Goal: Information Seeking & Learning: Learn about a topic

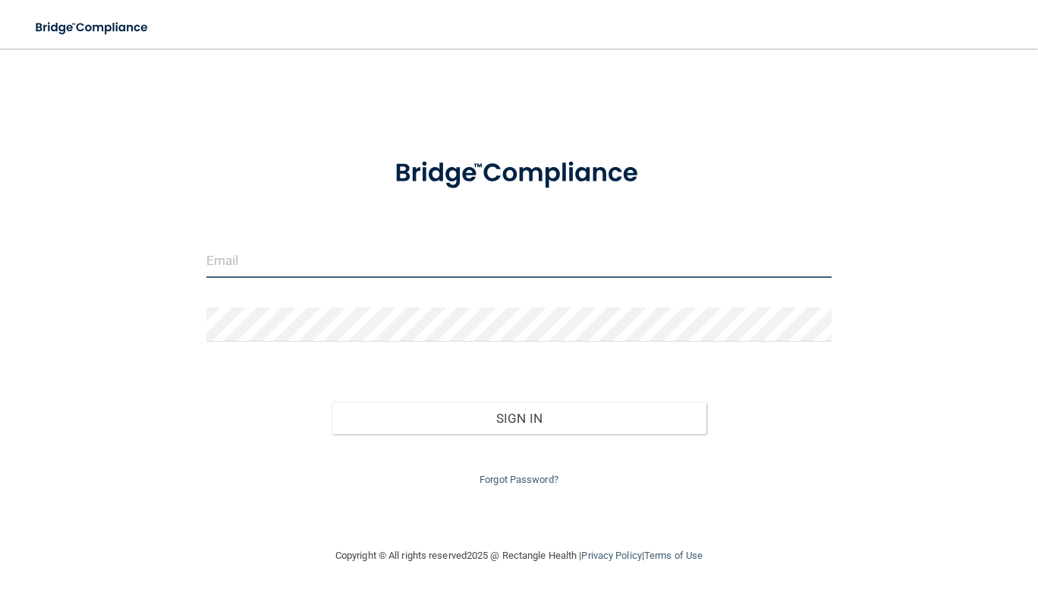
click at [256, 250] on input "email" at bounding box center [518, 261] width 625 height 34
type input "[EMAIL_ADDRESS][DOMAIN_NAME]"
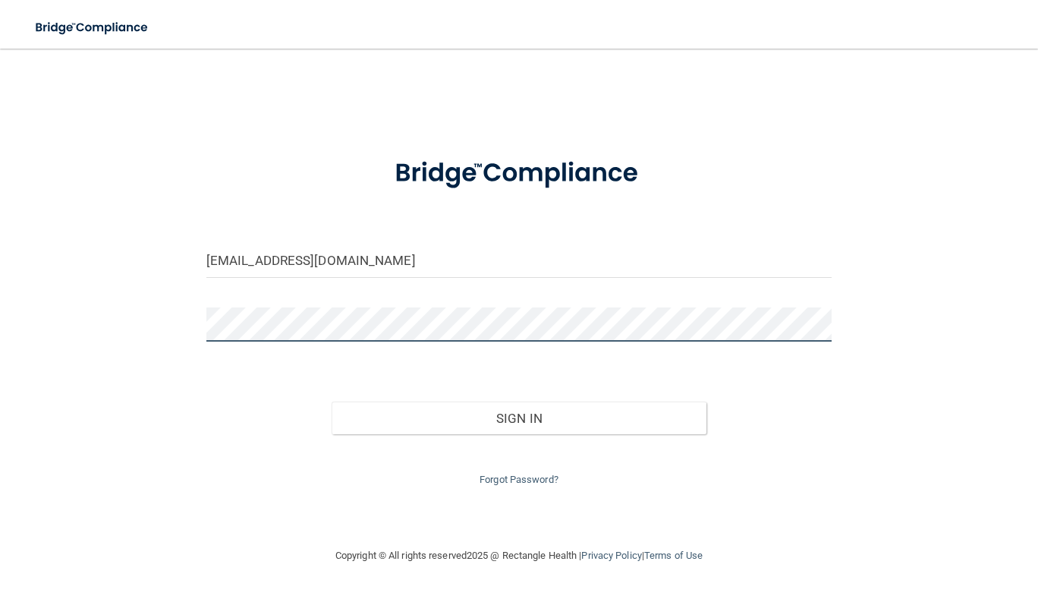
click at [332, 402] on button "Sign In" at bounding box center [520, 418] width 376 height 33
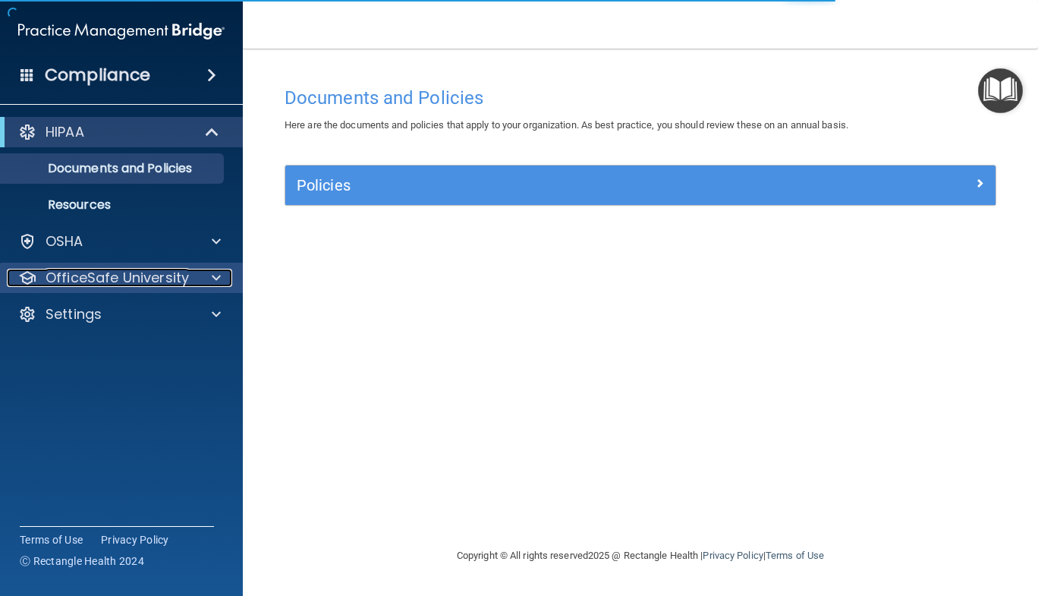
click at [90, 276] on p "OfficeSafe University" at bounding box center [117, 278] width 143 height 18
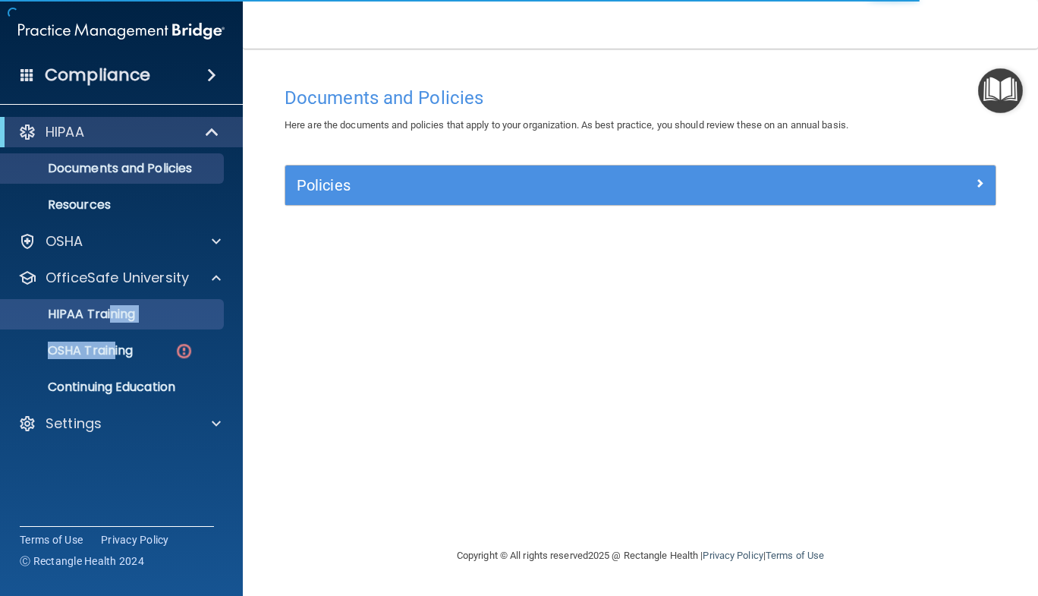
click at [111, 327] on ul "HIPAA Training OSHA Training Continuing Education" at bounding box center [122, 347] width 275 height 109
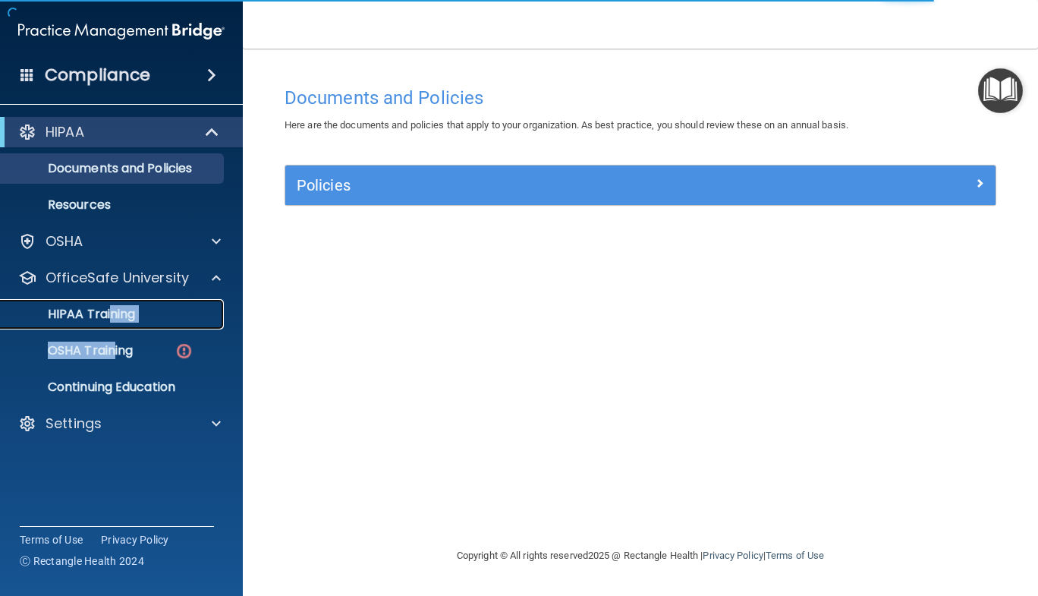
click at [111, 327] on link "HIPAA Training" at bounding box center [104, 314] width 239 height 30
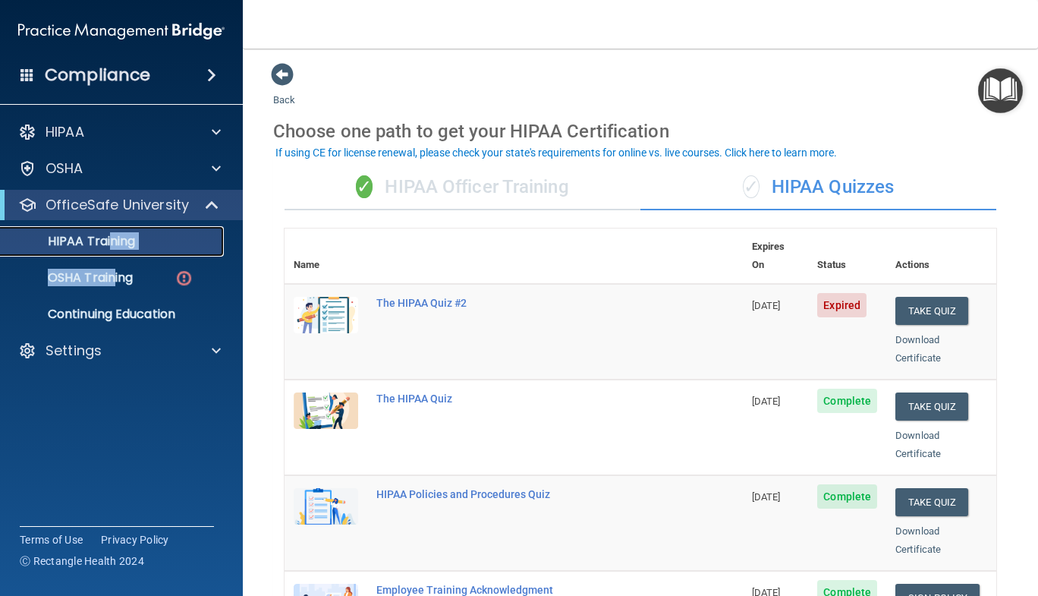
scroll to position [1, 0]
click at [909, 298] on button "Take Quiz" at bounding box center [932, 312] width 73 height 28
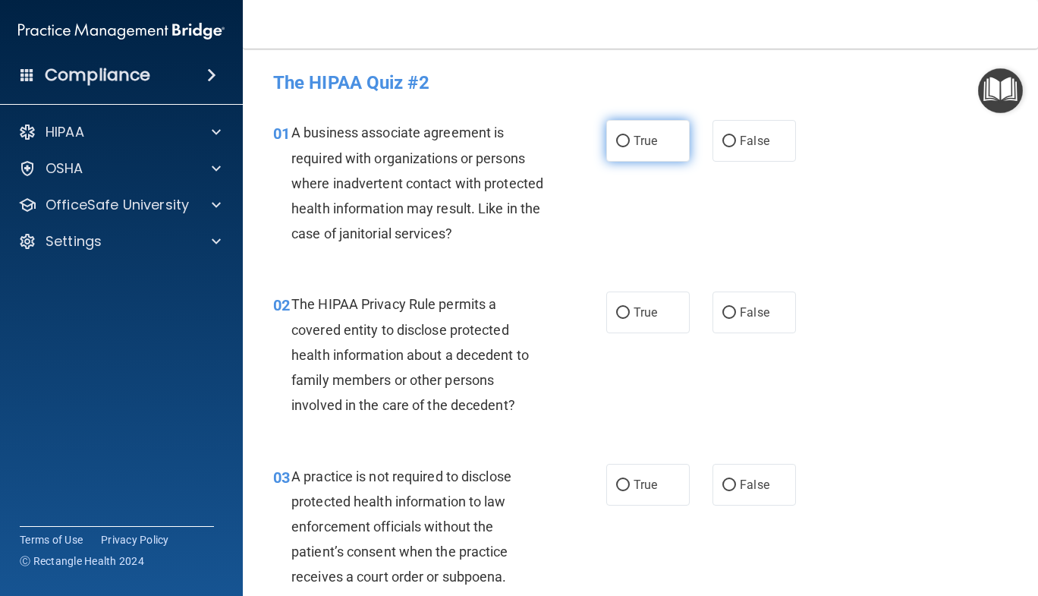
click at [644, 145] on span "True" at bounding box center [646, 141] width 24 height 14
click at [630, 145] on input "True" at bounding box center [623, 141] width 14 height 11
radio input "true"
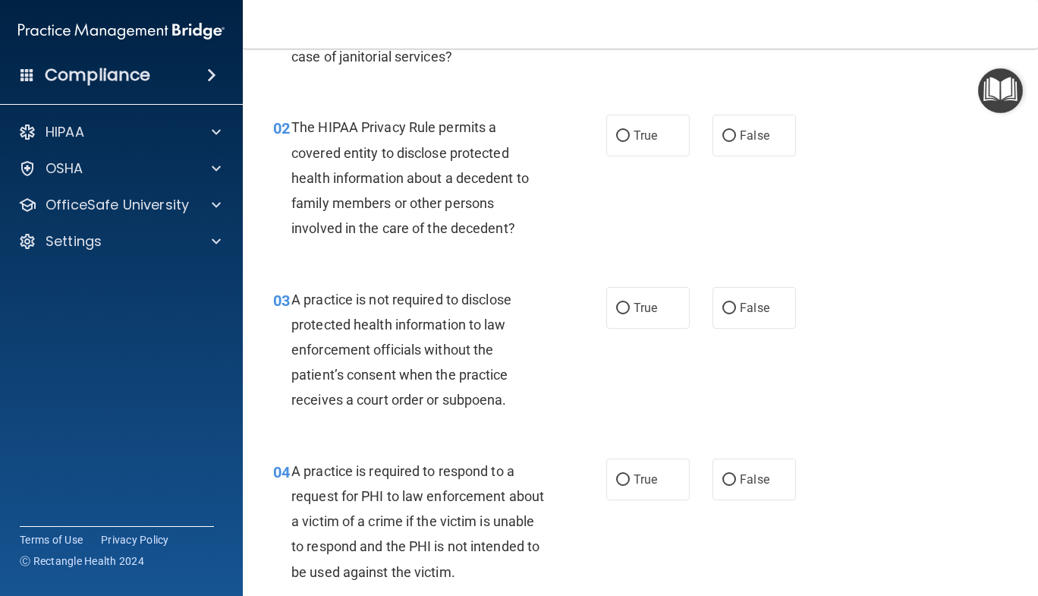
scroll to position [178, 0]
click at [998, 367] on div "03 A practice is not required to disclose protected health information to law e…" at bounding box center [641, 352] width 758 height 172
click at [723, 140] on input "False" at bounding box center [730, 134] width 14 height 11
radio input "true"
click at [617, 137] on input "True" at bounding box center [623, 134] width 14 height 11
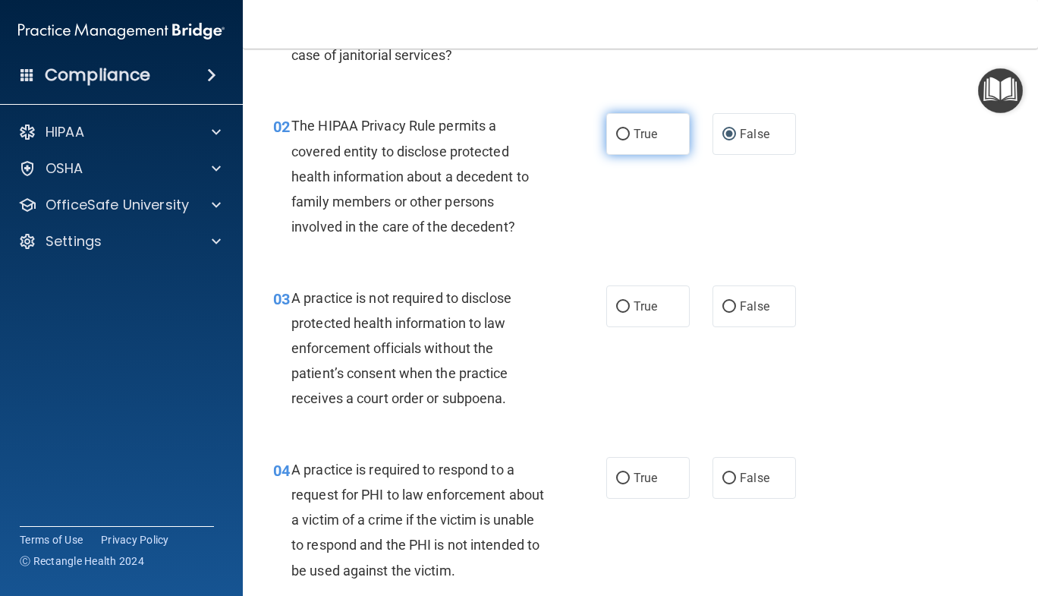
radio input "true"
radio input "false"
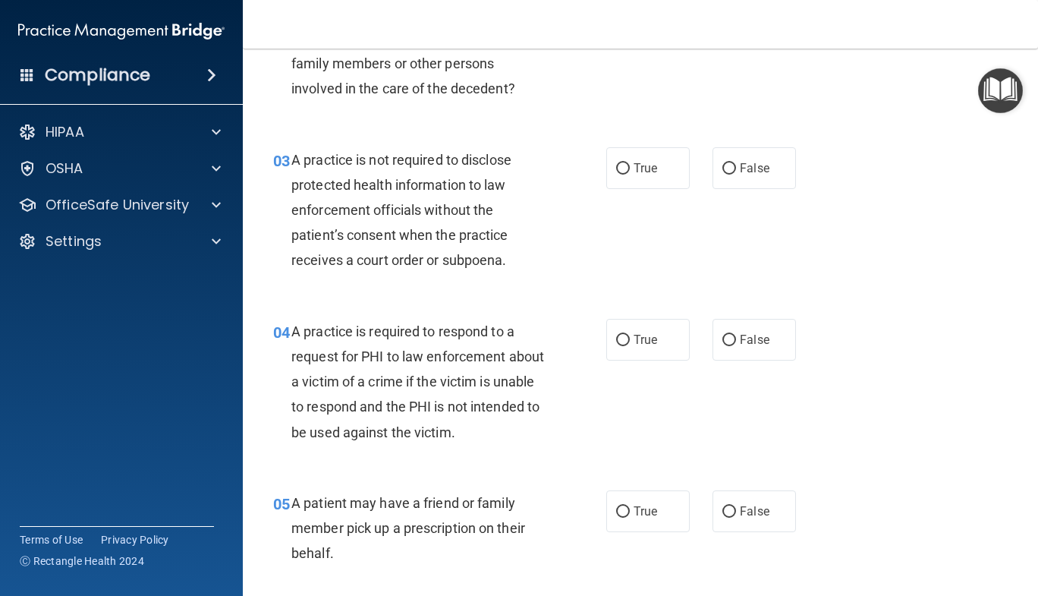
scroll to position [318, 0]
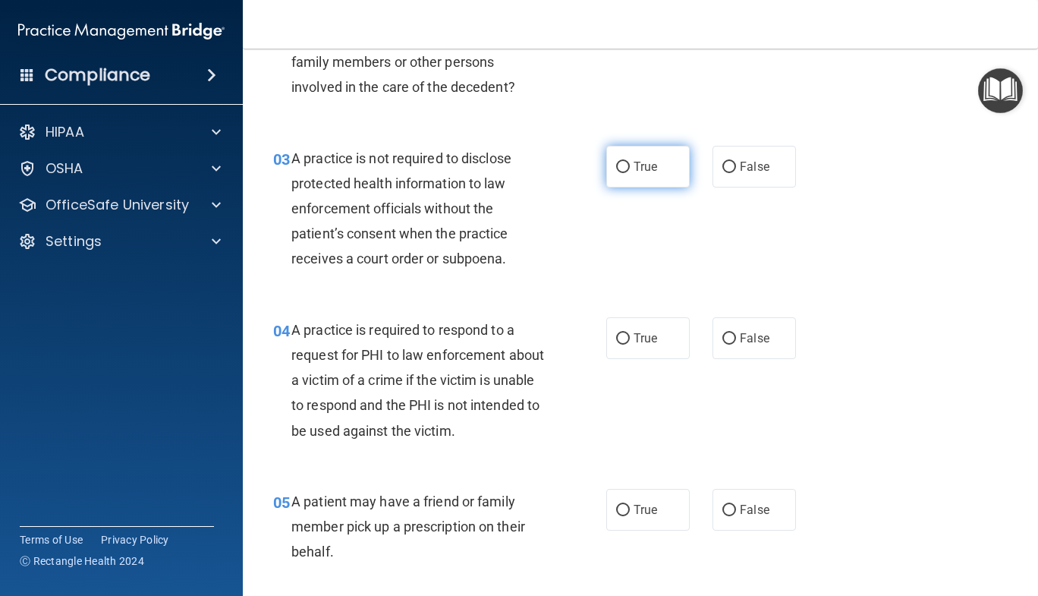
click at [651, 175] on label "True" at bounding box center [647, 167] width 83 height 42
click at [630, 173] on input "True" at bounding box center [623, 167] width 14 height 11
radio input "true"
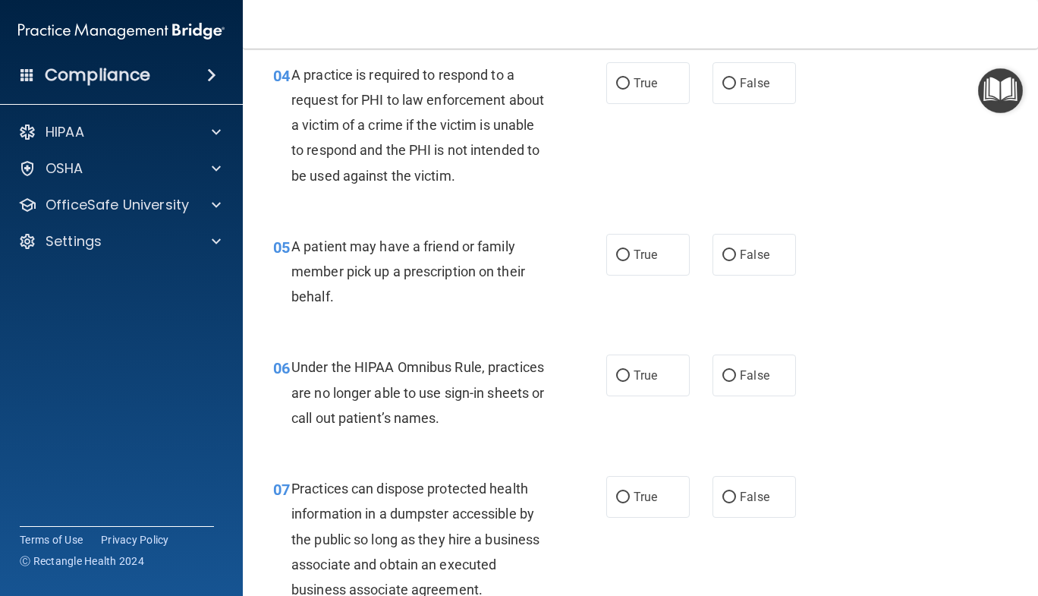
scroll to position [575, 0]
click at [769, 95] on label "False" at bounding box center [754, 82] width 83 height 42
click at [736, 88] on input "False" at bounding box center [730, 82] width 14 height 11
radio input "true"
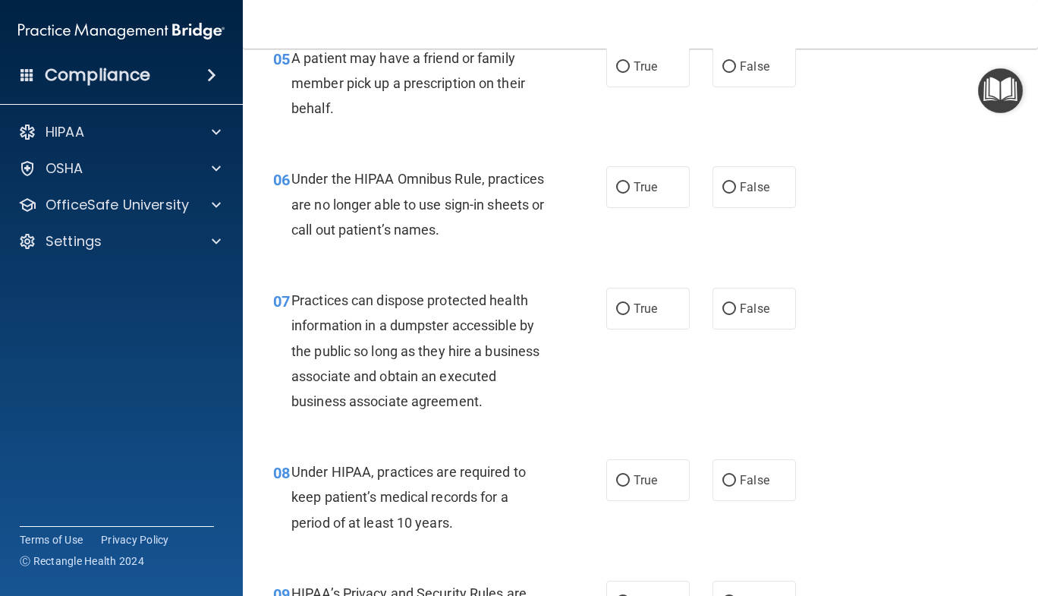
scroll to position [762, 0]
click at [648, 67] on span "True" at bounding box center [646, 65] width 24 height 14
click at [630, 67] on input "True" at bounding box center [623, 66] width 14 height 11
radio input "true"
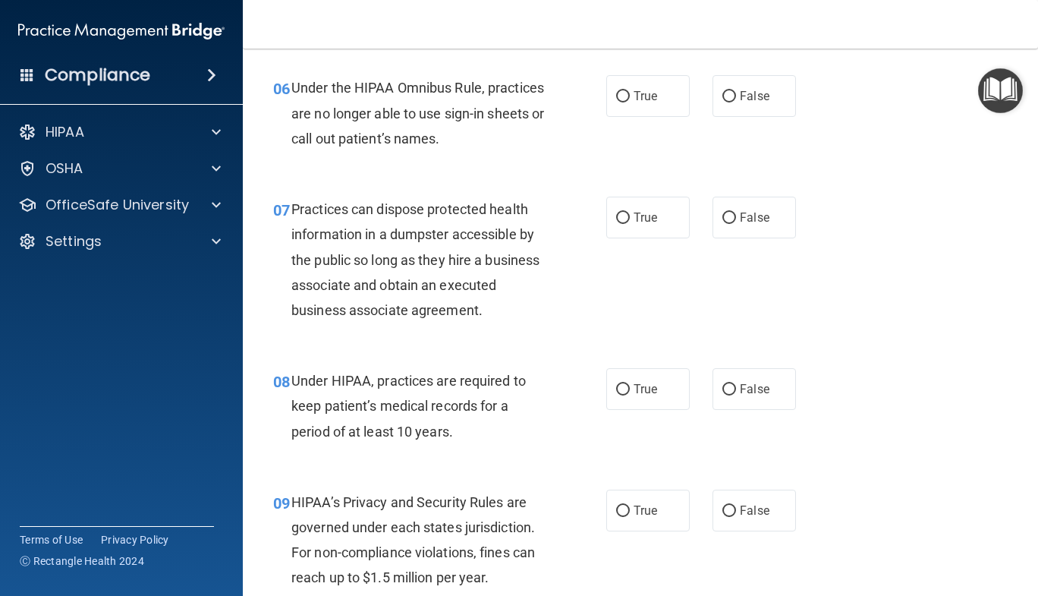
scroll to position [854, 0]
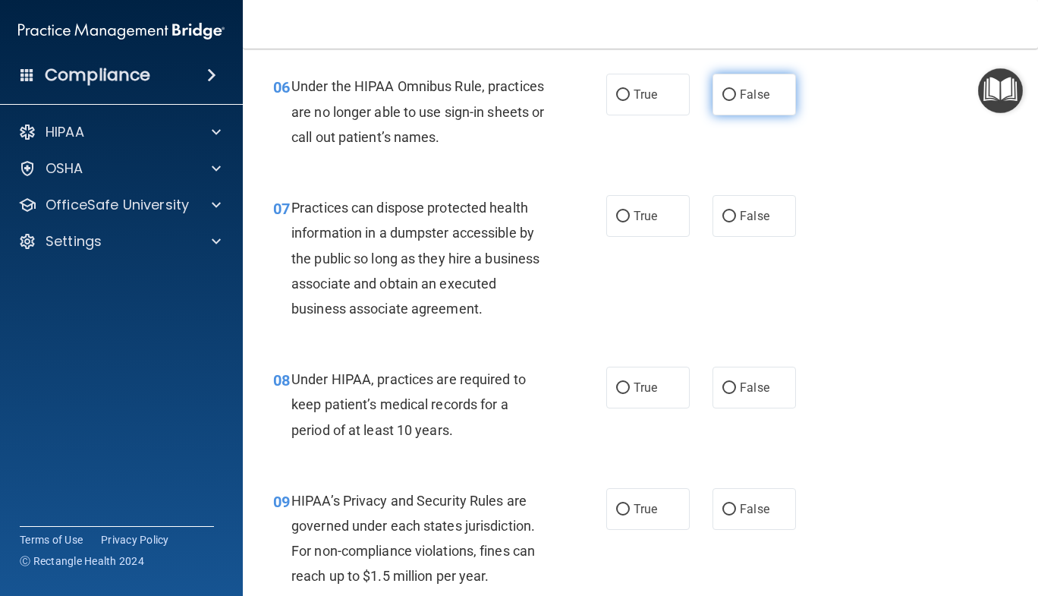
click at [778, 105] on label "False" at bounding box center [754, 95] width 83 height 42
click at [736, 101] on input "False" at bounding box center [730, 95] width 14 height 11
radio input "true"
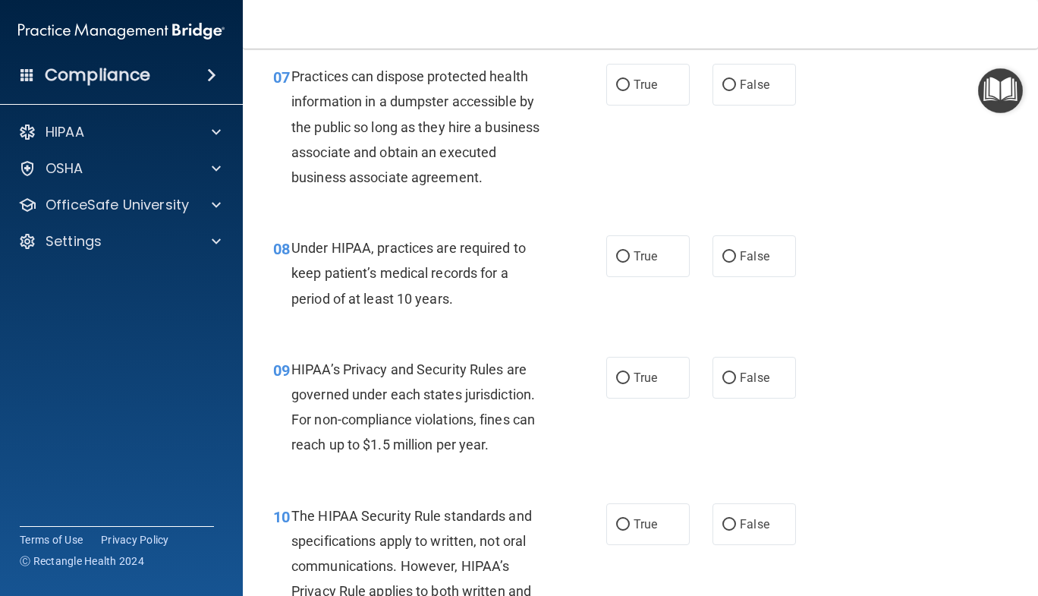
scroll to position [990, 0]
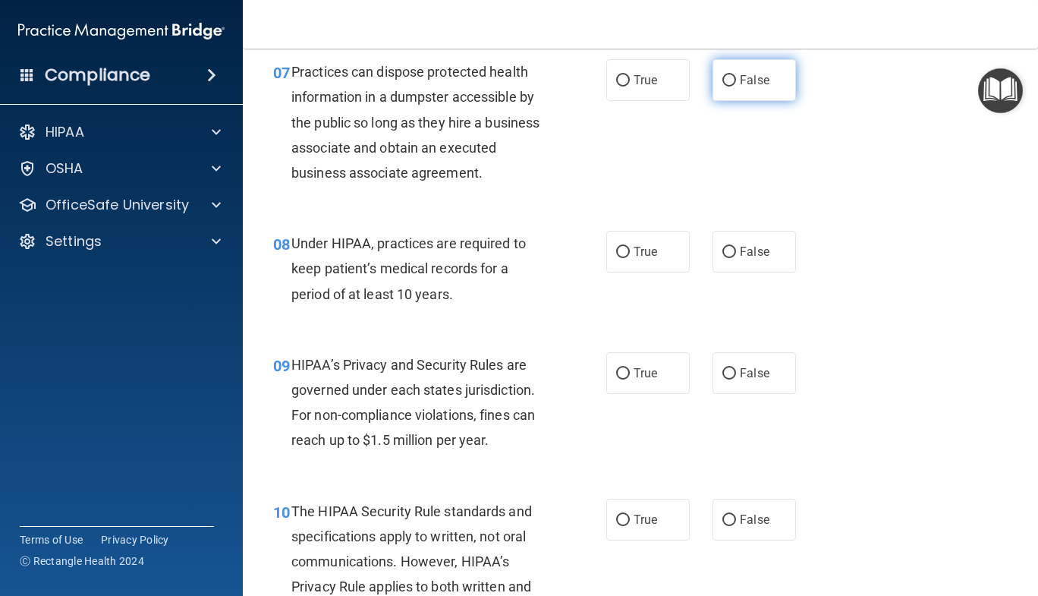
click at [765, 79] on label "False" at bounding box center [754, 80] width 83 height 42
click at [736, 79] on input "False" at bounding box center [730, 80] width 14 height 11
radio input "true"
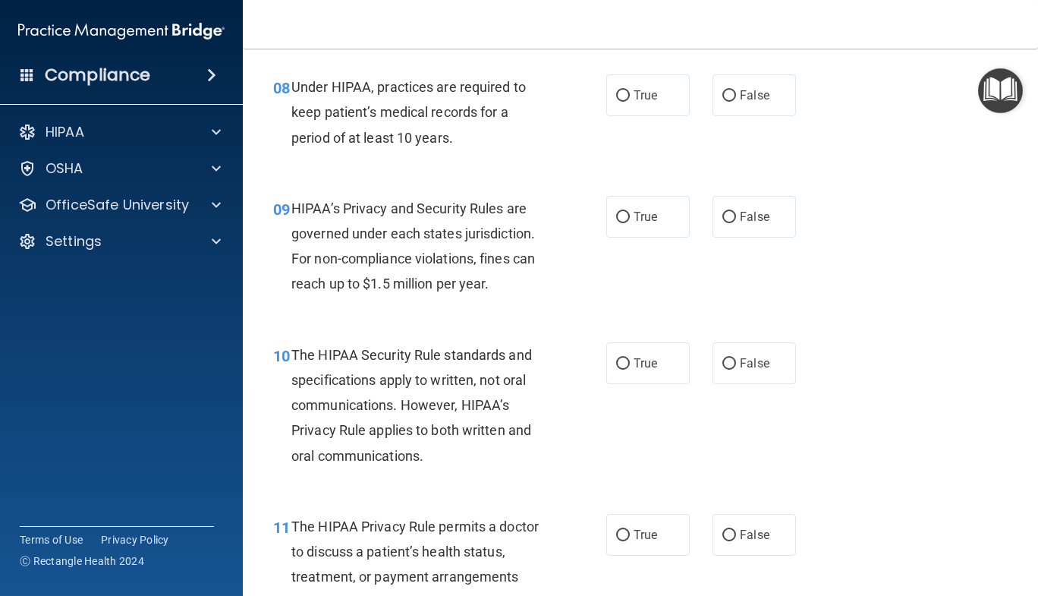
scroll to position [1144, 0]
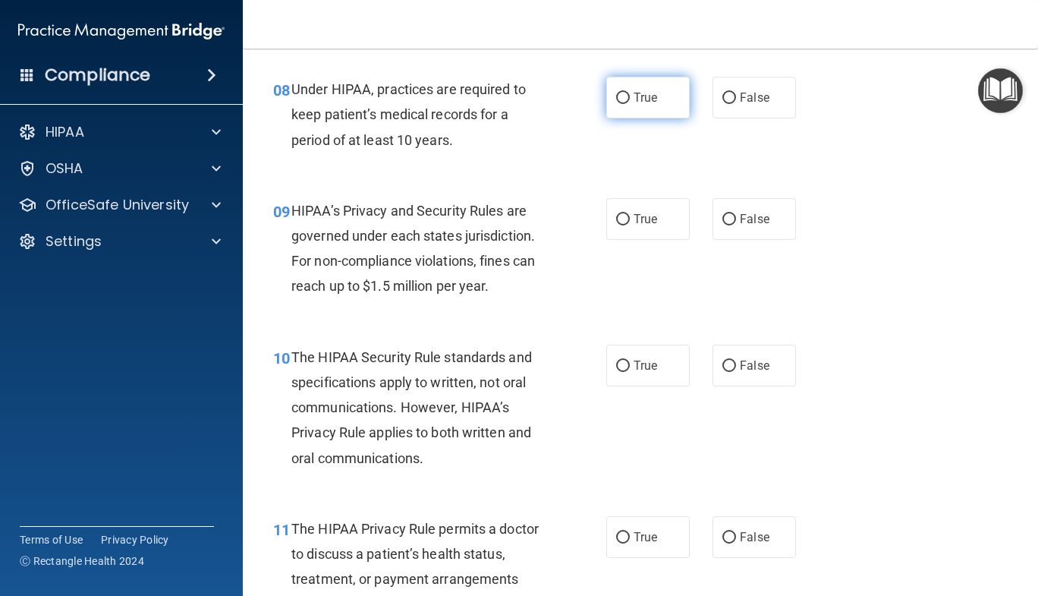
click at [669, 87] on label "True" at bounding box center [647, 98] width 83 height 42
click at [630, 93] on input "True" at bounding box center [623, 98] width 14 height 11
radio input "true"
click at [669, 87] on label "True" at bounding box center [647, 98] width 83 height 42
click at [630, 93] on input "True" at bounding box center [623, 98] width 14 height 11
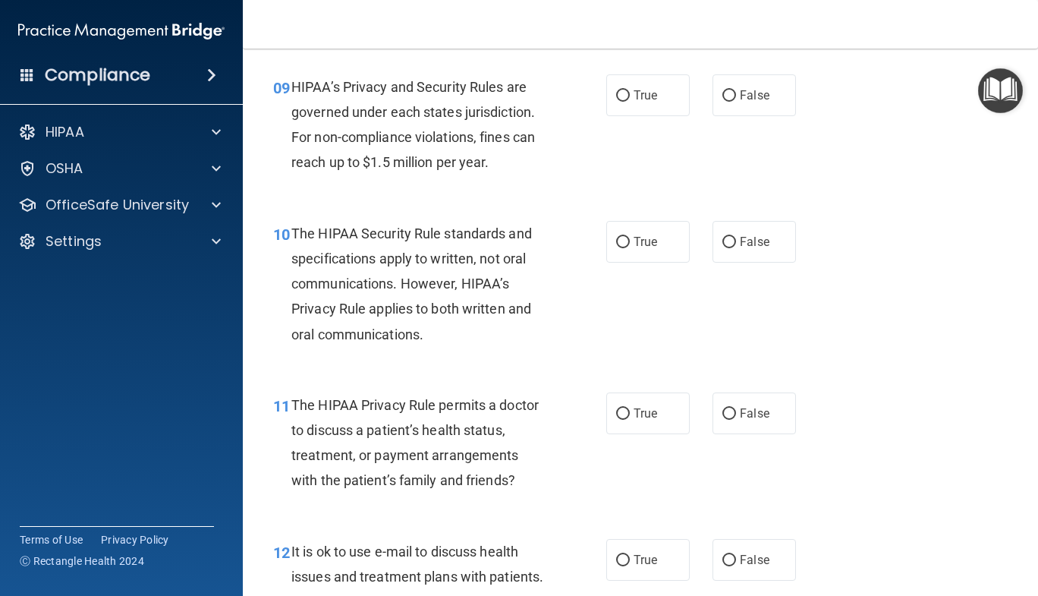
scroll to position [1273, 0]
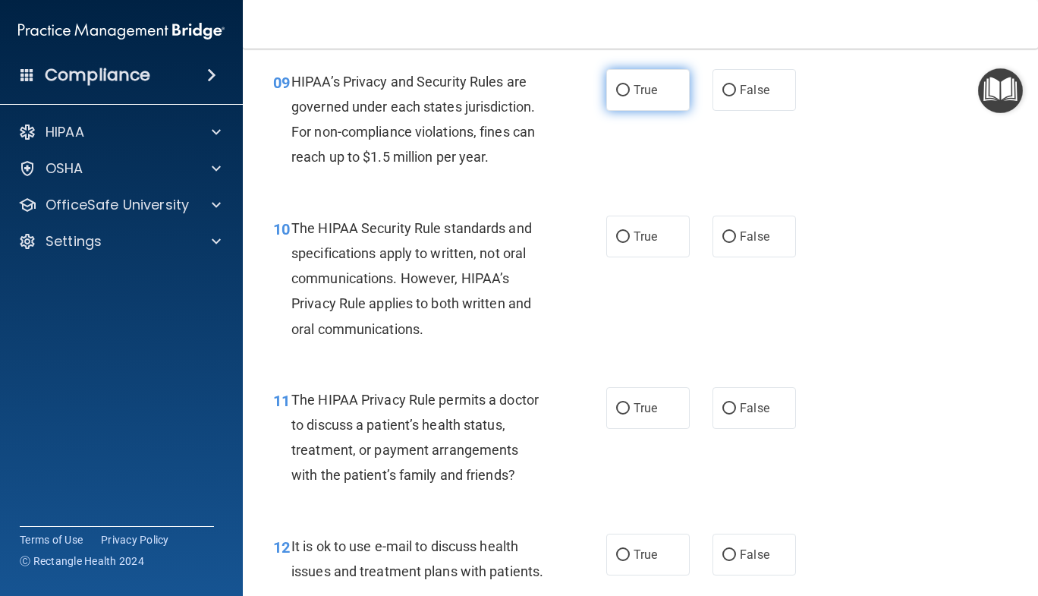
click at [657, 71] on label "True" at bounding box center [647, 90] width 83 height 42
click at [630, 85] on input "True" at bounding box center [623, 90] width 14 height 11
radio input "true"
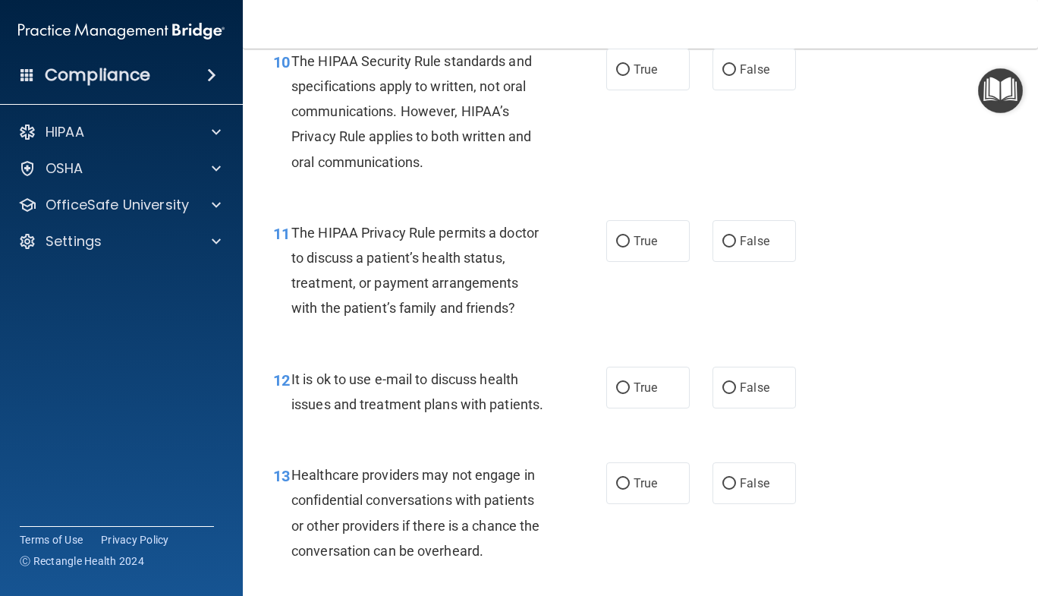
scroll to position [1442, 0]
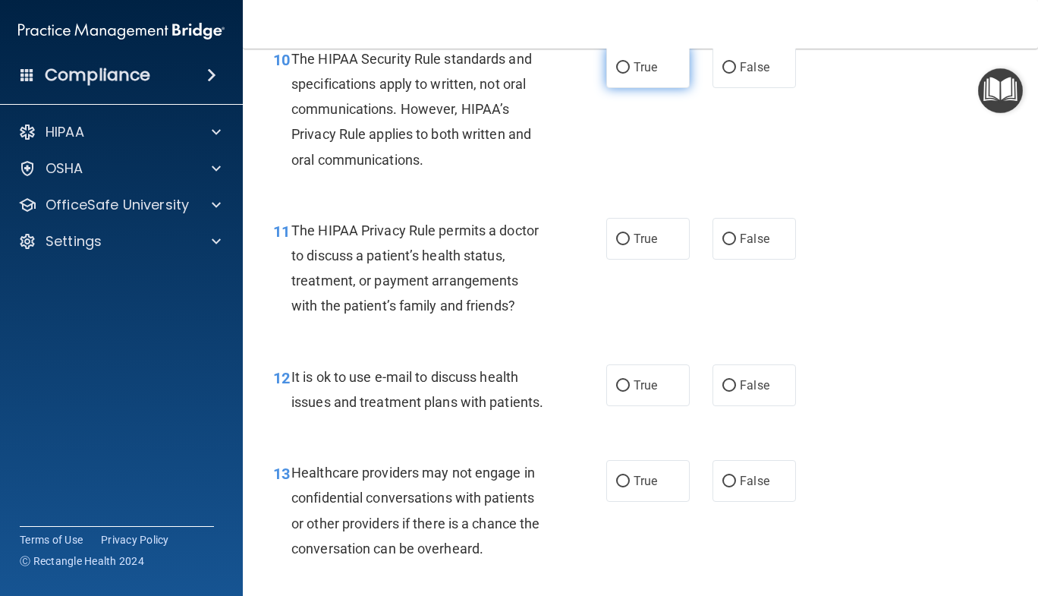
click at [645, 77] on label "True" at bounding box center [647, 67] width 83 height 42
click at [630, 74] on input "True" at bounding box center [623, 67] width 14 height 11
radio input "true"
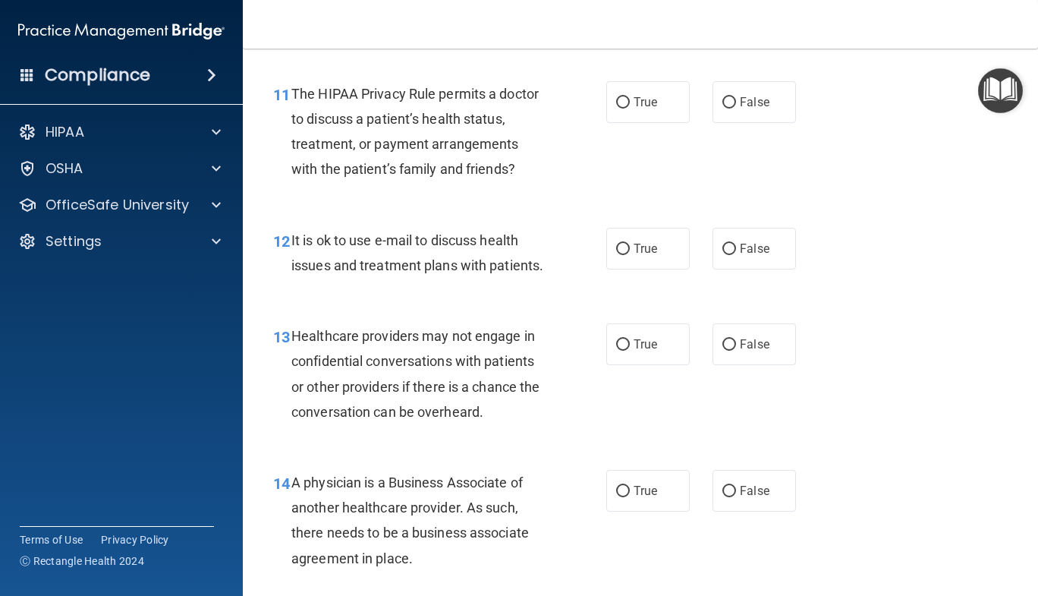
scroll to position [1607, 0]
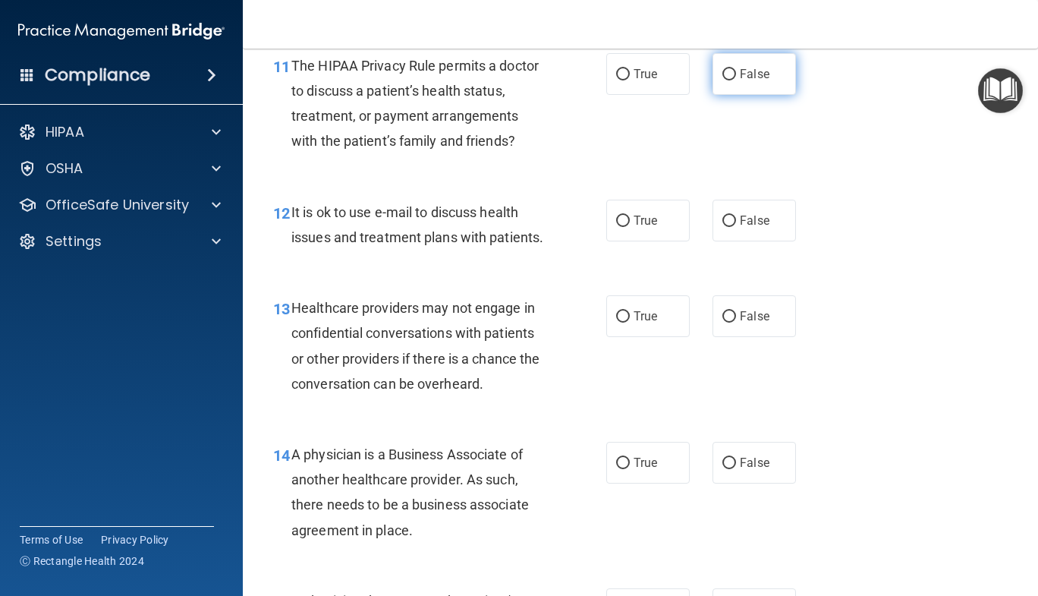
click at [773, 70] on label "False" at bounding box center [754, 74] width 83 height 42
click at [736, 70] on input "False" at bounding box center [730, 74] width 14 height 11
radio input "true"
click at [773, 70] on label "False" at bounding box center [754, 74] width 83 height 42
click at [736, 70] on input "False" at bounding box center [730, 74] width 14 height 11
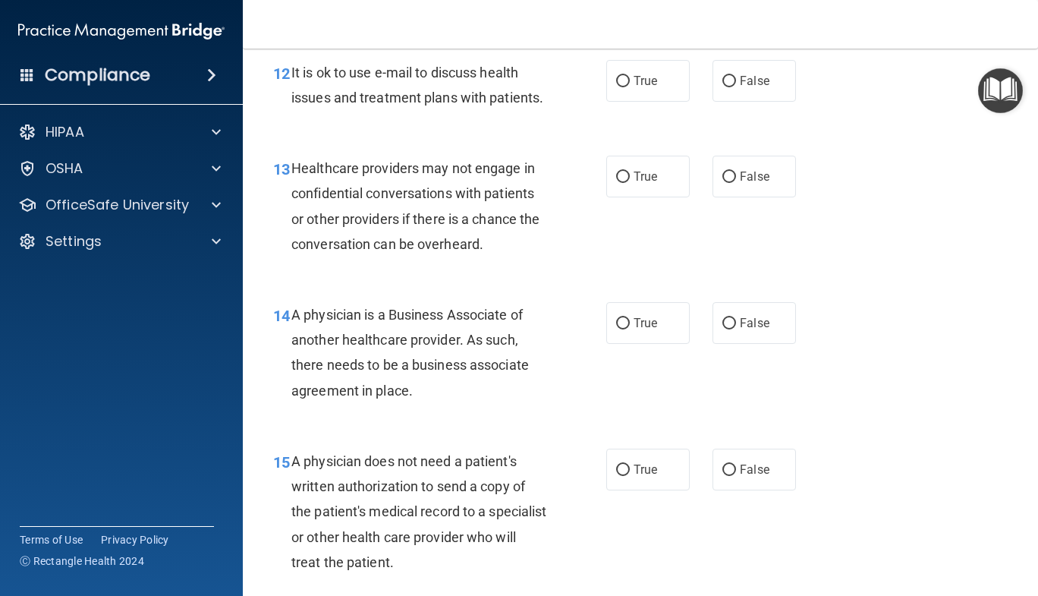
scroll to position [1749, 0]
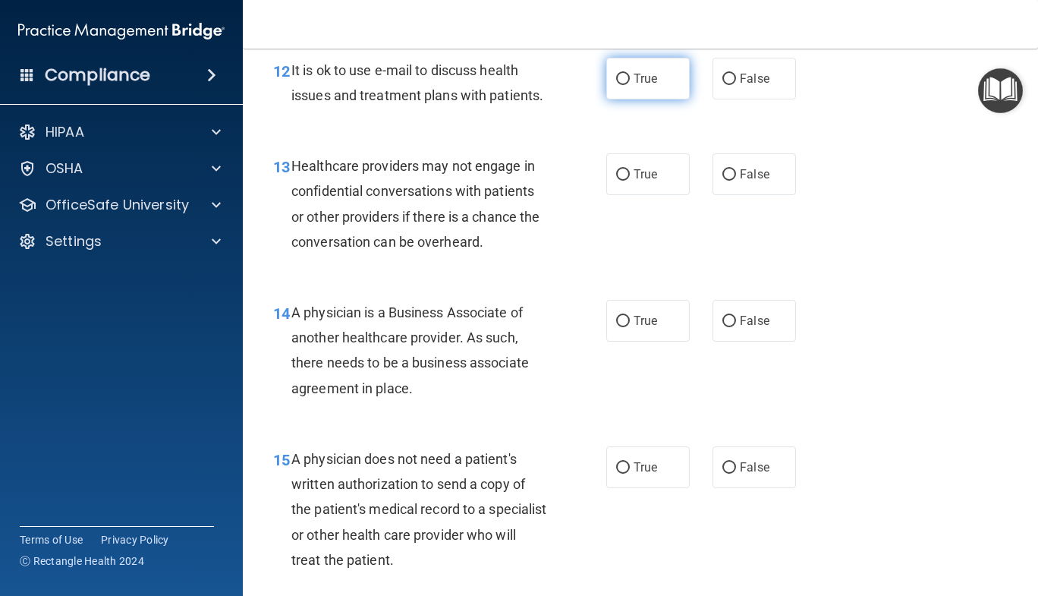
click at [677, 82] on label "True" at bounding box center [647, 79] width 83 height 42
click at [630, 82] on input "True" at bounding box center [623, 79] width 14 height 11
radio input "true"
click at [773, 73] on label "False" at bounding box center [754, 79] width 83 height 42
click at [736, 74] on input "False" at bounding box center [730, 79] width 14 height 11
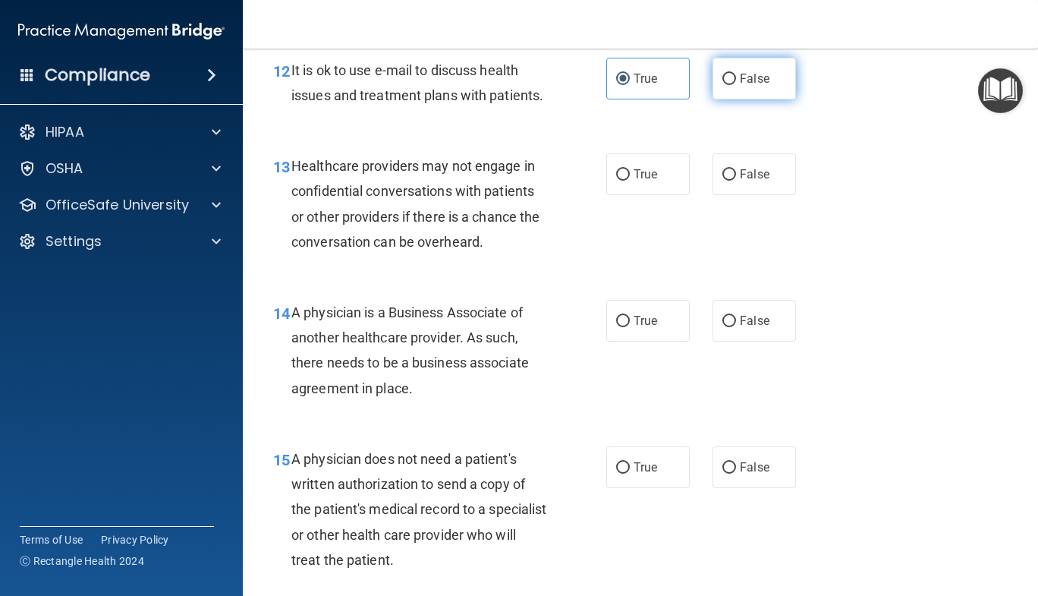
radio input "true"
radio input "false"
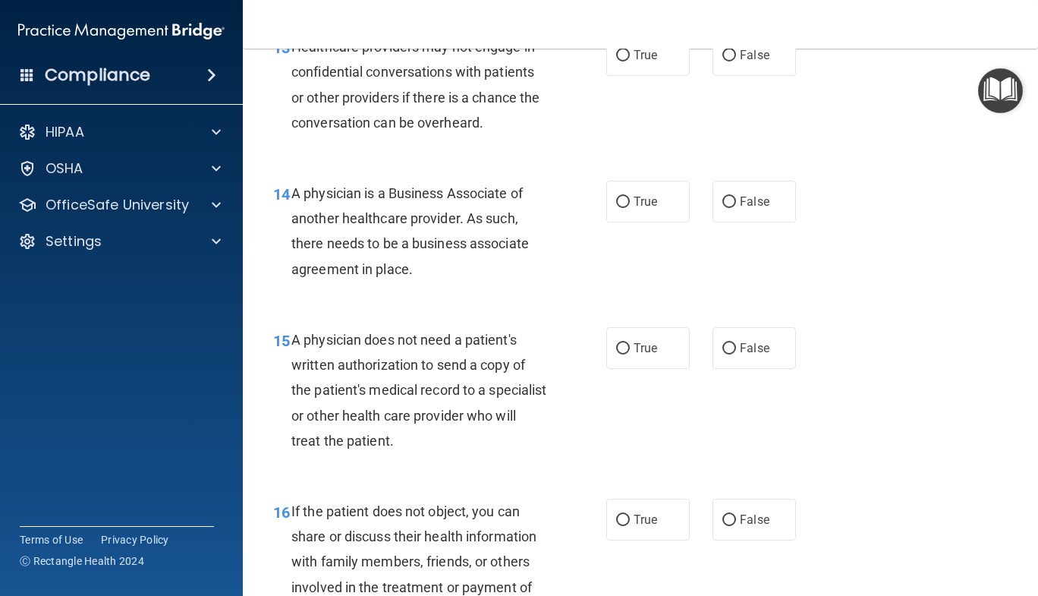
scroll to position [1870, 0]
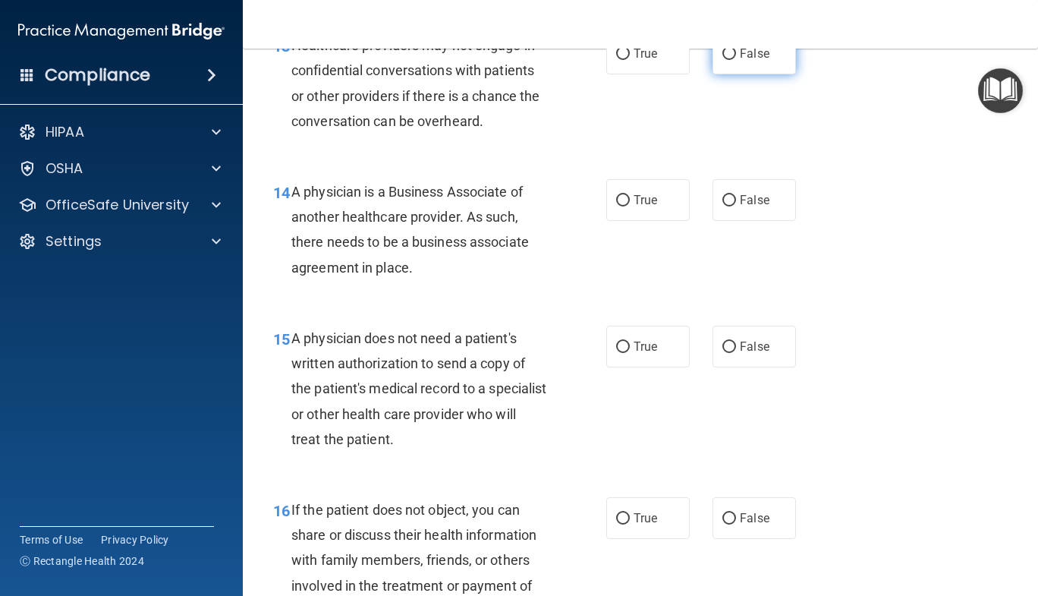
click at [748, 63] on label "False" at bounding box center [754, 54] width 83 height 42
click at [736, 60] on input "False" at bounding box center [730, 54] width 14 height 11
radio input "true"
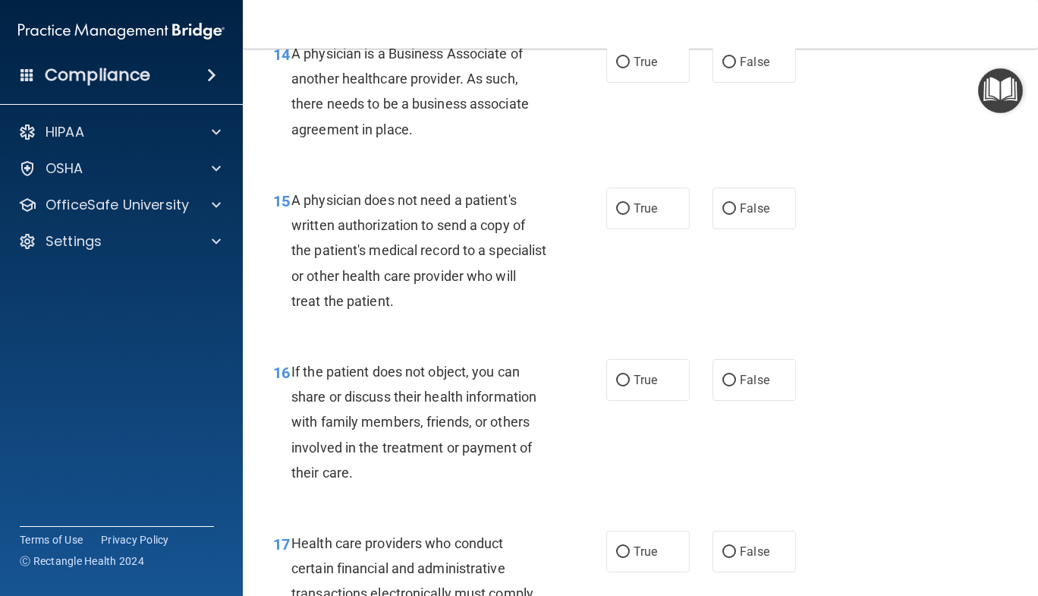
scroll to position [2010, 0]
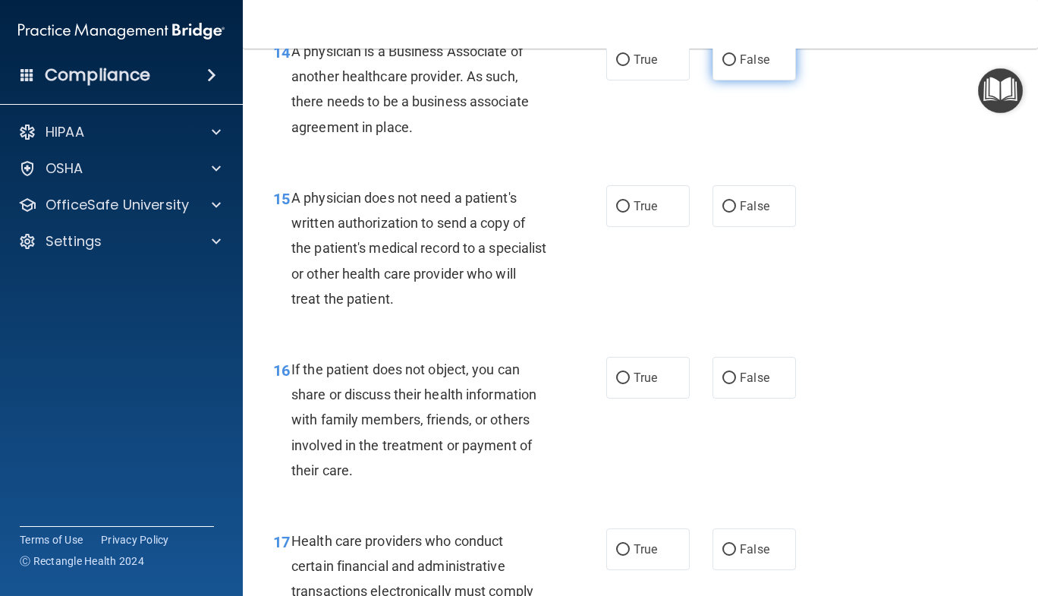
click at [723, 66] on input "False" at bounding box center [730, 60] width 14 height 11
radio input "true"
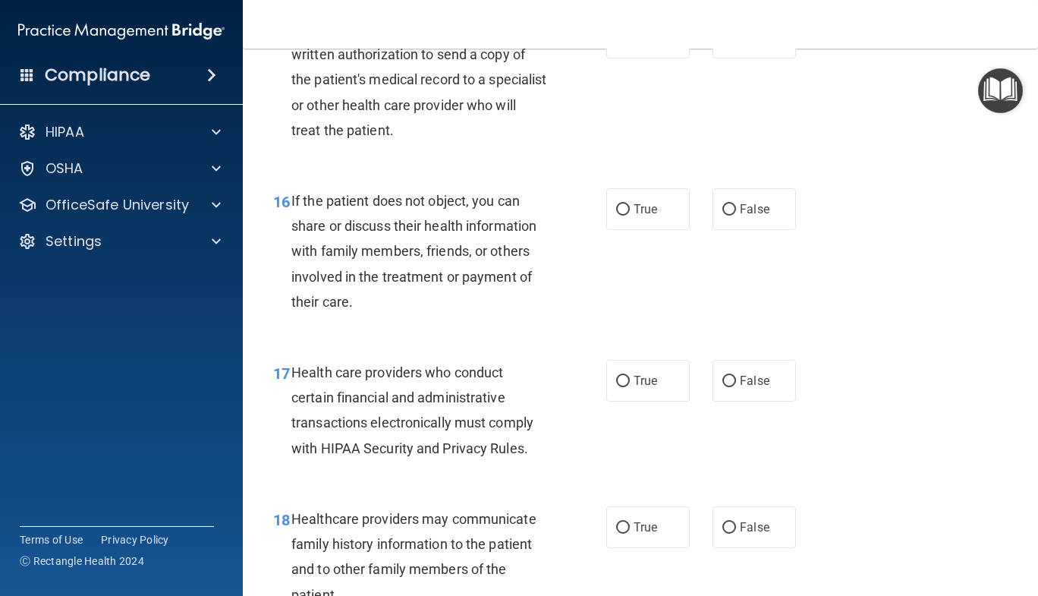
scroll to position [2180, 0]
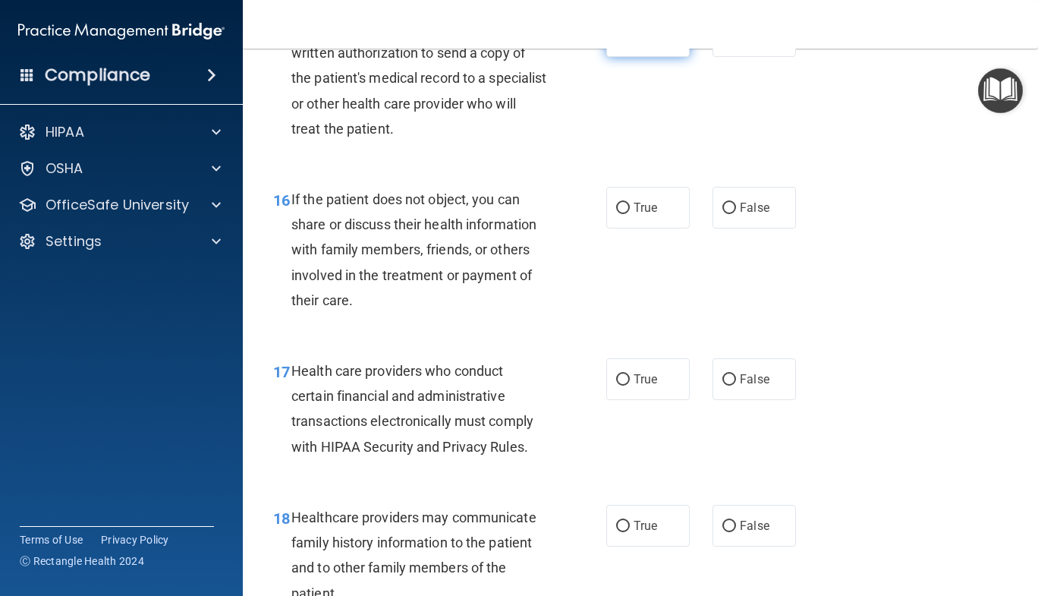
click at [622, 43] on input "True" at bounding box center [623, 36] width 14 height 11
radio input "true"
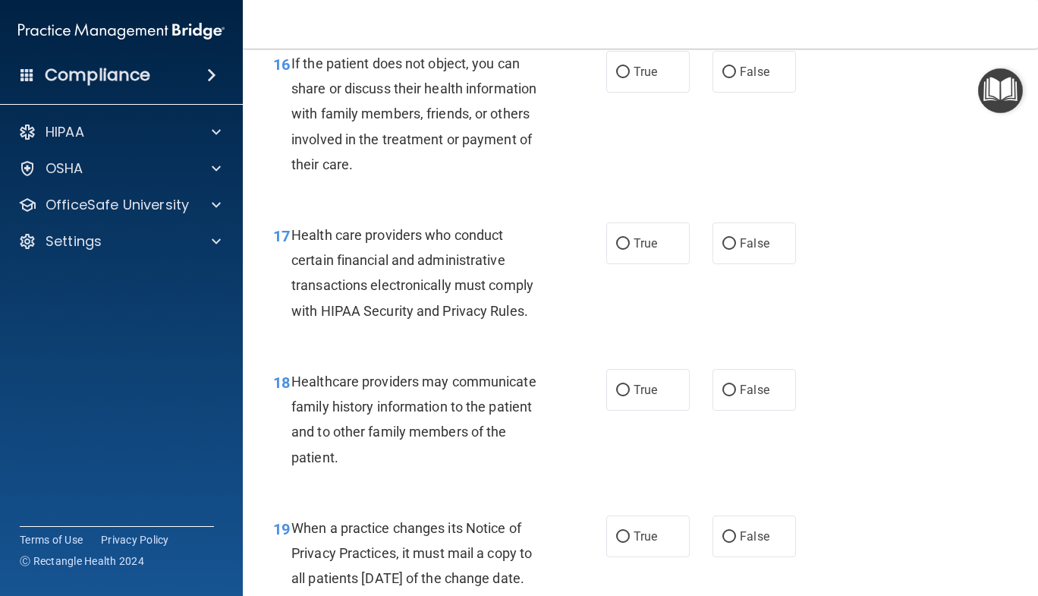
scroll to position [2318, 0]
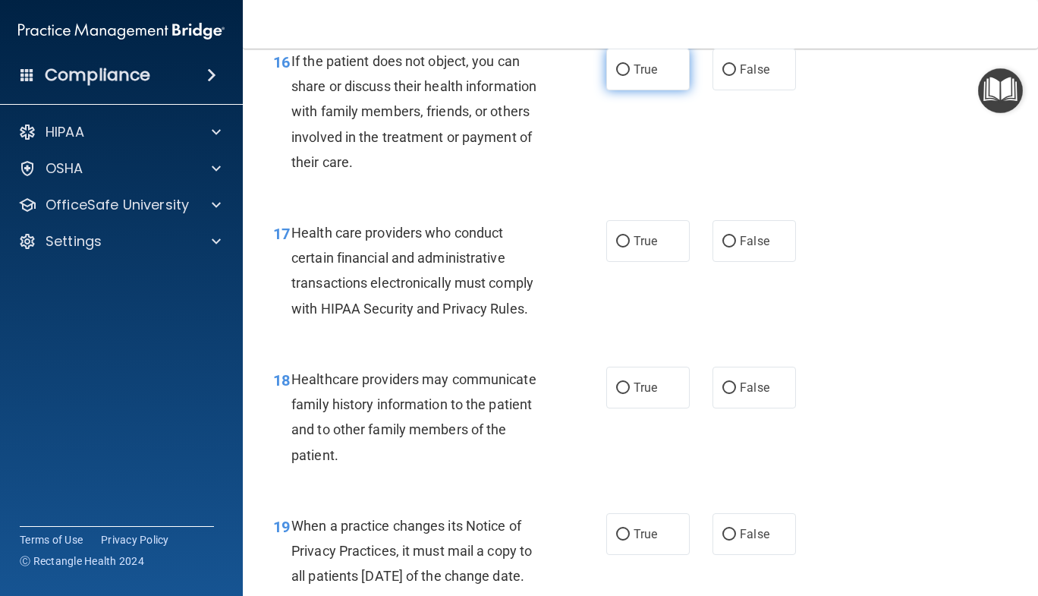
click at [643, 90] on label "True" at bounding box center [647, 70] width 83 height 42
click at [630, 76] on input "True" at bounding box center [623, 70] width 14 height 11
radio input "true"
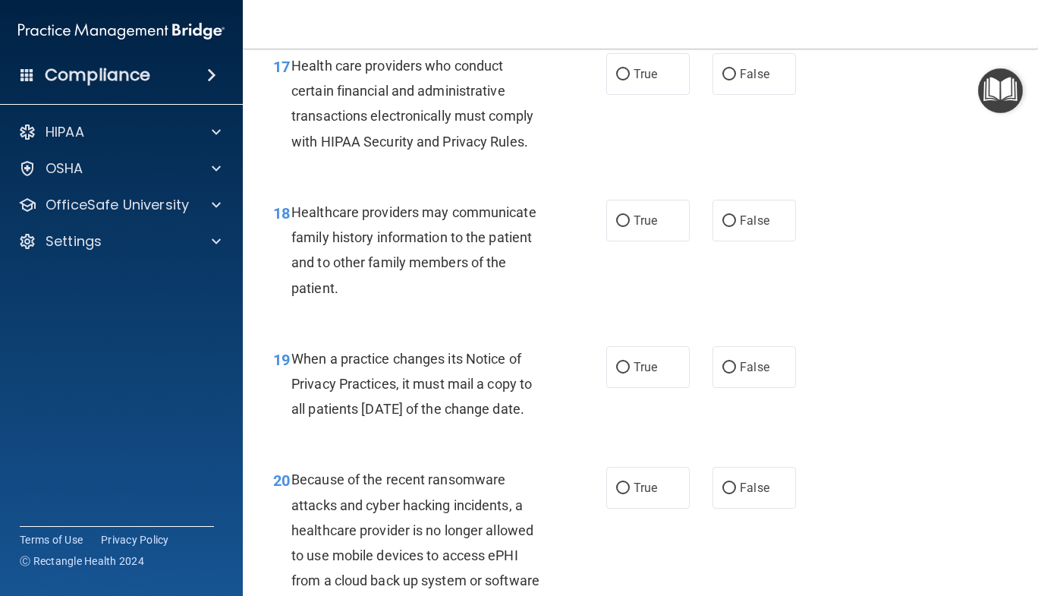
scroll to position [2495, 0]
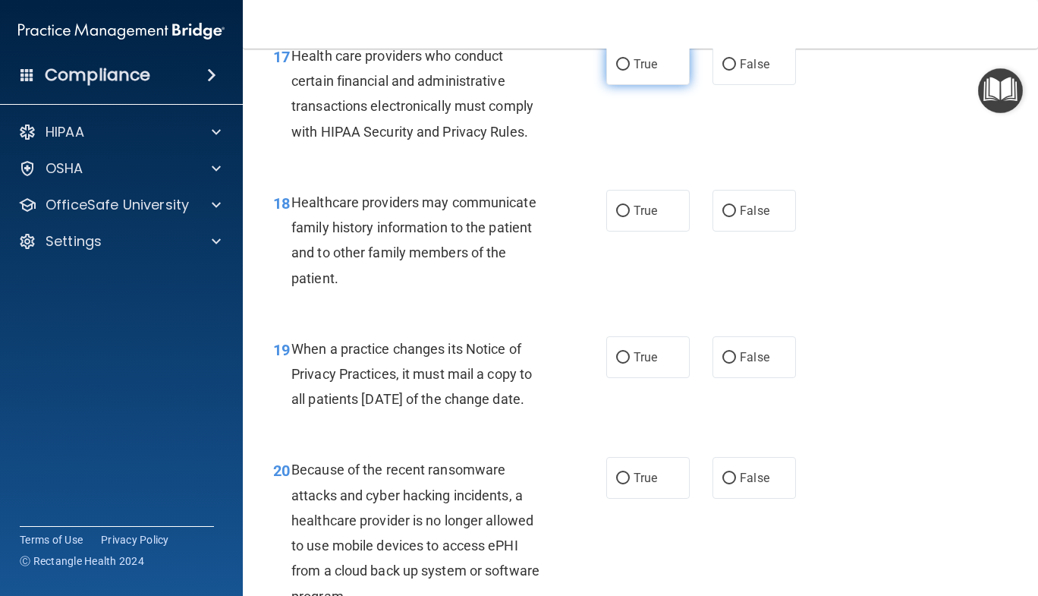
click at [624, 71] on input "True" at bounding box center [623, 64] width 14 height 11
radio input "true"
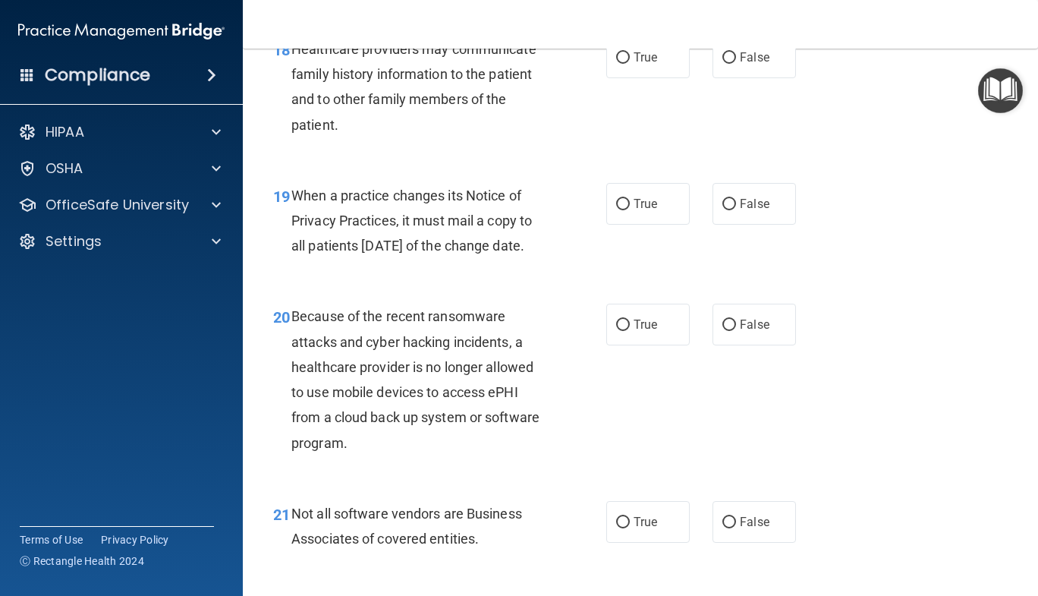
scroll to position [2661, 0]
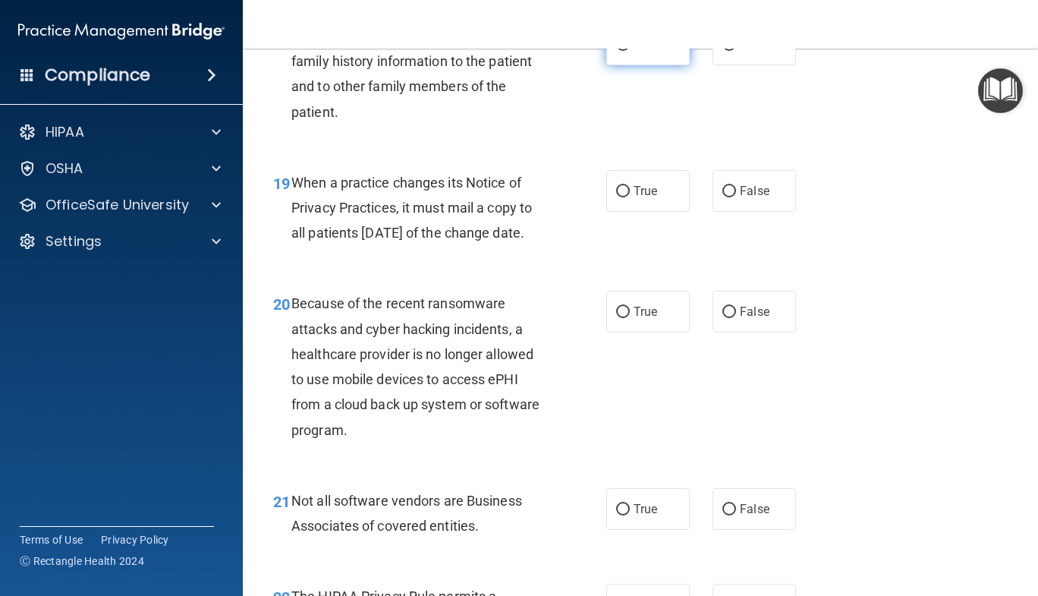
click at [617, 51] on input "True" at bounding box center [623, 44] width 14 height 11
radio input "true"
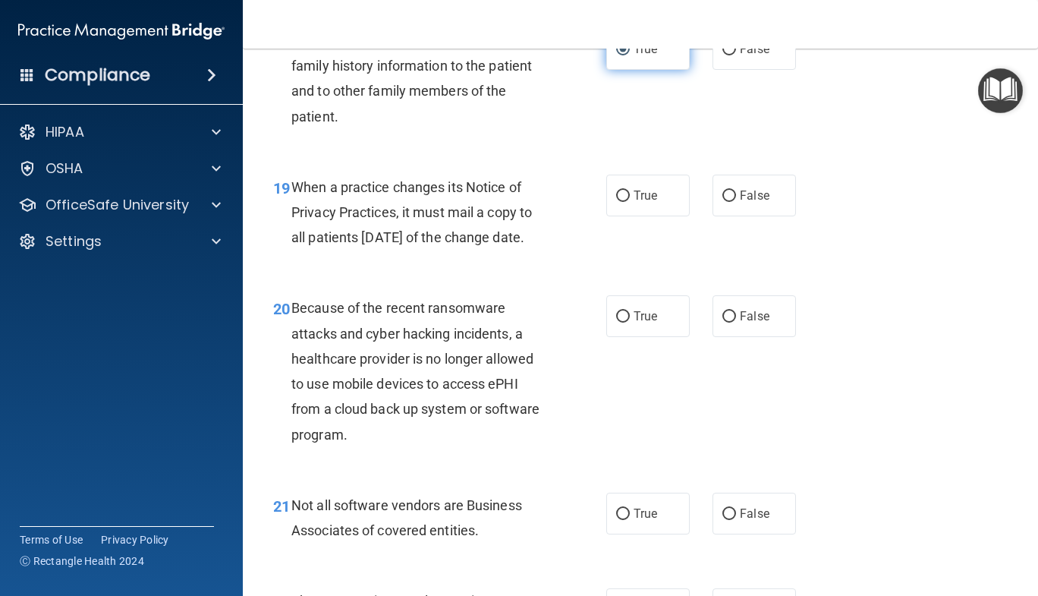
scroll to position [2654, 0]
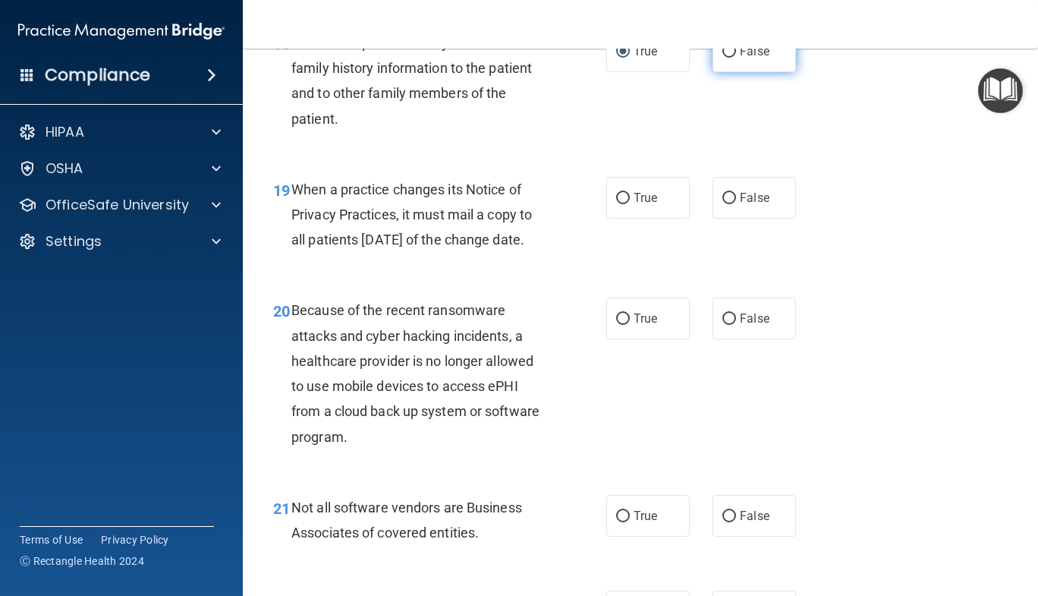
click at [723, 58] on input "False" at bounding box center [730, 51] width 14 height 11
radio input "true"
radio input "false"
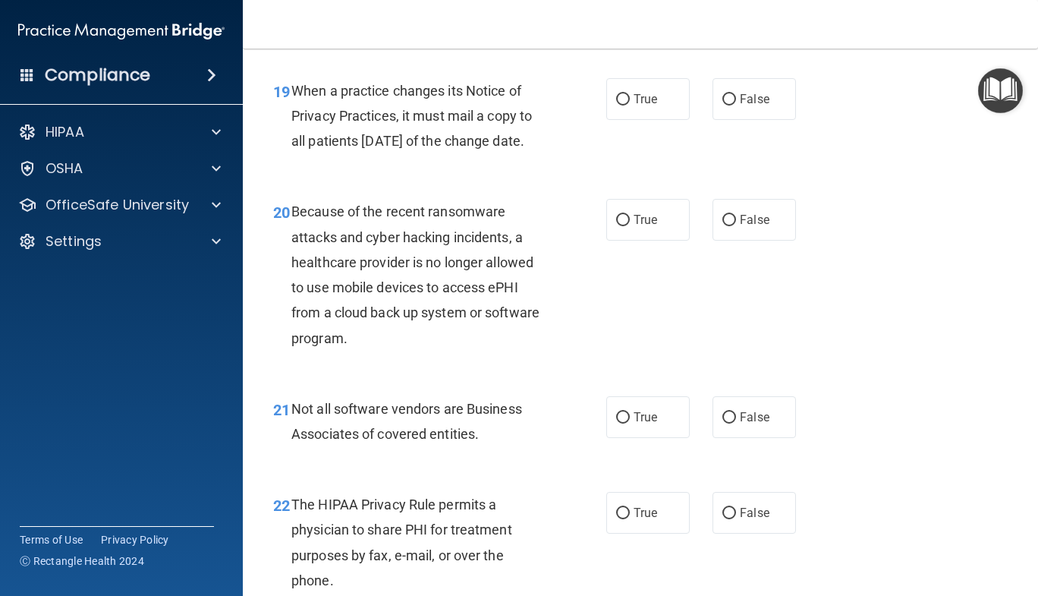
scroll to position [2755, 0]
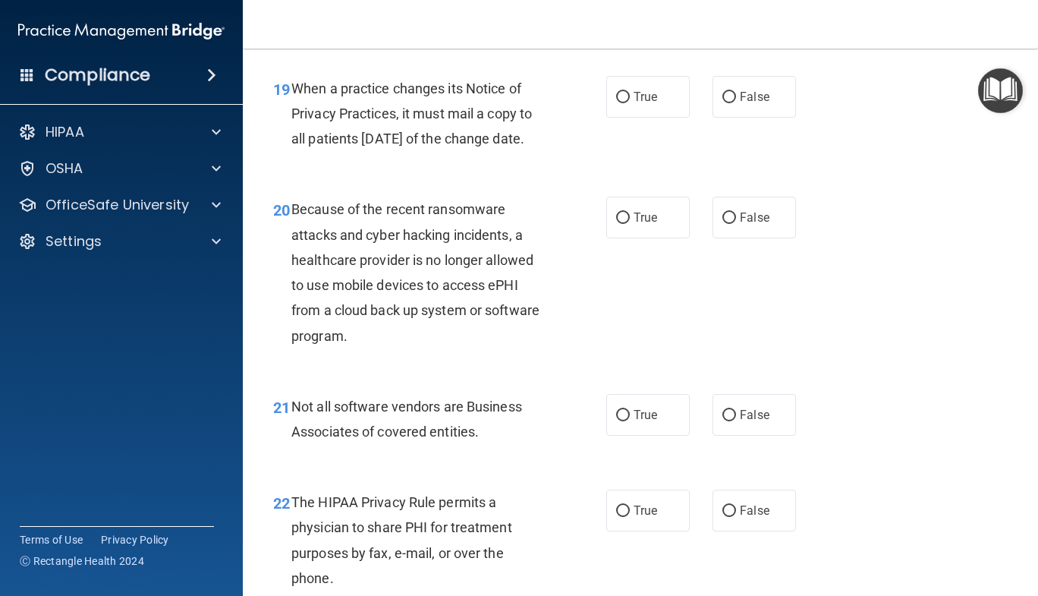
click at [640, 163] on div "19 When a practice changes its Notice of Privacy Practices, it must mail a copy…" at bounding box center [641, 117] width 758 height 121
click at [635, 118] on label "True" at bounding box center [647, 97] width 83 height 42
click at [630, 103] on input "True" at bounding box center [623, 97] width 14 height 11
radio input "true"
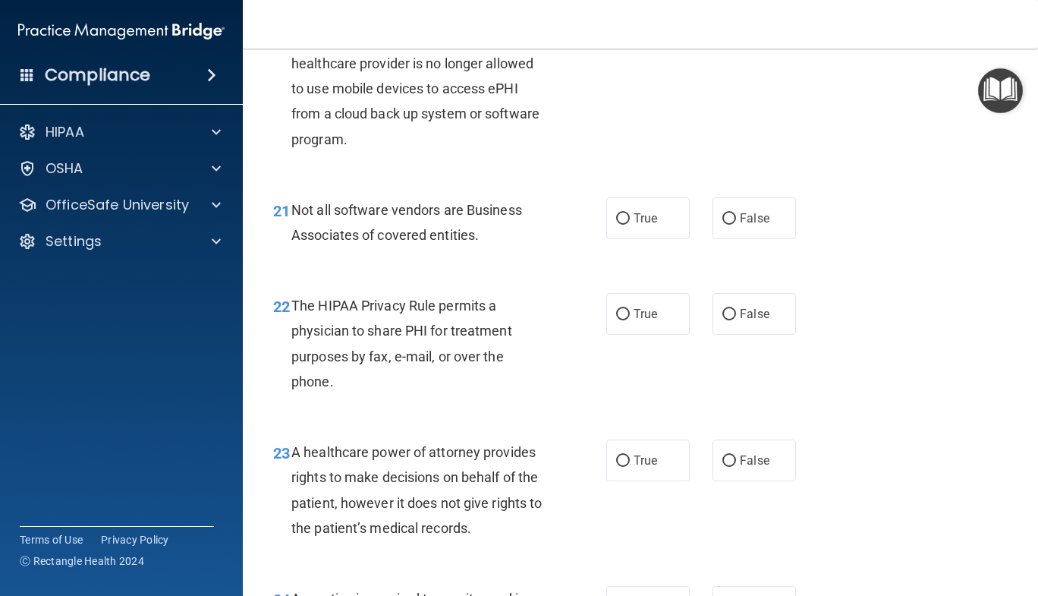
scroll to position [2950, 0]
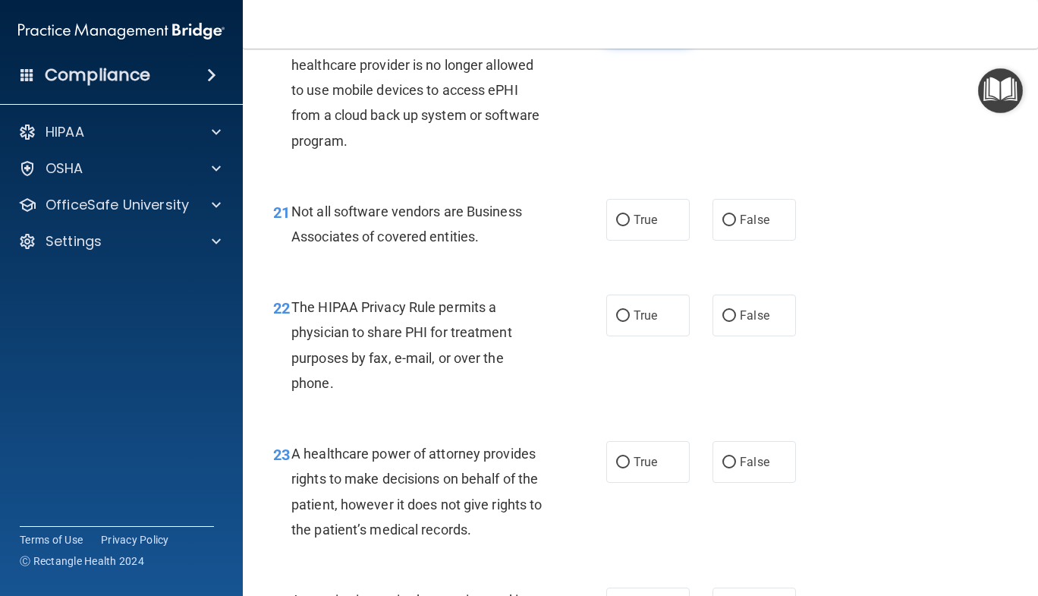
click at [649, 43] on label "True" at bounding box center [647, 23] width 83 height 42
click at [630, 29] on input "True" at bounding box center [623, 22] width 14 height 11
radio input "true"
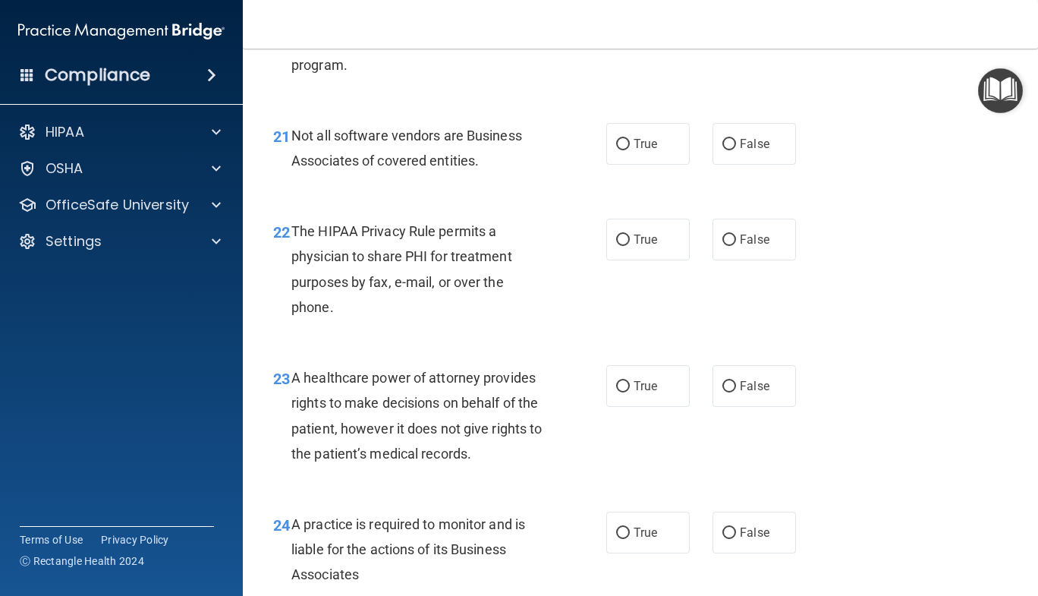
scroll to position [3028, 0]
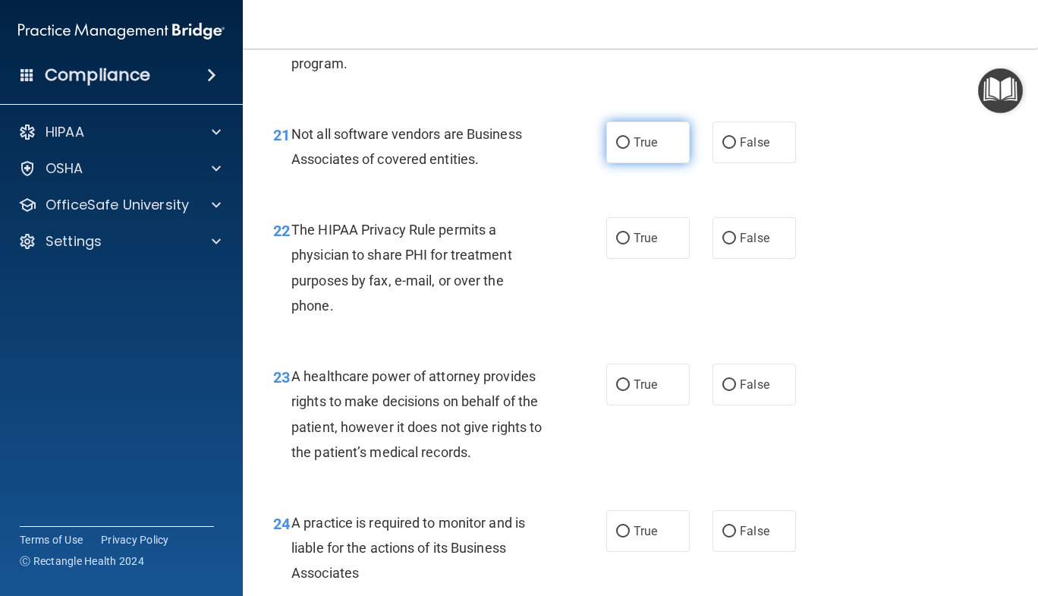
click at [679, 163] on label "True" at bounding box center [647, 142] width 83 height 42
click at [630, 149] on input "True" at bounding box center [623, 142] width 14 height 11
radio input "true"
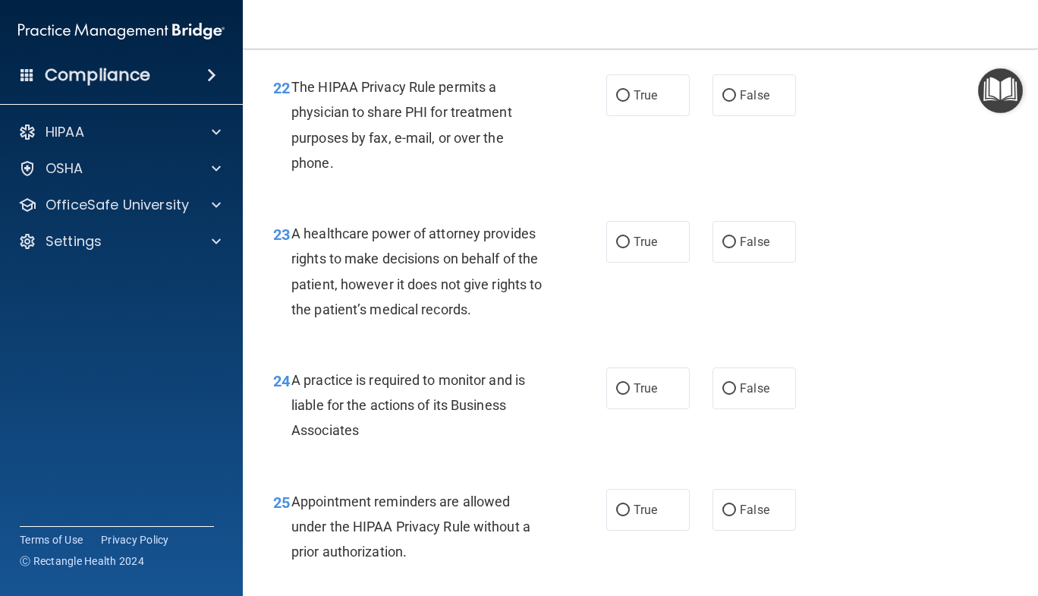
scroll to position [3171, 0]
click at [643, 116] on label "True" at bounding box center [647, 95] width 83 height 42
click at [630, 102] on input "True" at bounding box center [623, 95] width 14 height 11
radio input "true"
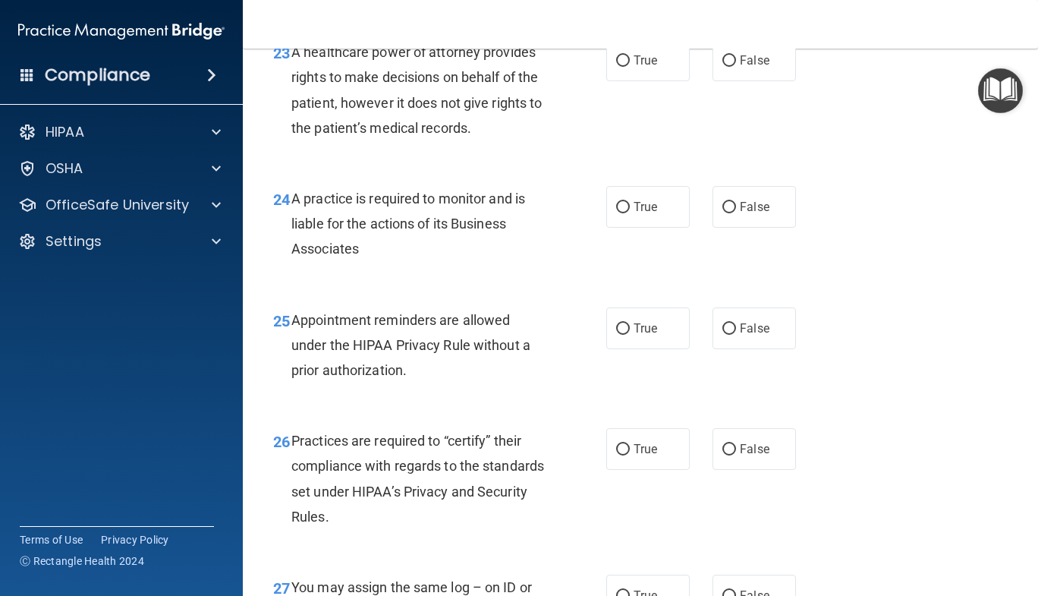
scroll to position [3350, 0]
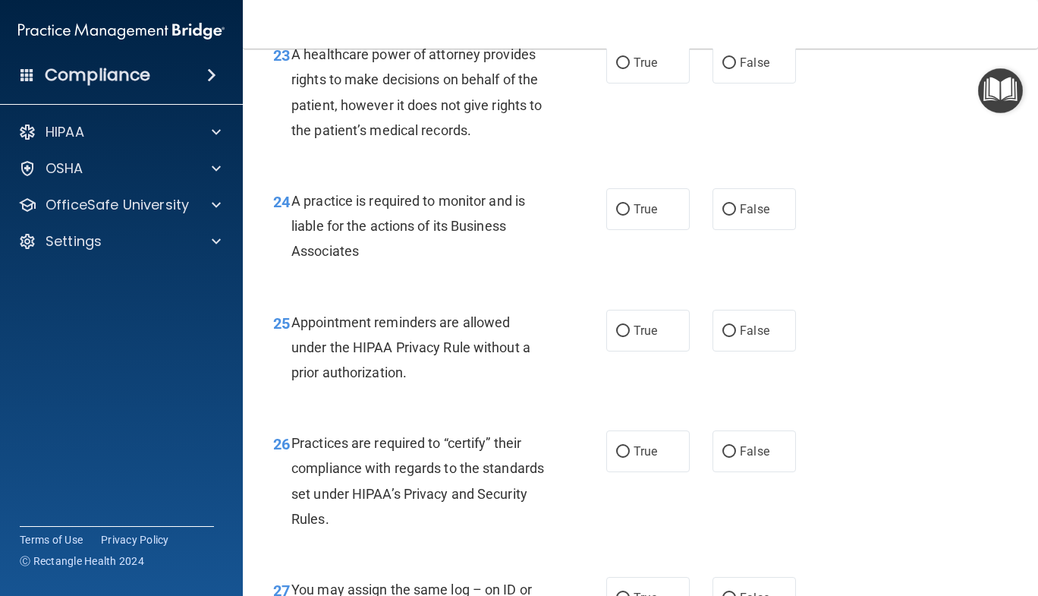
click at [975, 274] on div "24 A practice is required to monitor and is liable for the actions of its Busin…" at bounding box center [641, 229] width 758 height 121
click at [661, 83] on label "True" at bounding box center [647, 63] width 83 height 42
click at [630, 69] on input "True" at bounding box center [623, 63] width 14 height 11
radio input "true"
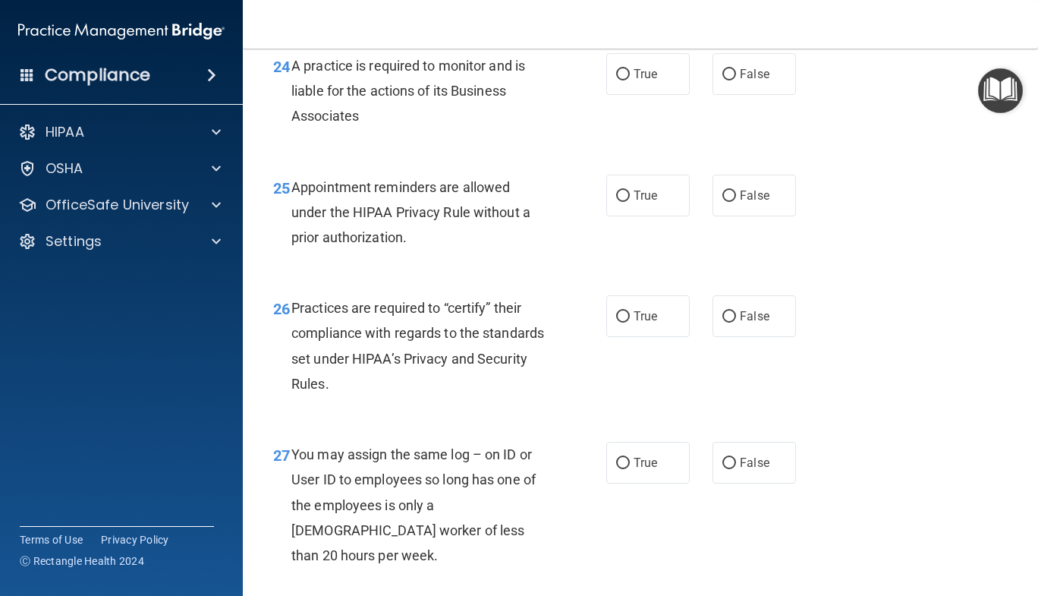
scroll to position [3484, 0]
click at [725, 81] on input "False" at bounding box center [730, 75] width 14 height 11
radio input "true"
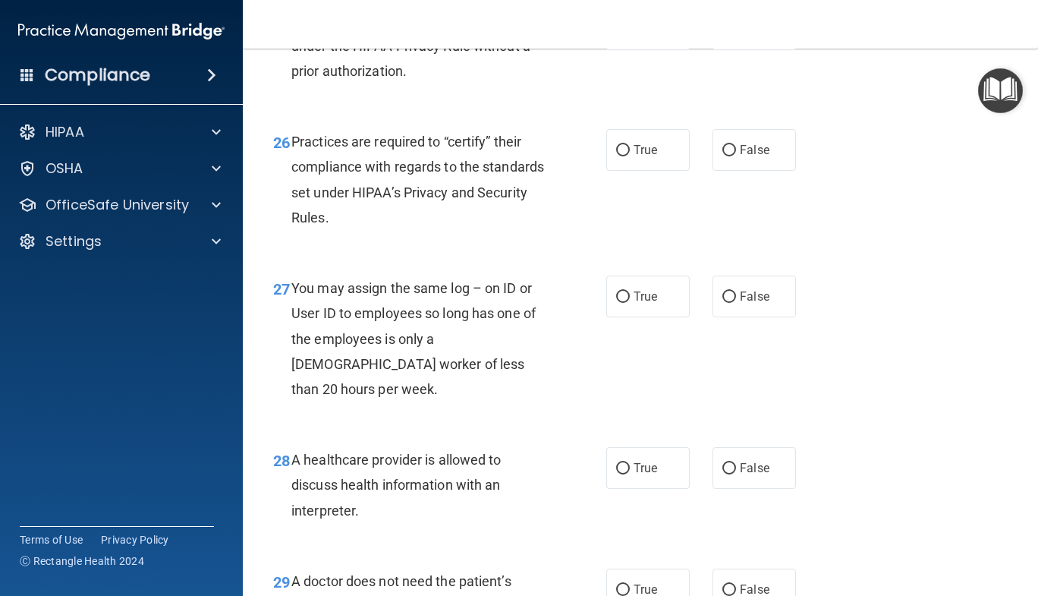
scroll to position [3649, 0]
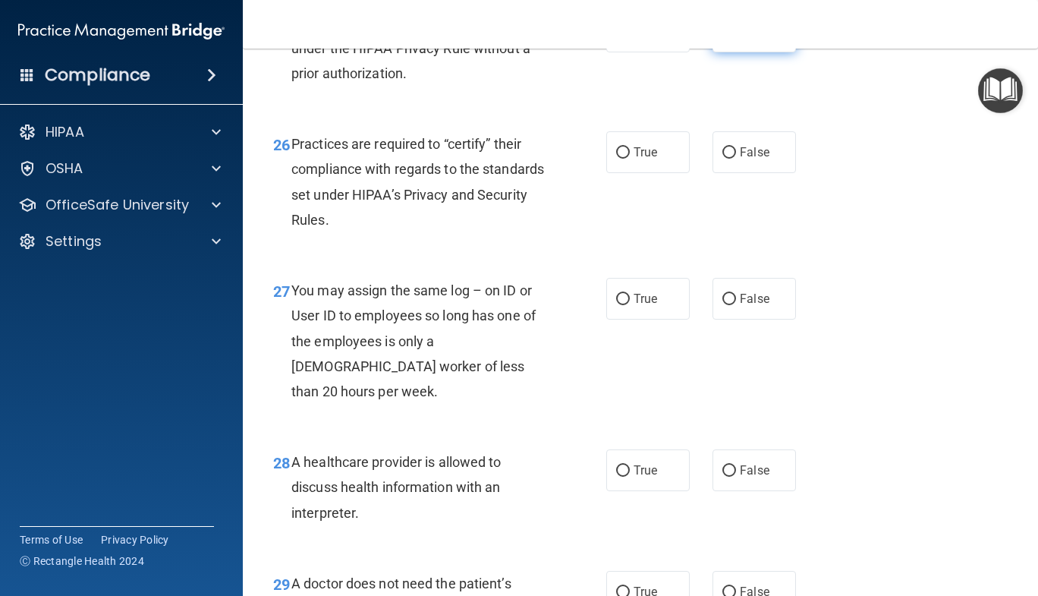
click at [762, 52] on label "False" at bounding box center [754, 32] width 83 height 42
click at [736, 38] on input "False" at bounding box center [730, 32] width 14 height 11
radio input "true"
click at [762, 52] on label "False" at bounding box center [754, 32] width 83 height 42
click at [736, 38] on input "False" at bounding box center [730, 32] width 14 height 11
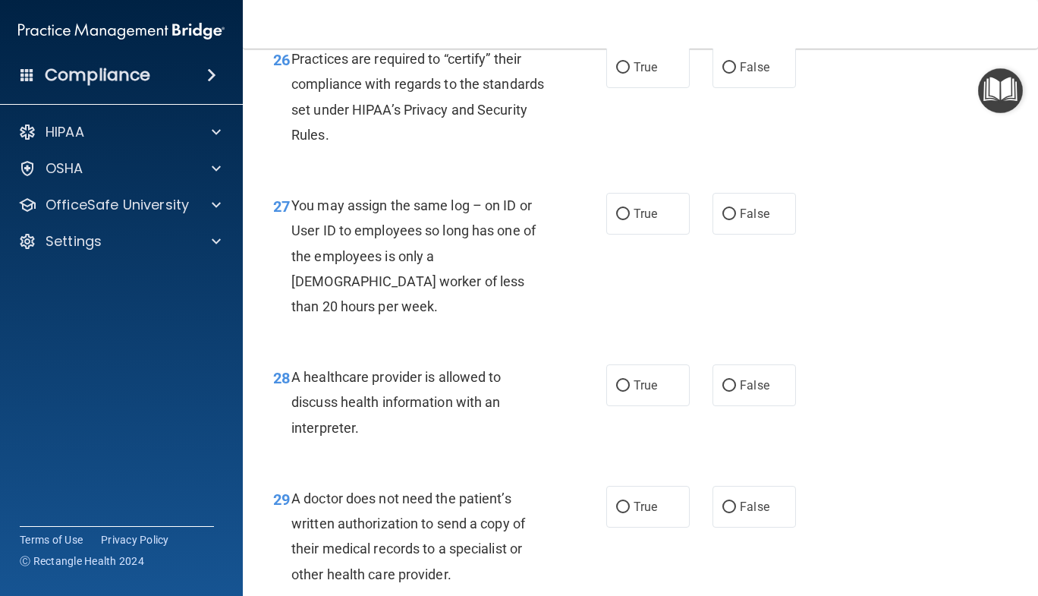
scroll to position [3733, 0]
click at [663, 89] on label "True" at bounding box center [647, 68] width 83 height 42
click at [630, 74] on input "True" at bounding box center [623, 68] width 14 height 11
radio input "true"
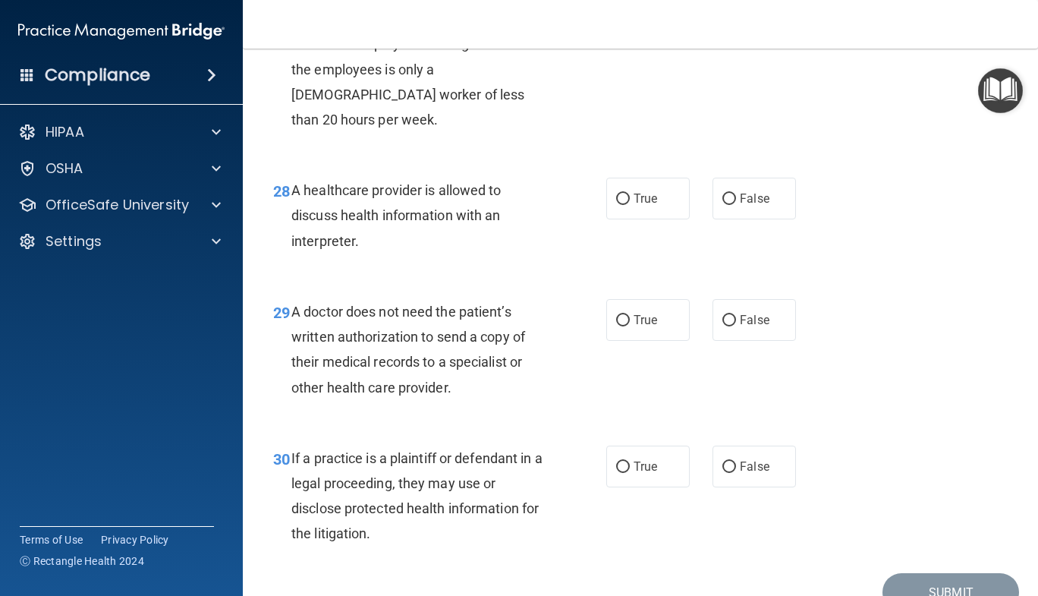
scroll to position [3936, 0]
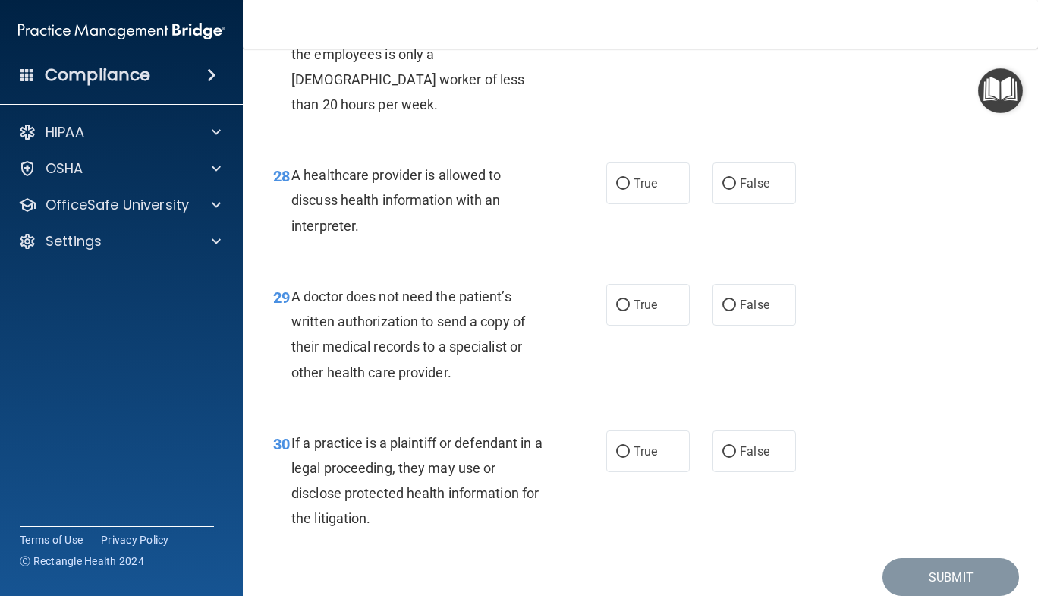
click at [751, 33] on label "False" at bounding box center [754, 12] width 83 height 42
click at [736, 18] on input "False" at bounding box center [730, 12] width 14 height 11
radio input "true"
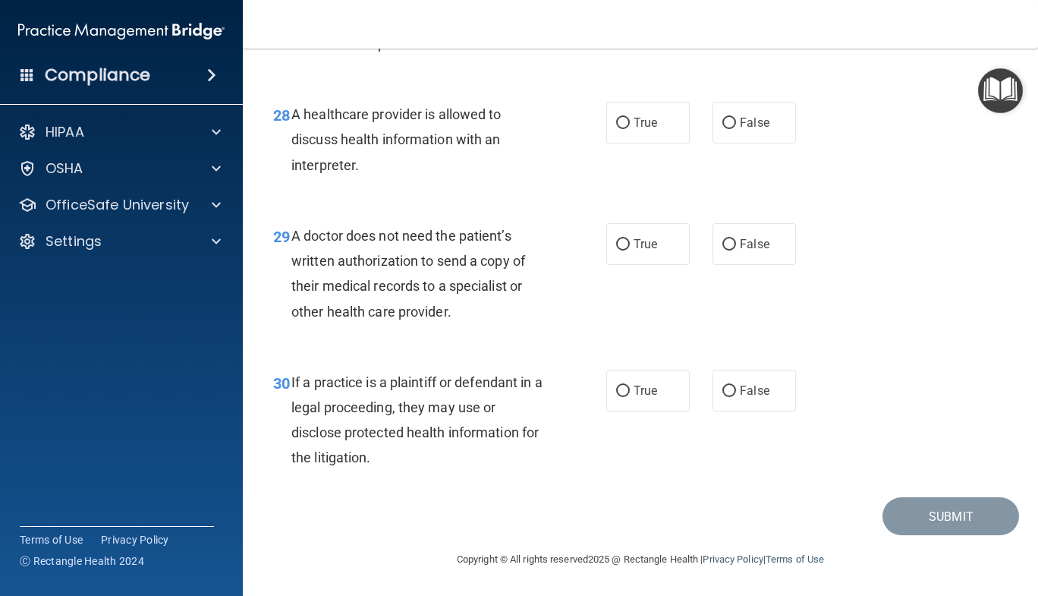
scroll to position [4018, 0]
click at [652, 116] on label "True" at bounding box center [647, 123] width 83 height 42
click at [630, 118] on input "True" at bounding box center [623, 123] width 14 height 11
radio input "true"
click at [632, 265] on label "True" at bounding box center [647, 244] width 83 height 42
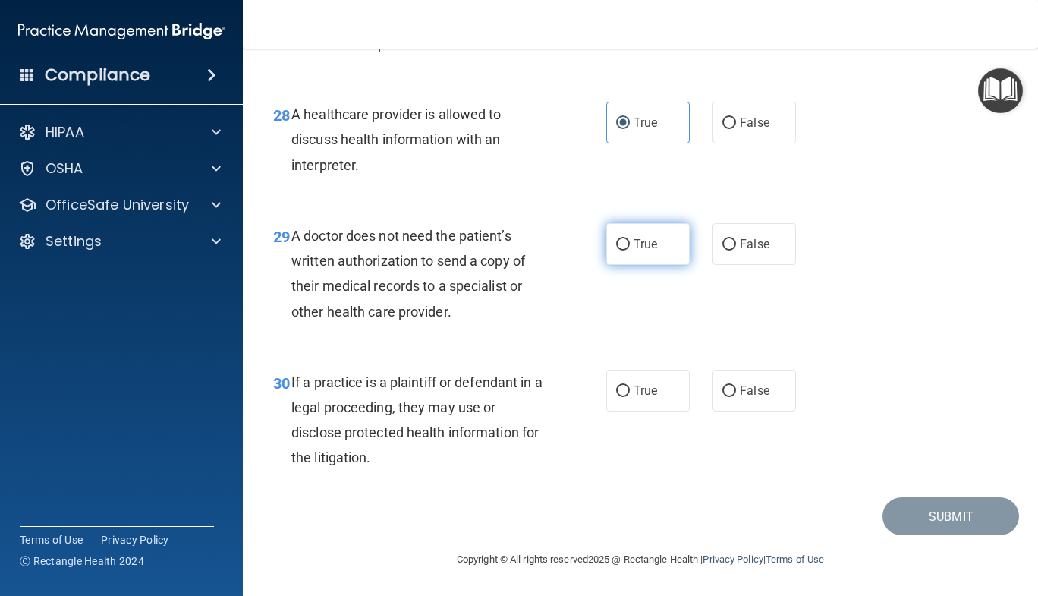
click at [630, 250] on input "True" at bounding box center [623, 244] width 14 height 11
radio input "true"
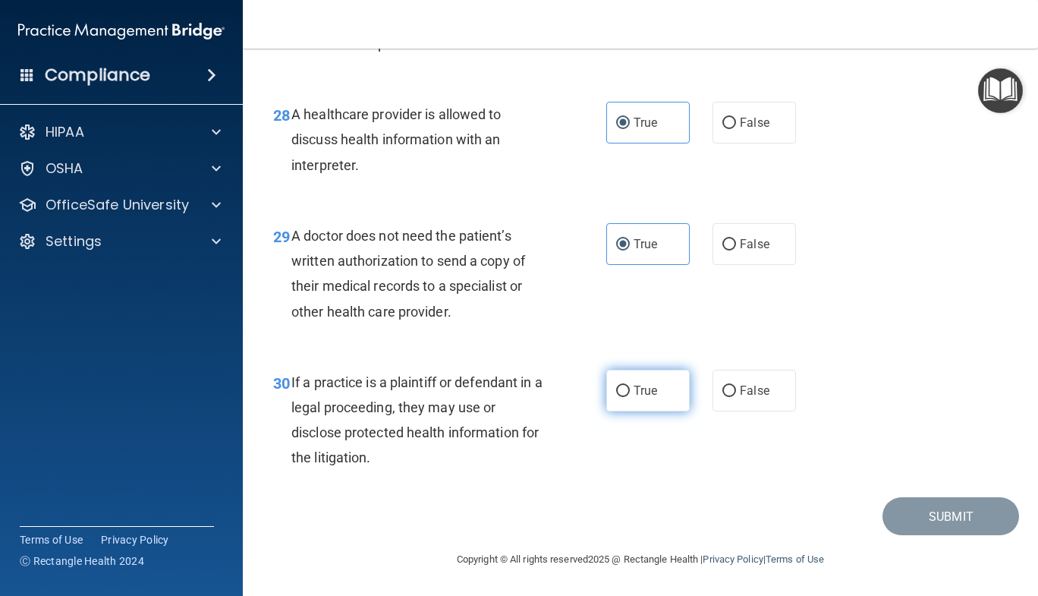
click at [671, 396] on label "True" at bounding box center [647, 391] width 83 height 42
click at [630, 396] on input "True" at bounding box center [623, 391] width 14 height 11
radio input "true"
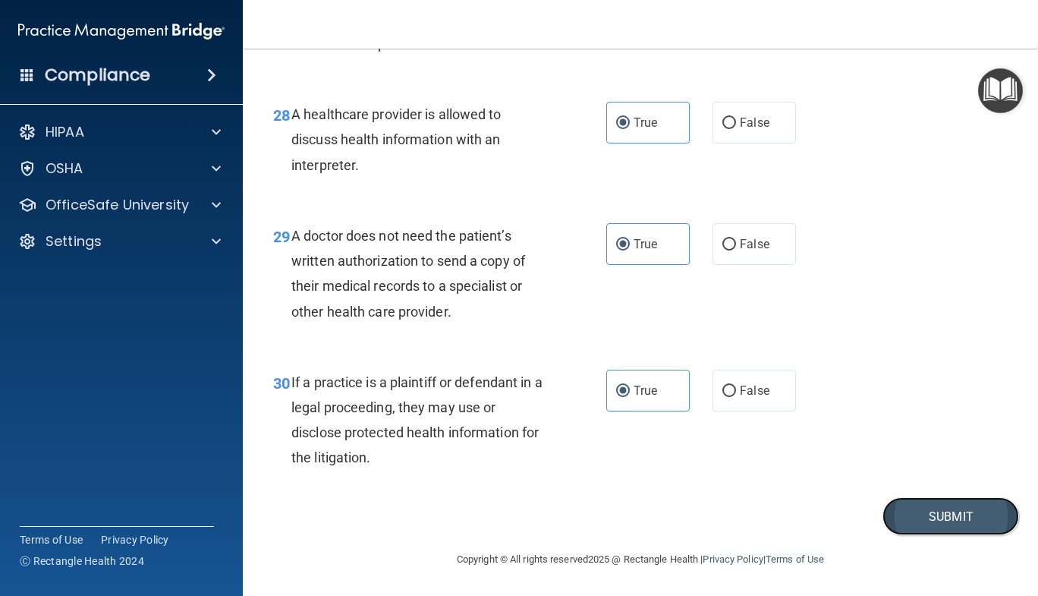
click at [940, 536] on button "Submit" at bounding box center [951, 516] width 137 height 39
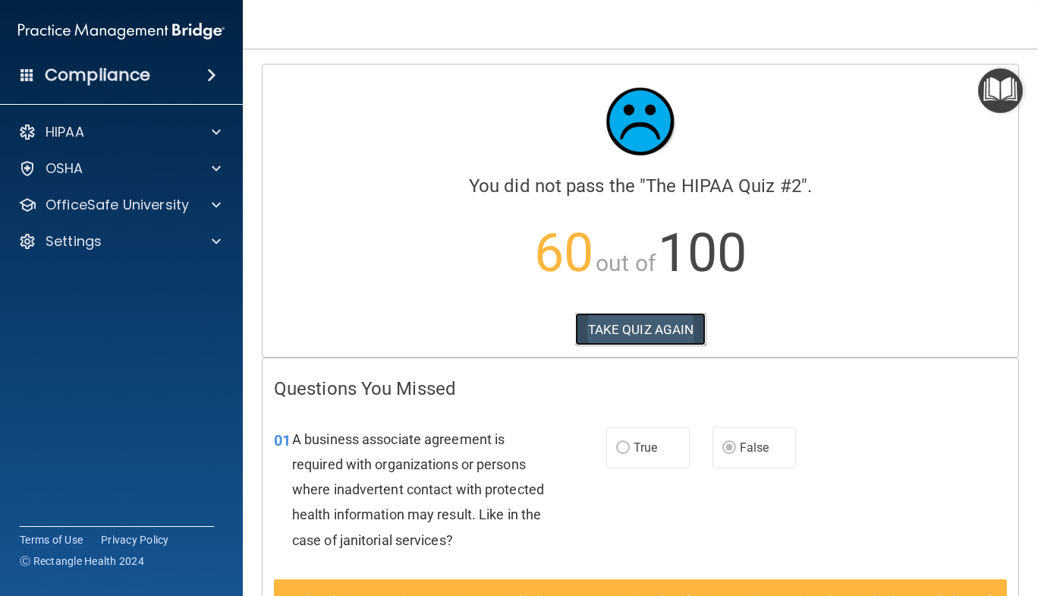
click at [651, 334] on button "TAKE QUIZ AGAIN" at bounding box center [640, 329] width 131 height 33
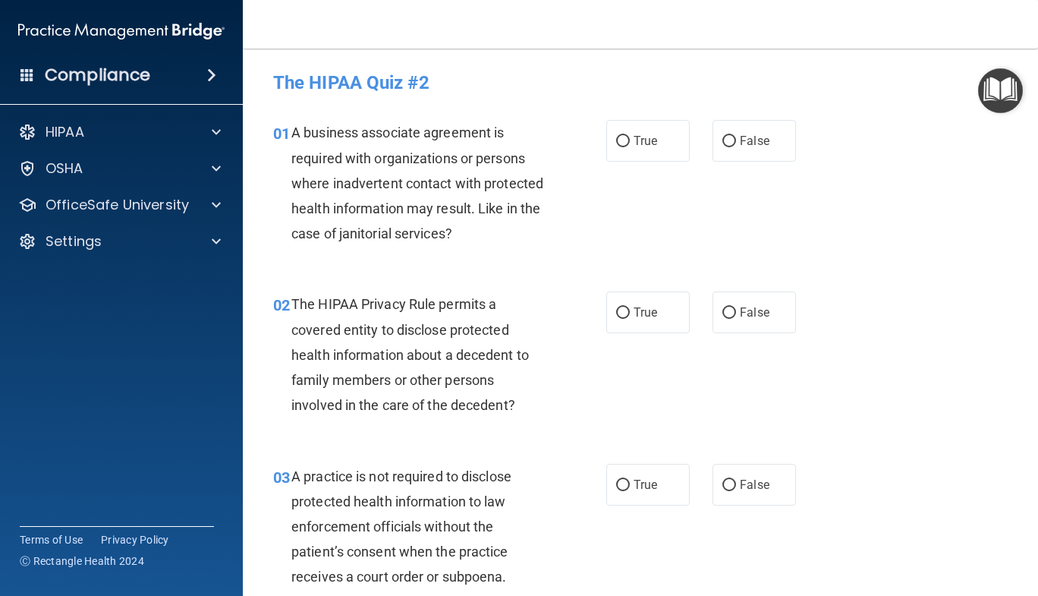
scroll to position [5, 0]
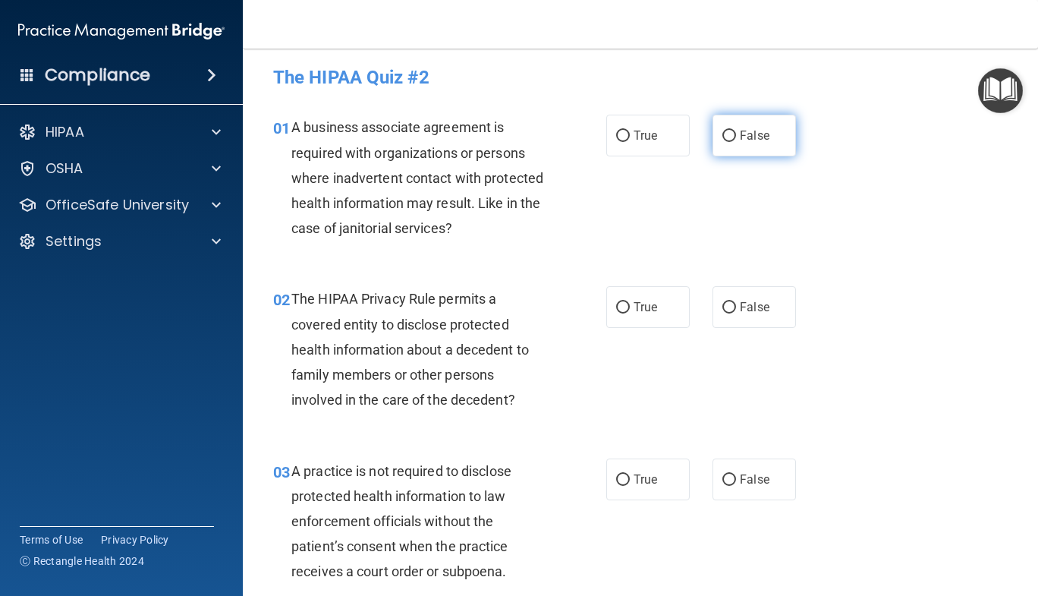
click at [749, 150] on label "False" at bounding box center [754, 136] width 83 height 42
click at [736, 142] on input "False" at bounding box center [730, 136] width 14 height 11
radio input "true"
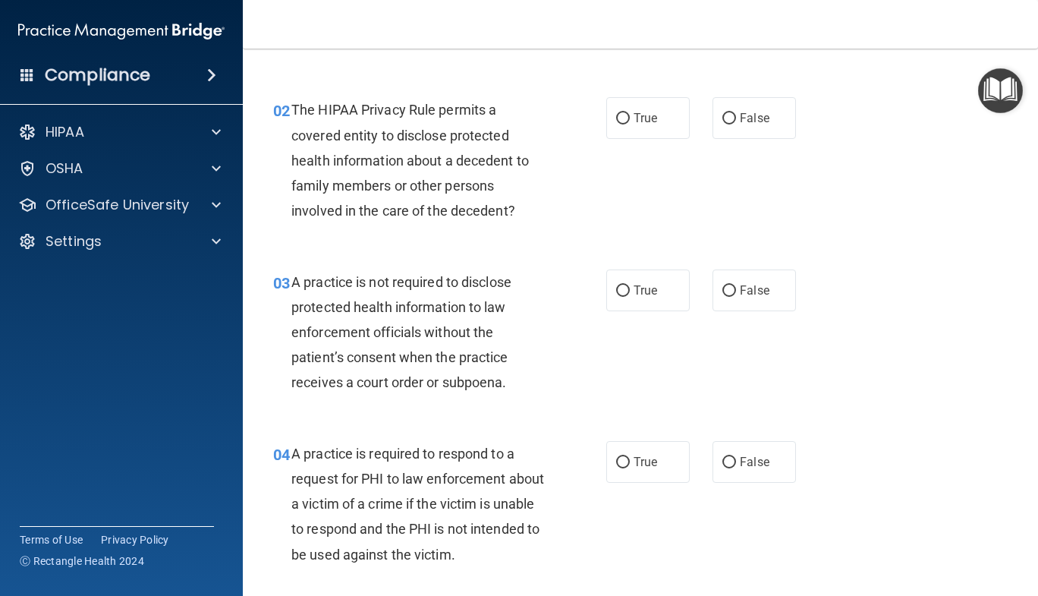
scroll to position [195, 0]
click at [621, 120] on input "True" at bounding box center [623, 117] width 14 height 11
radio input "true"
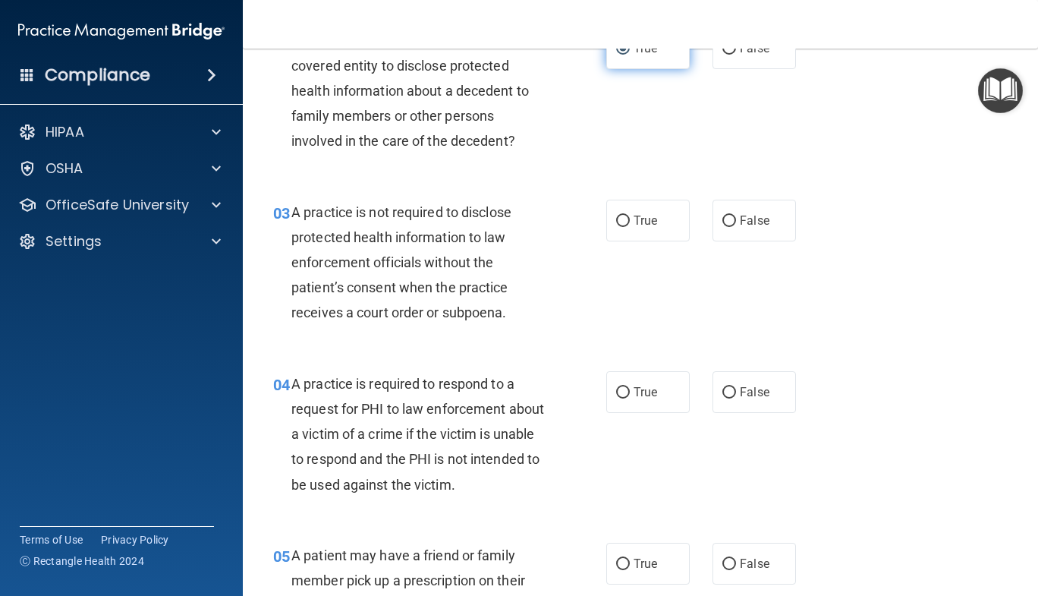
scroll to position [266, 0]
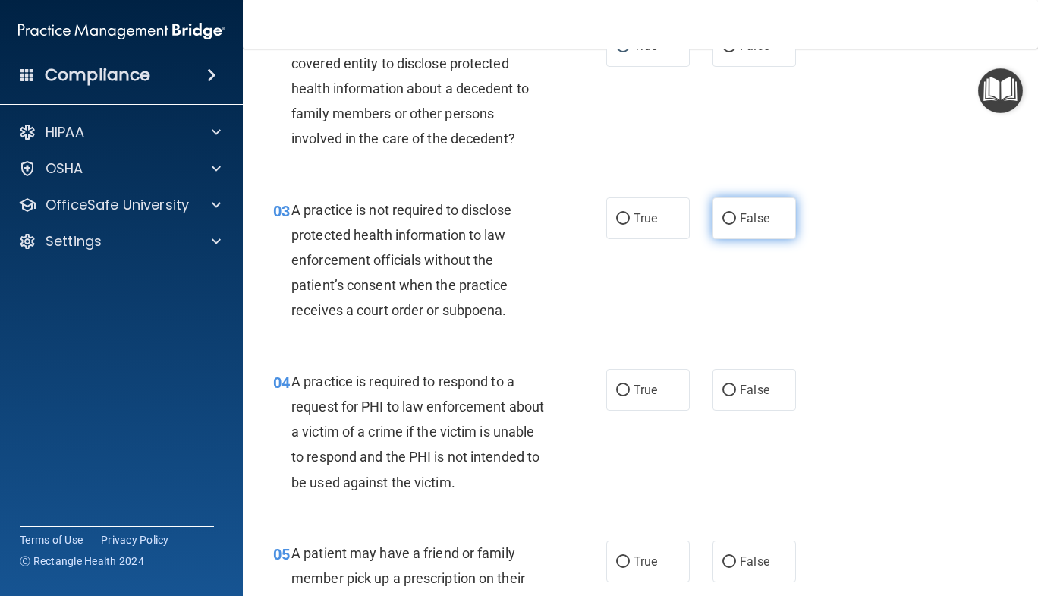
click at [783, 232] on label "False" at bounding box center [754, 218] width 83 height 42
click at [736, 225] on input "False" at bounding box center [730, 218] width 14 height 11
radio input "true"
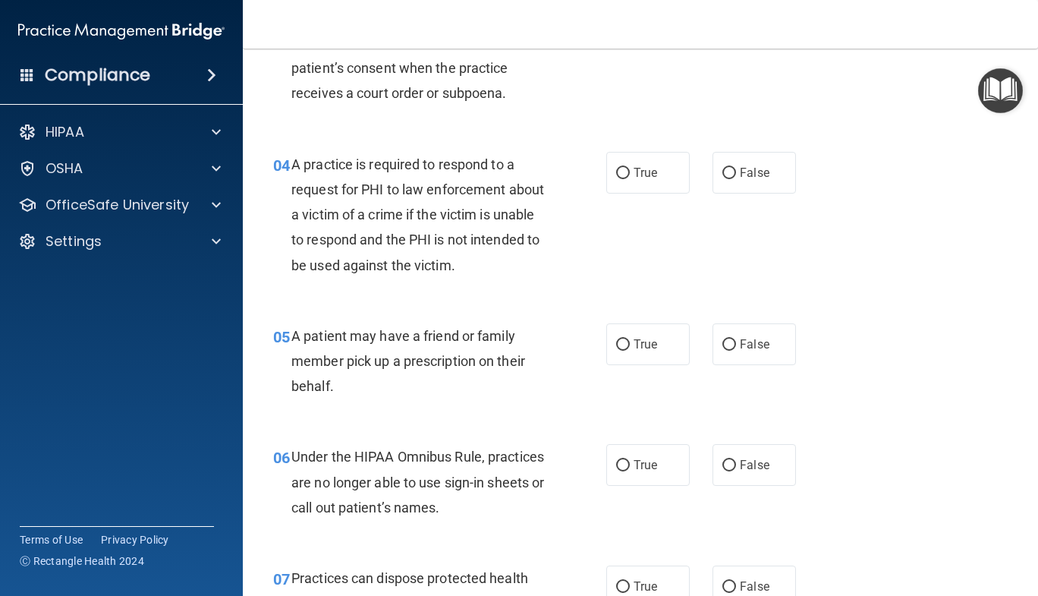
scroll to position [484, 0]
click at [757, 169] on span "False" at bounding box center [755, 172] width 30 height 14
click at [736, 169] on input "False" at bounding box center [730, 173] width 14 height 11
radio input "true"
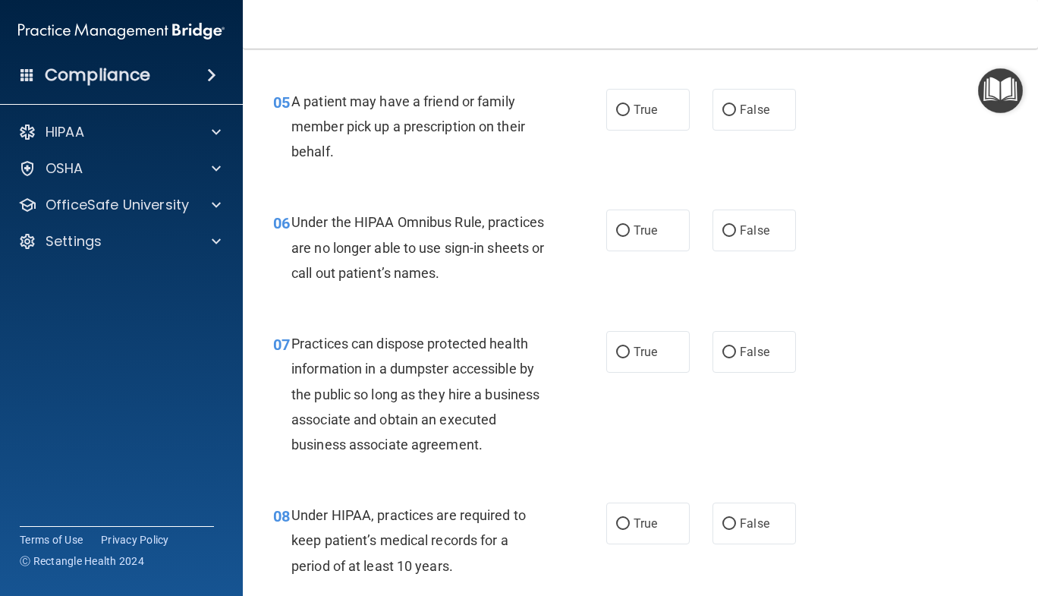
scroll to position [715, 0]
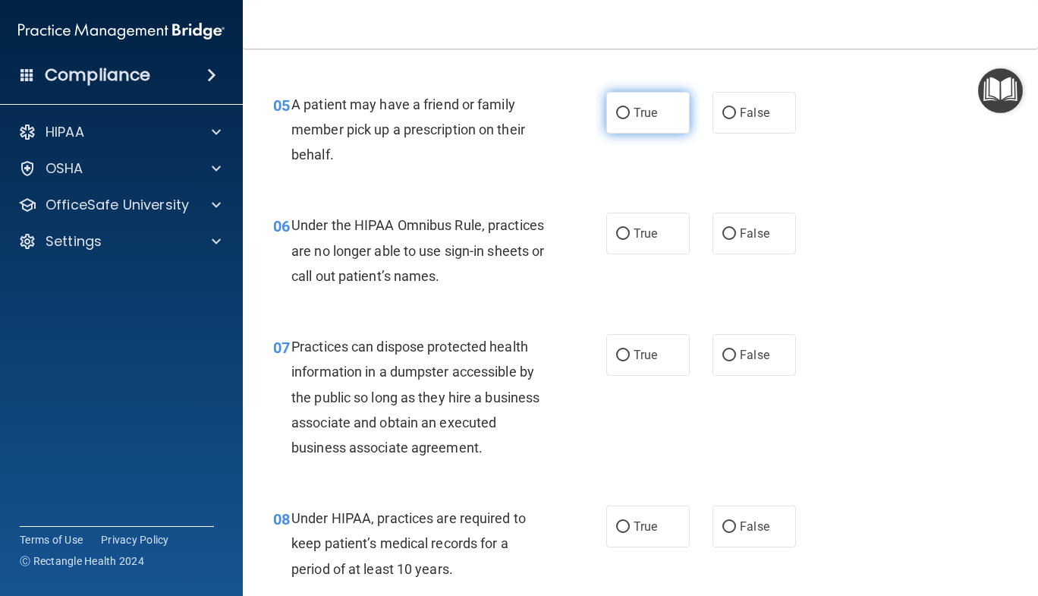
click at [616, 92] on label "True" at bounding box center [647, 113] width 83 height 42
click at [616, 108] on input "True" at bounding box center [623, 113] width 14 height 11
radio input "true"
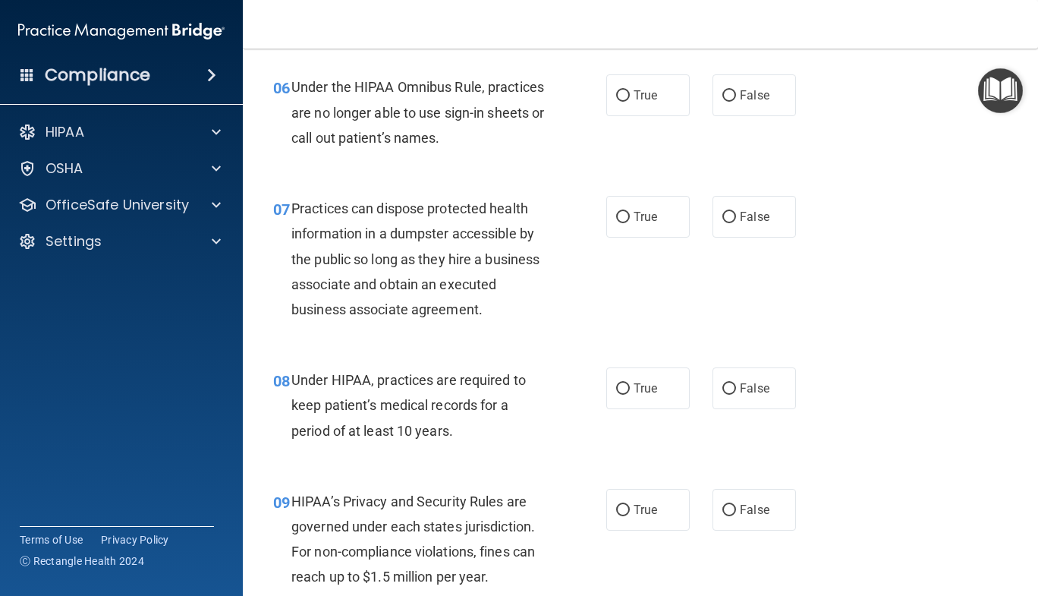
scroll to position [850, 0]
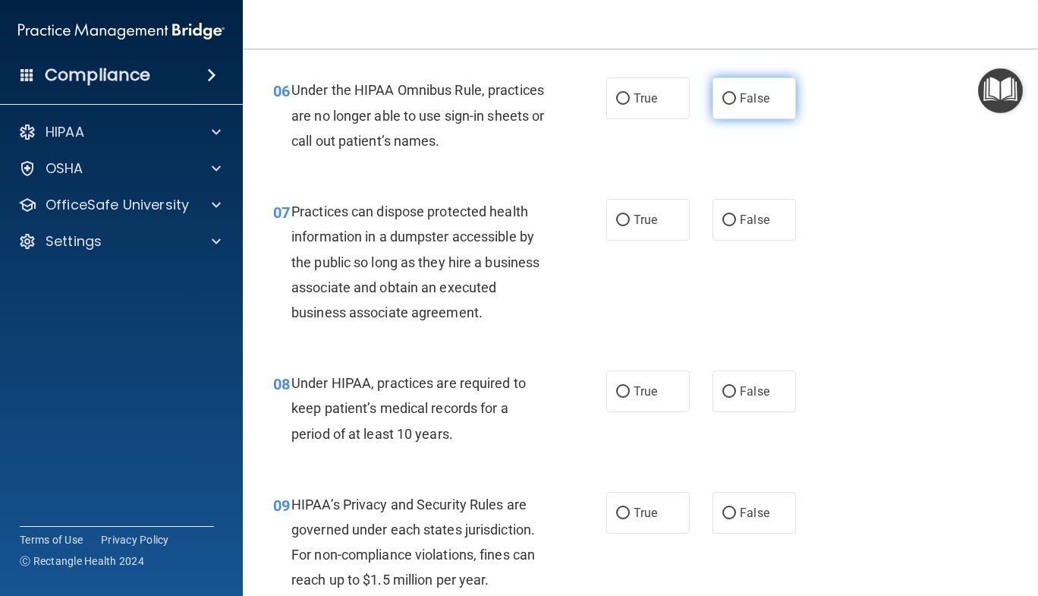
click at [768, 102] on label "False" at bounding box center [754, 98] width 83 height 42
click at [736, 102] on input "False" at bounding box center [730, 98] width 14 height 11
radio input "true"
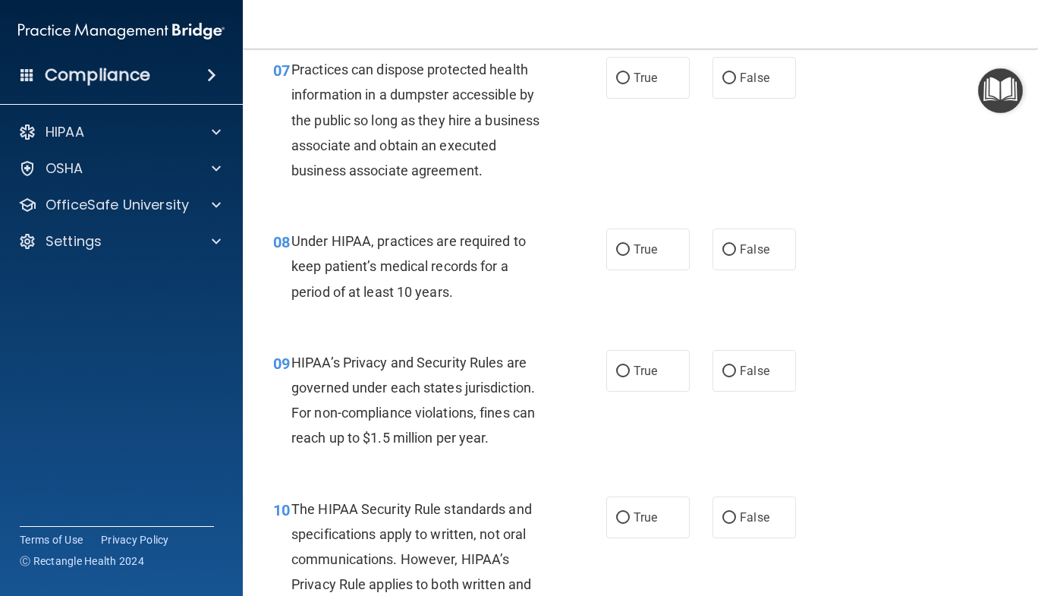
scroll to position [992, 0]
click at [770, 90] on label "False" at bounding box center [754, 78] width 83 height 42
click at [736, 84] on input "False" at bounding box center [730, 78] width 14 height 11
radio input "true"
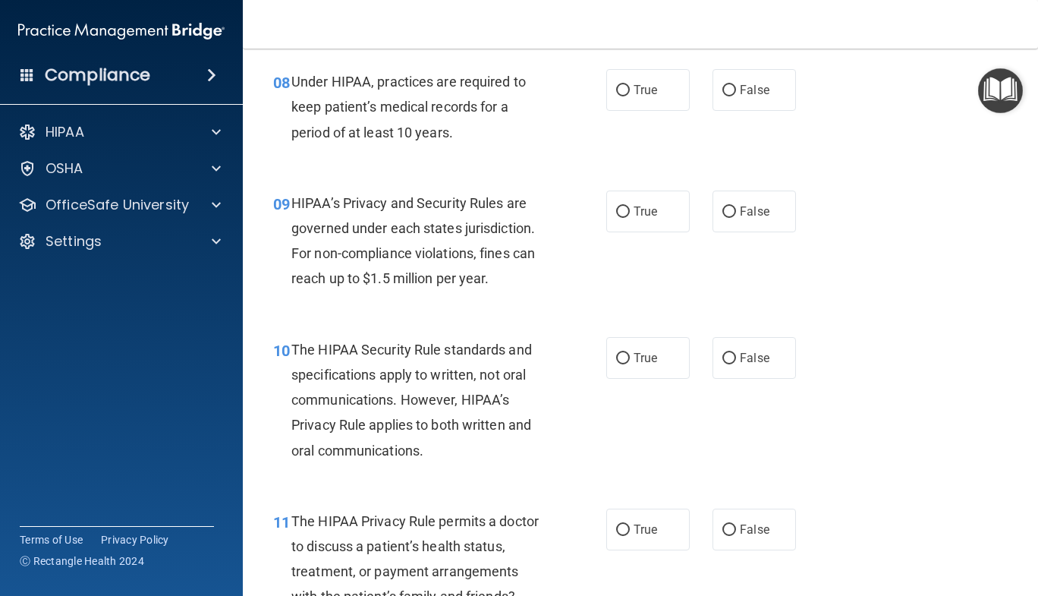
scroll to position [1158, 0]
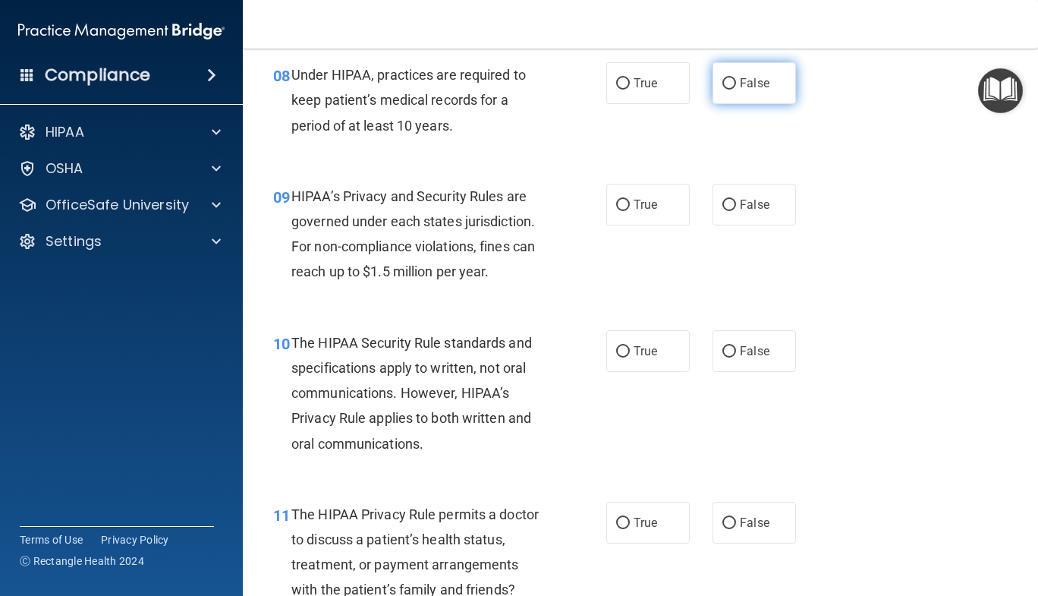
click at [771, 63] on label "False" at bounding box center [754, 83] width 83 height 42
click at [736, 78] on input "False" at bounding box center [730, 83] width 14 height 11
radio input "true"
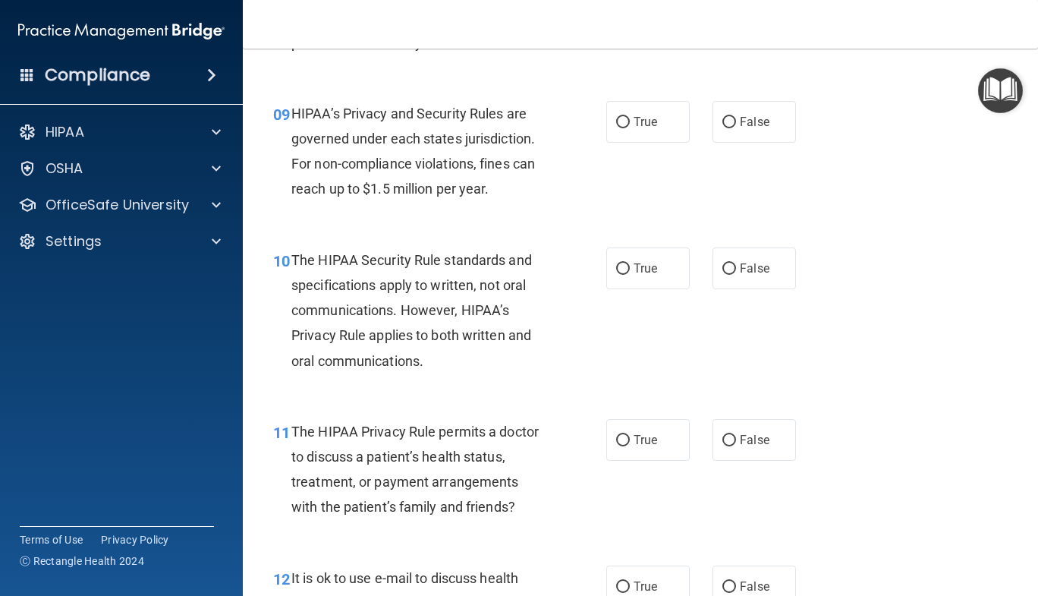
scroll to position [1246, 0]
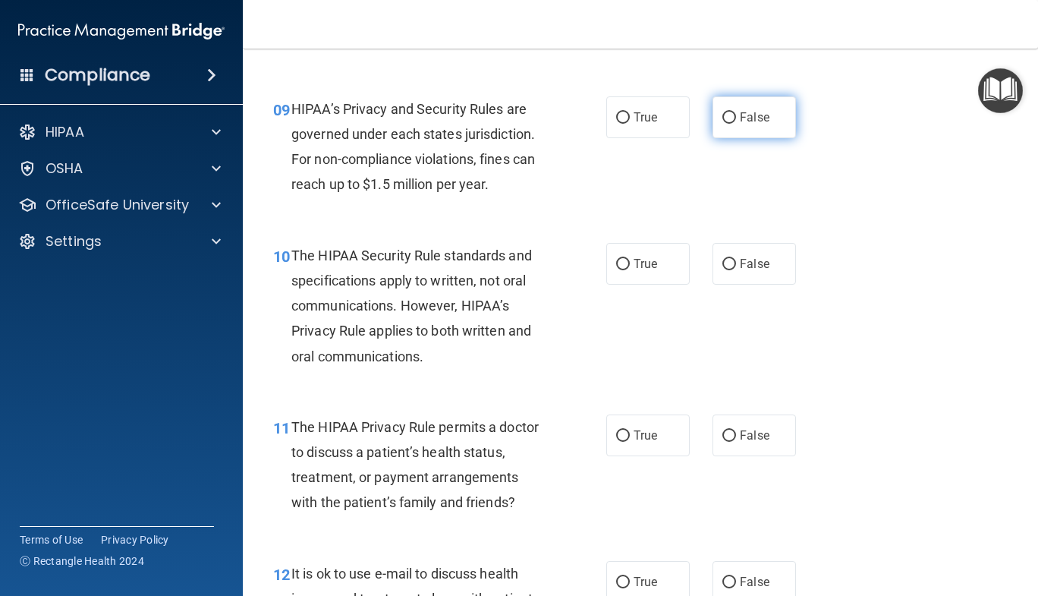
click at [780, 106] on label "False" at bounding box center [754, 117] width 83 height 42
click at [736, 112] on input "False" at bounding box center [730, 117] width 14 height 11
radio input "true"
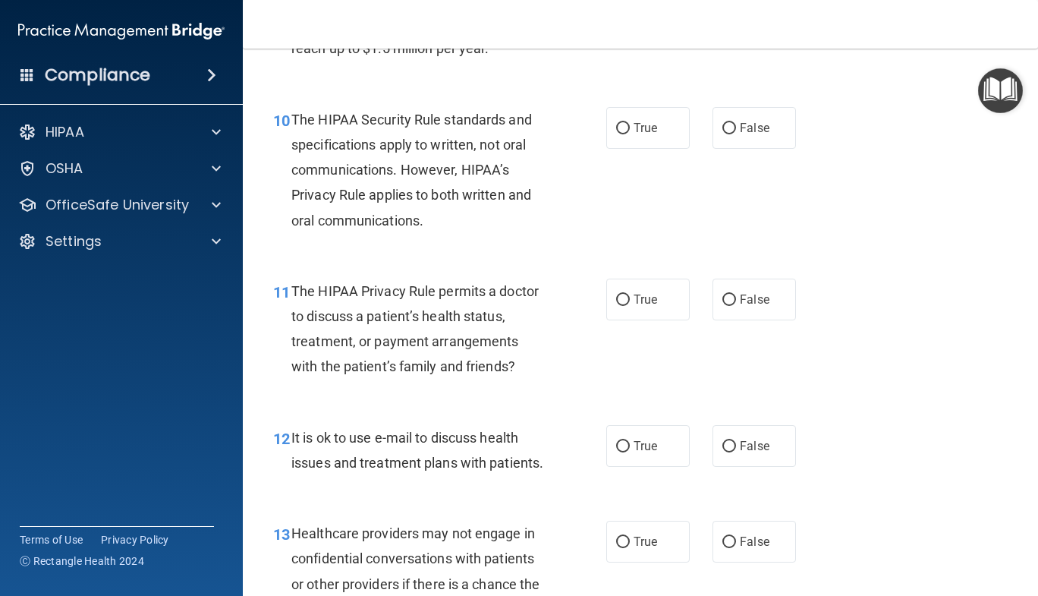
scroll to position [1394, 0]
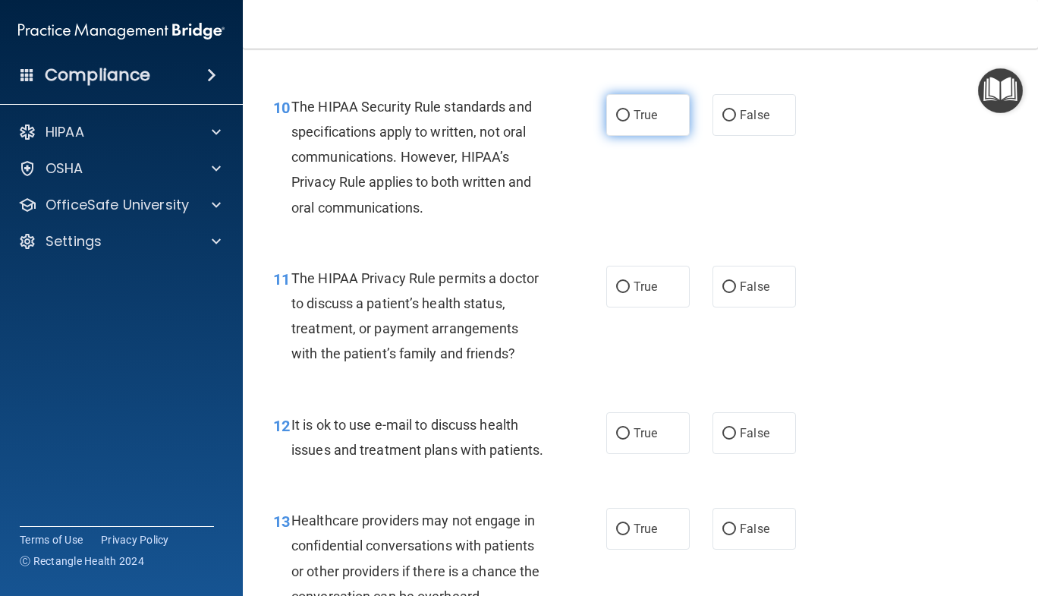
click at [654, 125] on label "True" at bounding box center [647, 115] width 83 height 42
click at [630, 121] on input "True" at bounding box center [623, 115] width 14 height 11
radio input "true"
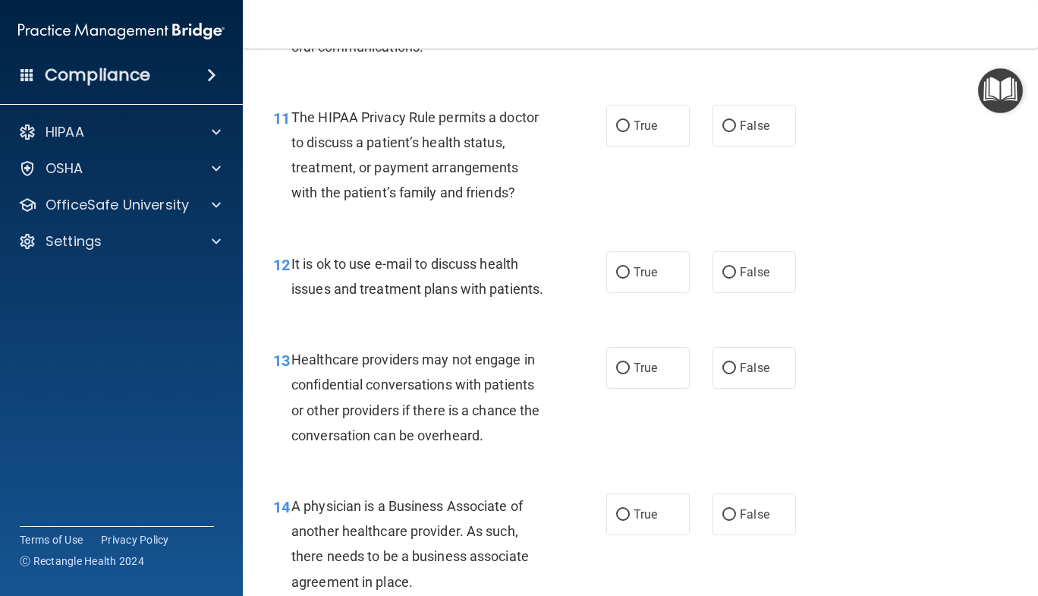
scroll to position [1555, 0]
click at [643, 143] on label "True" at bounding box center [647, 126] width 83 height 42
click at [630, 132] on input "True" at bounding box center [623, 126] width 14 height 11
radio input "true"
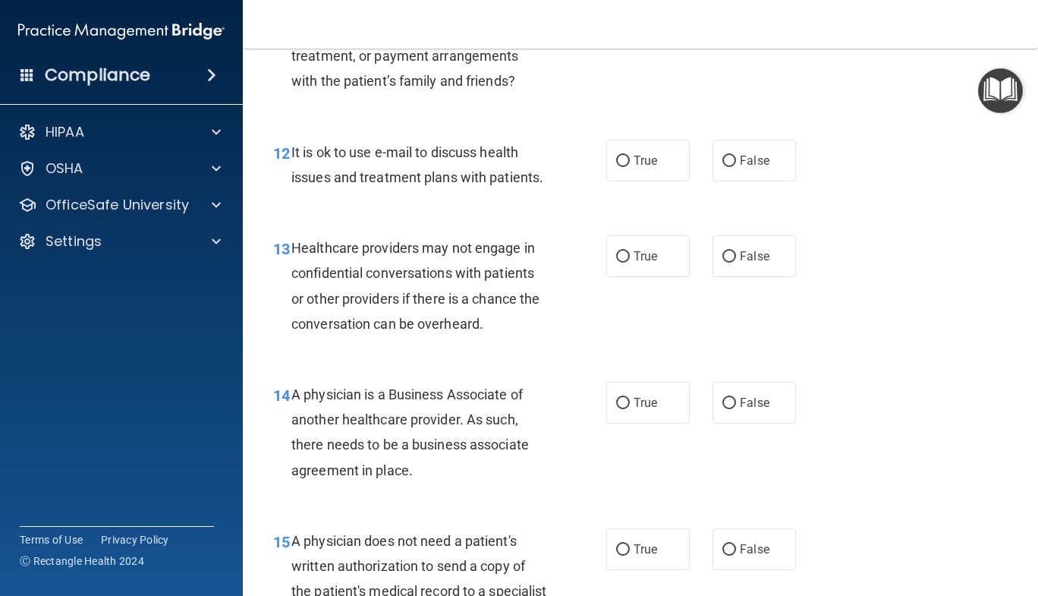
scroll to position [1668, 0]
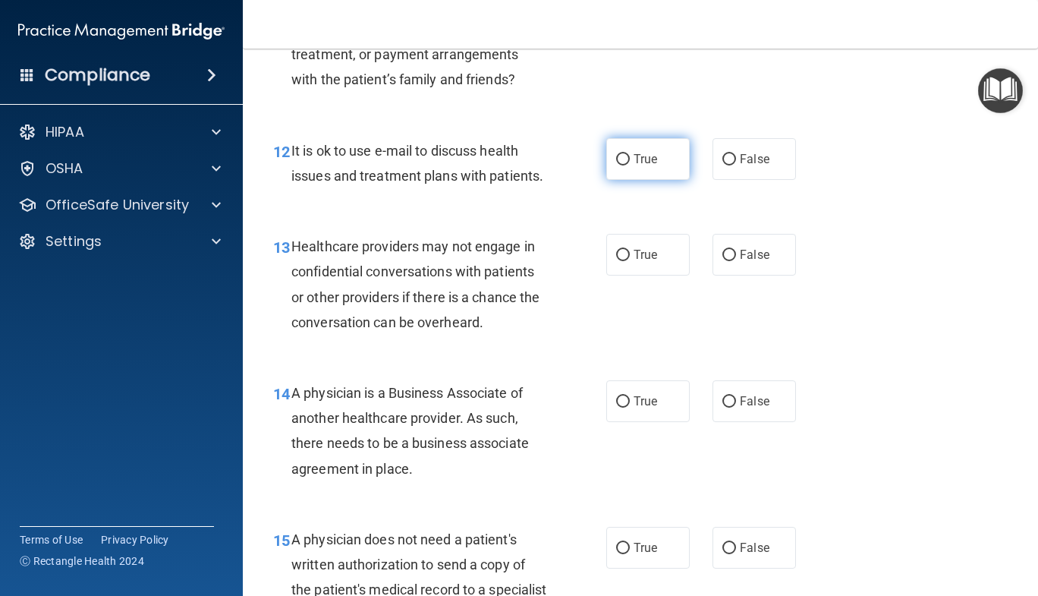
click at [666, 166] on label "True" at bounding box center [647, 159] width 83 height 42
click at [630, 165] on input "True" at bounding box center [623, 159] width 14 height 11
radio input "true"
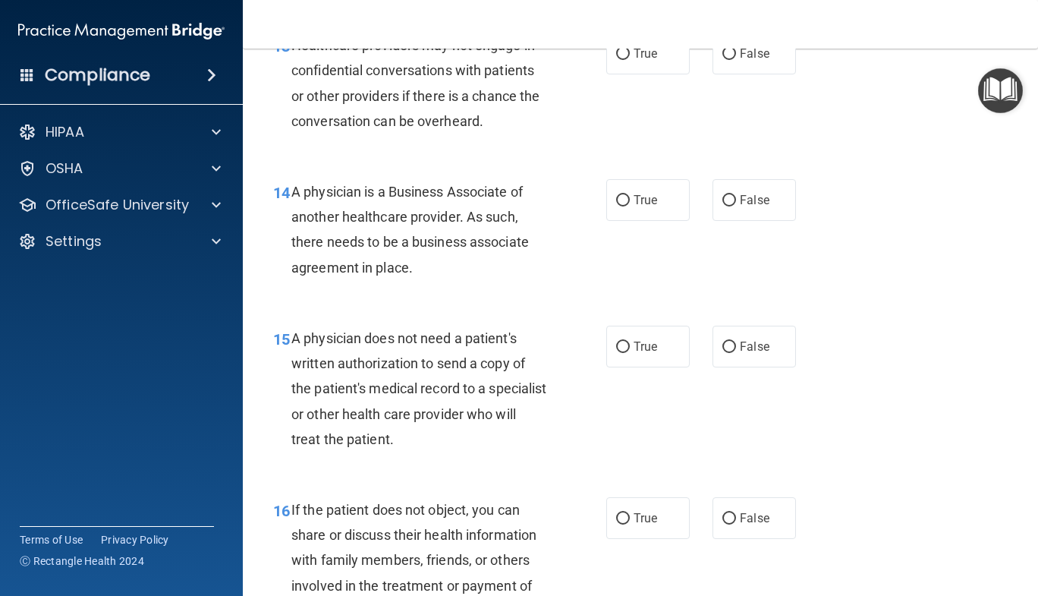
scroll to position [1875, 0]
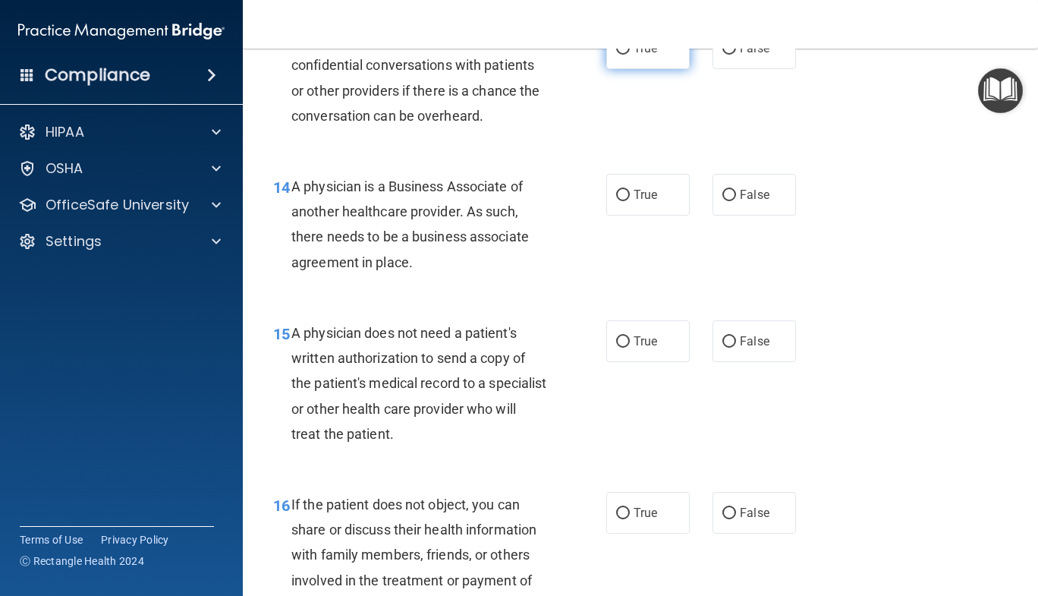
click at [623, 55] on input "True" at bounding box center [623, 48] width 14 height 11
radio input "true"
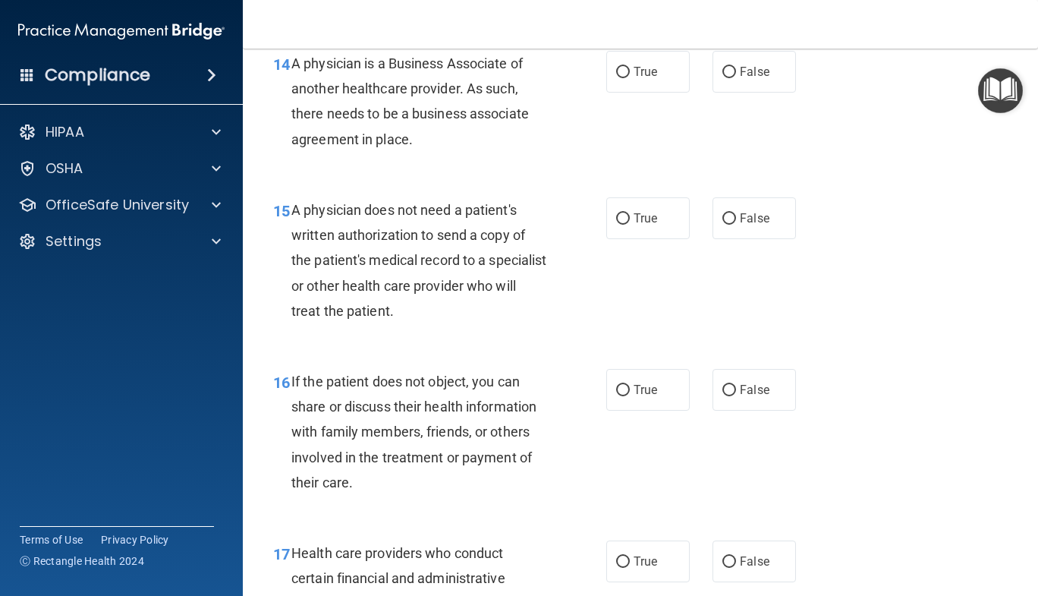
scroll to position [2008, 0]
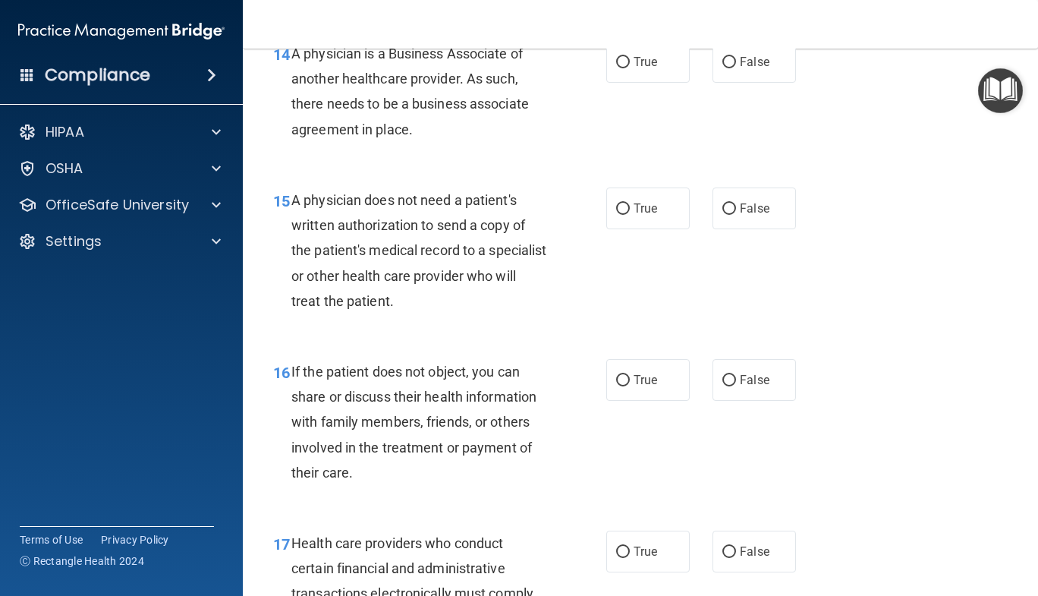
click at [780, 31] on nav "Toggle navigation Norma Catalan nsalas_650@yahoo.com Manage My Enterprise A. Ah…" at bounding box center [640, 24] width 795 height 49
click at [753, 83] on label "False" at bounding box center [754, 62] width 83 height 42
click at [736, 68] on input "False" at bounding box center [730, 62] width 14 height 11
radio input "true"
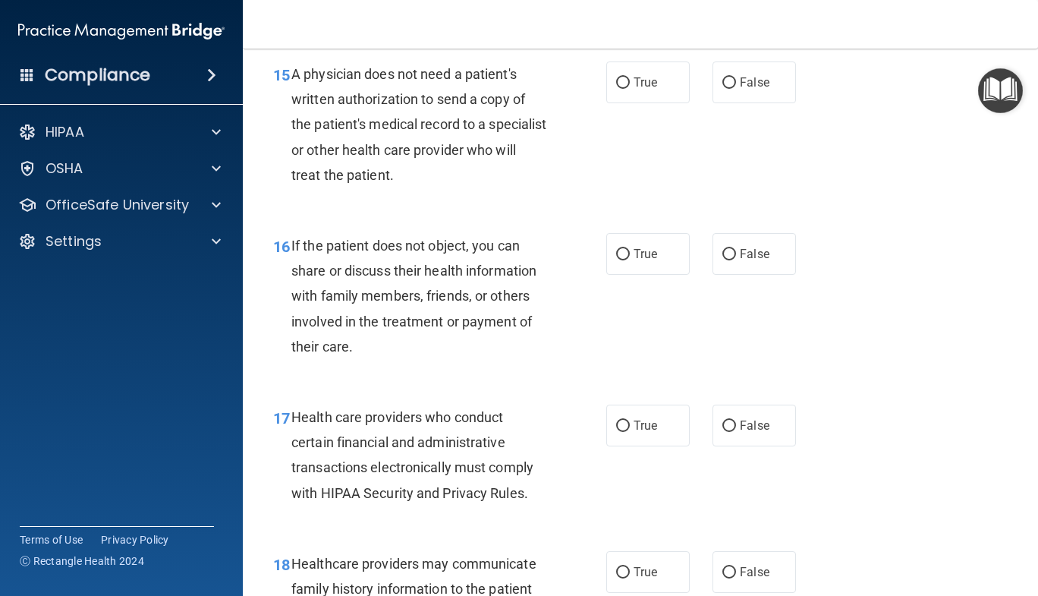
scroll to position [2137, 0]
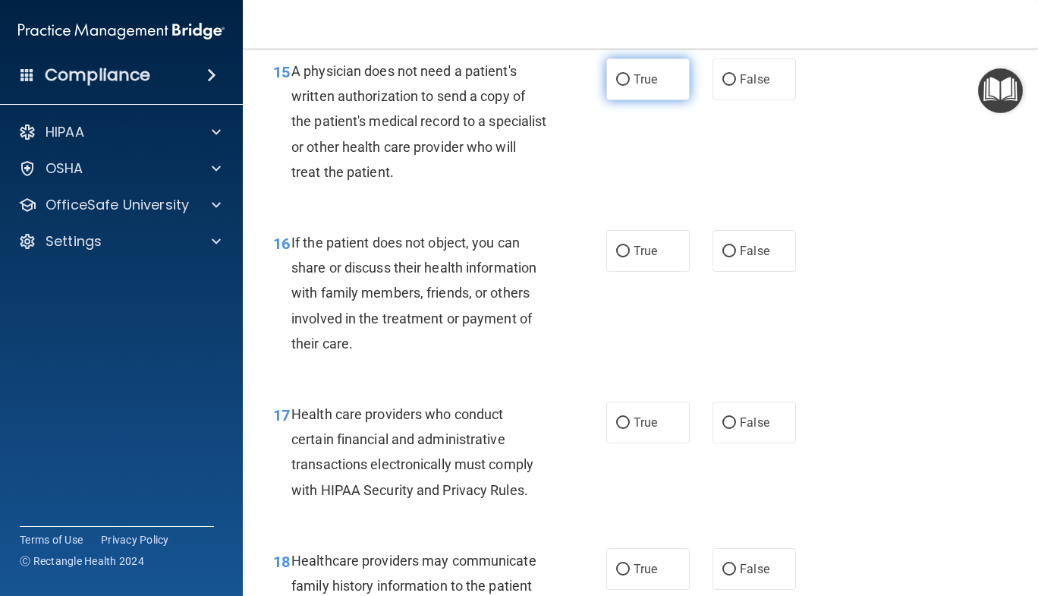
click at [617, 86] on input "True" at bounding box center [623, 79] width 14 height 11
radio input "true"
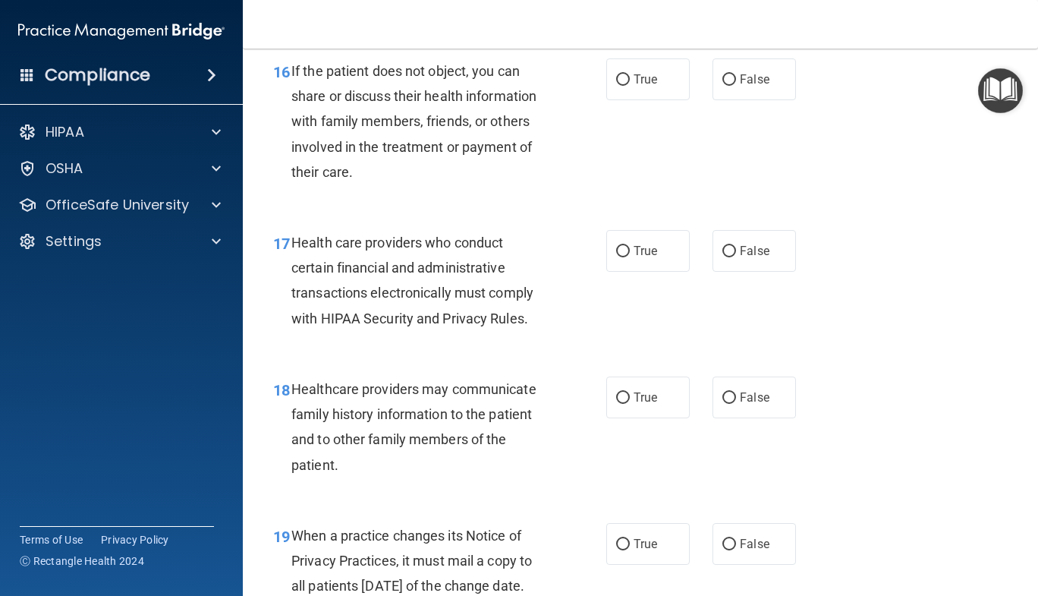
scroll to position [2320, 0]
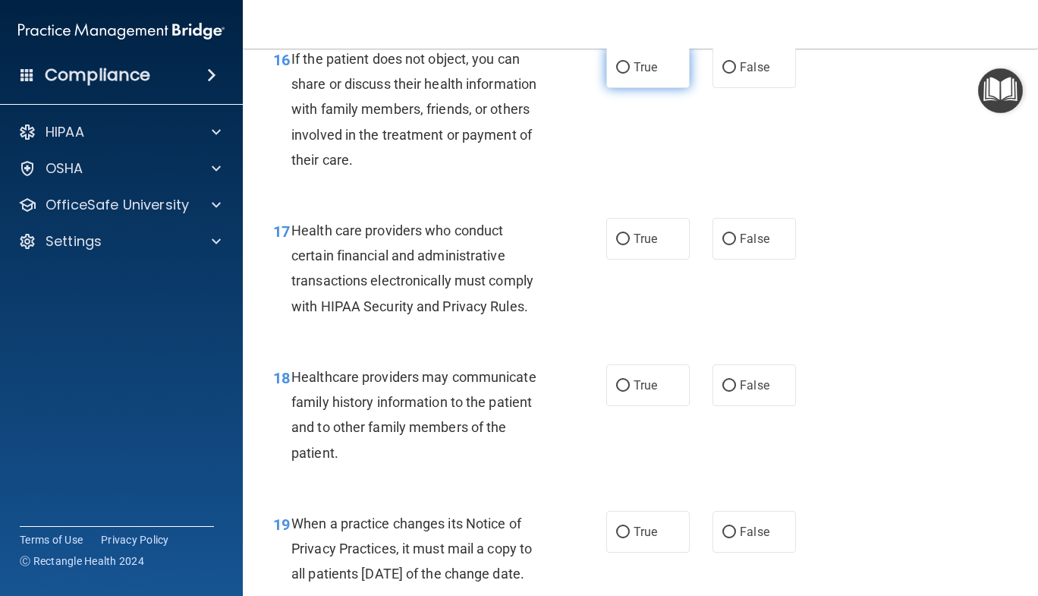
click at [637, 88] on label "True" at bounding box center [647, 67] width 83 height 42
click at [630, 74] on input "True" at bounding box center [623, 67] width 14 height 11
radio input "true"
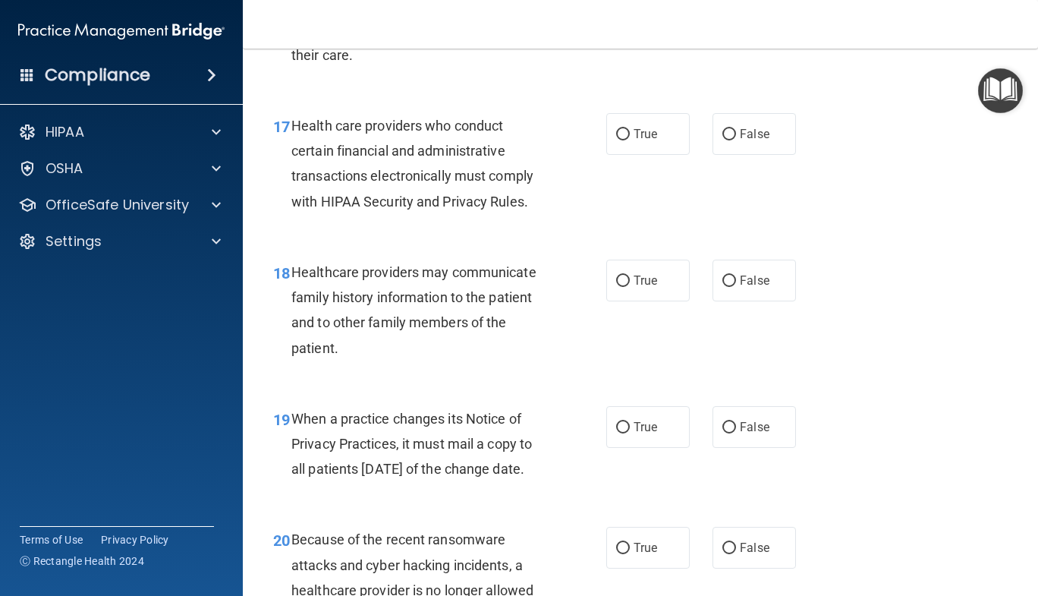
scroll to position [2430, 0]
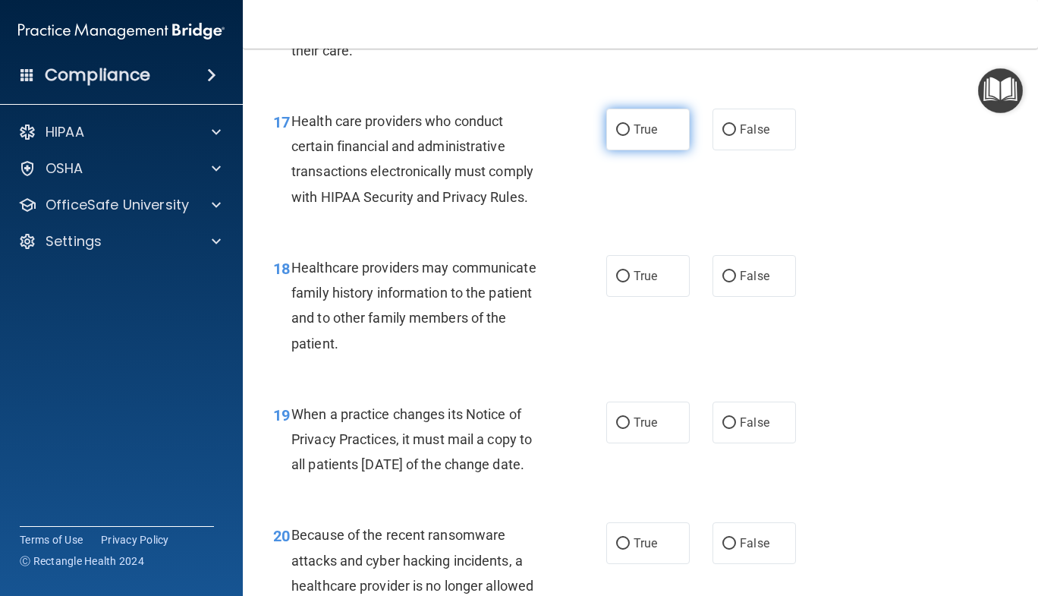
click at [635, 150] on label "True" at bounding box center [647, 130] width 83 height 42
click at [630, 136] on input "True" at bounding box center [623, 129] width 14 height 11
radio input "true"
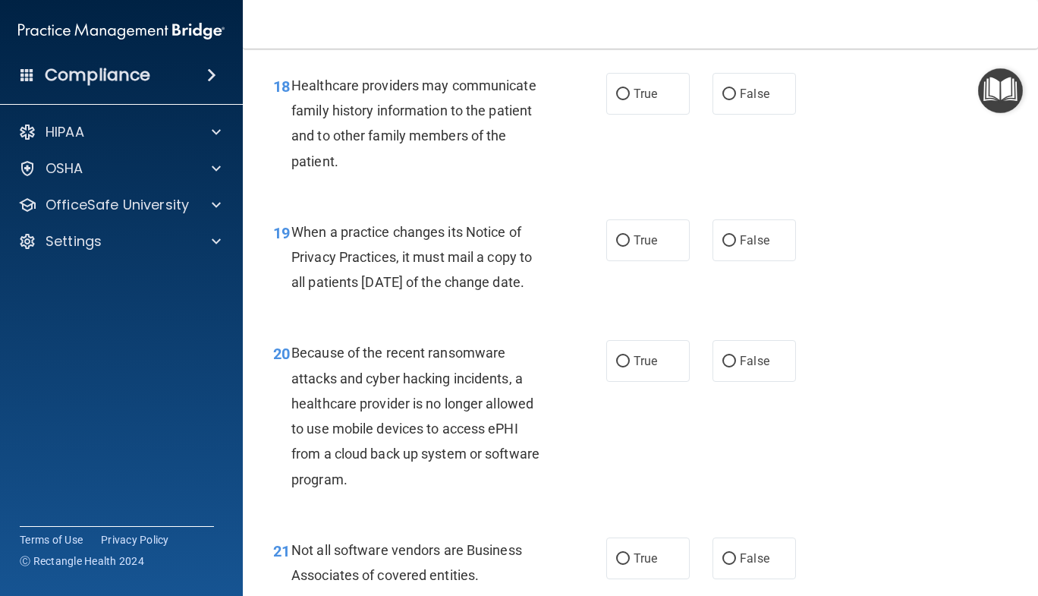
scroll to position [2613, 0]
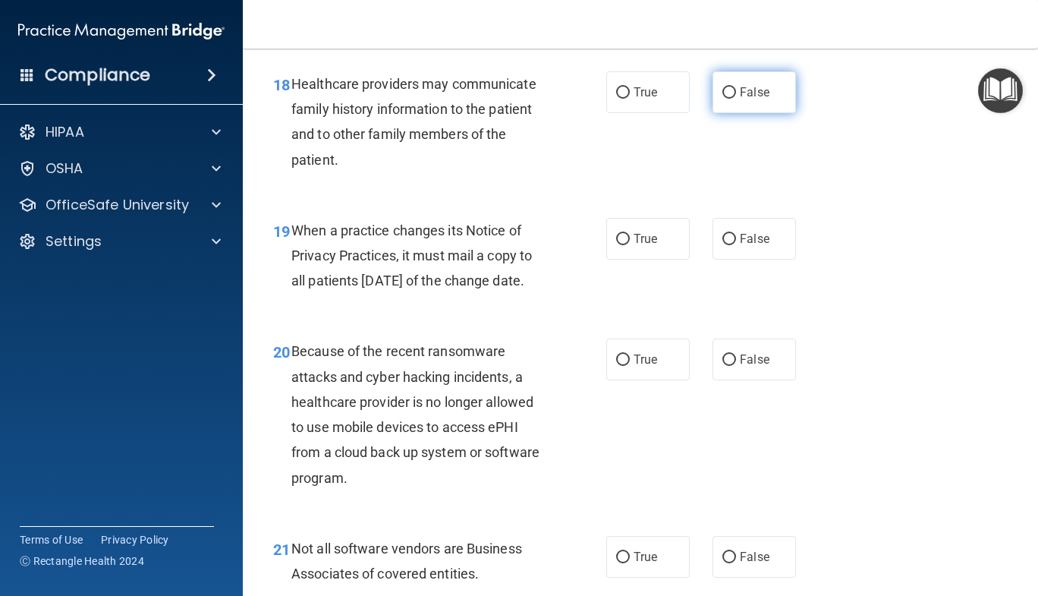
click at [725, 99] on input "False" at bounding box center [730, 92] width 14 height 11
radio input "true"
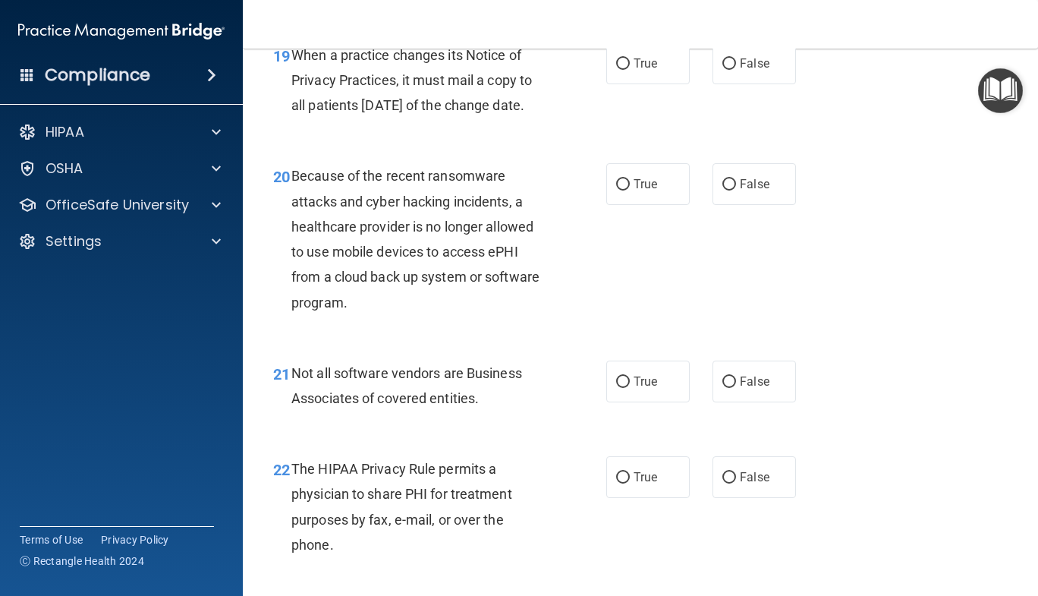
scroll to position [2790, 0]
click at [729, 68] on input "False" at bounding box center [730, 62] width 14 height 11
radio input "true"
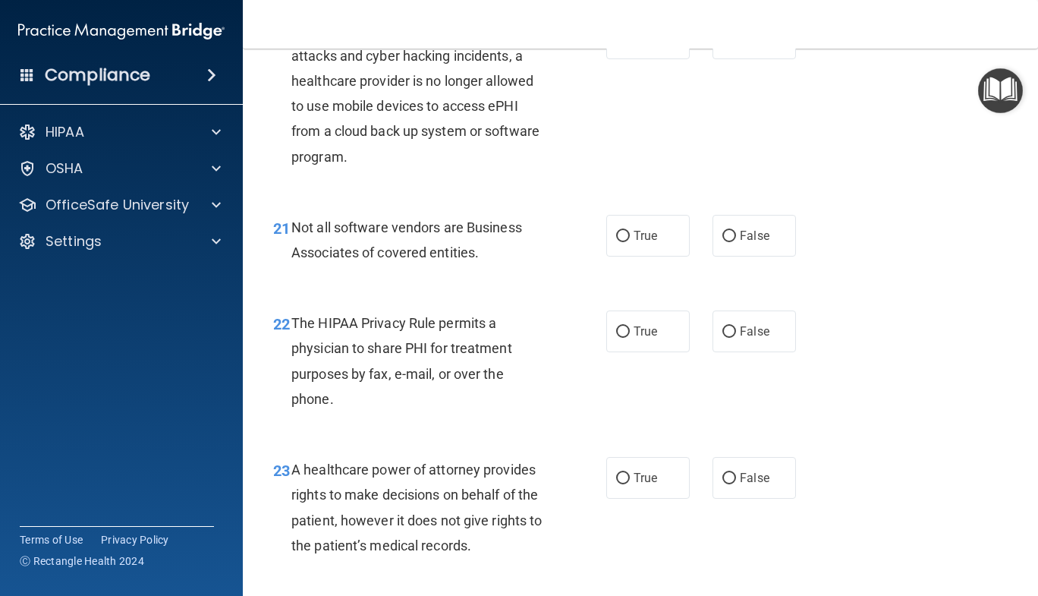
scroll to position [2931, 0]
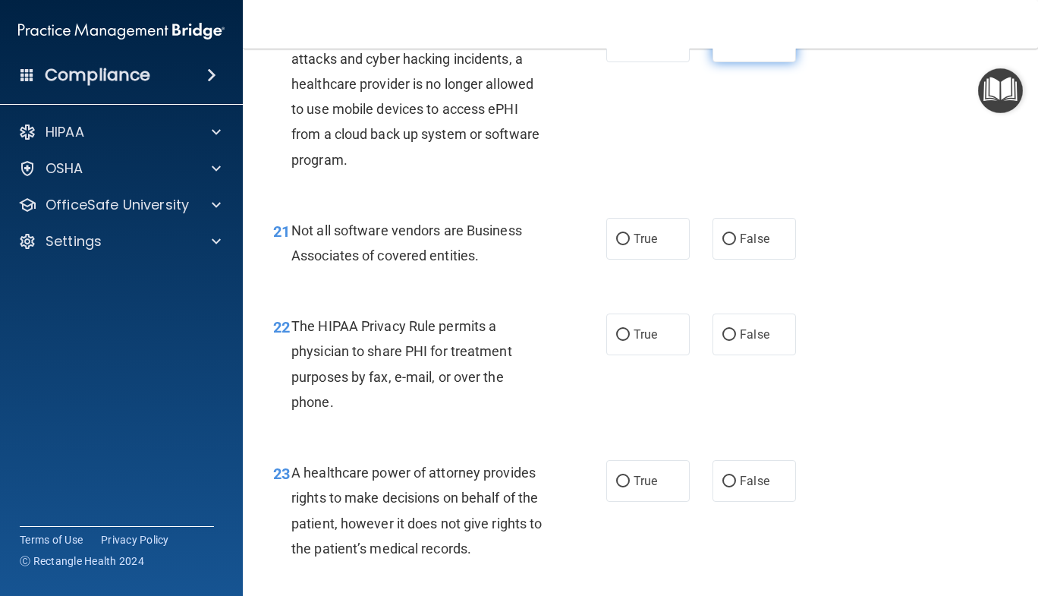
click at [786, 62] on label "False" at bounding box center [754, 41] width 83 height 42
click at [736, 48] on input "False" at bounding box center [730, 41] width 14 height 11
radio input "true"
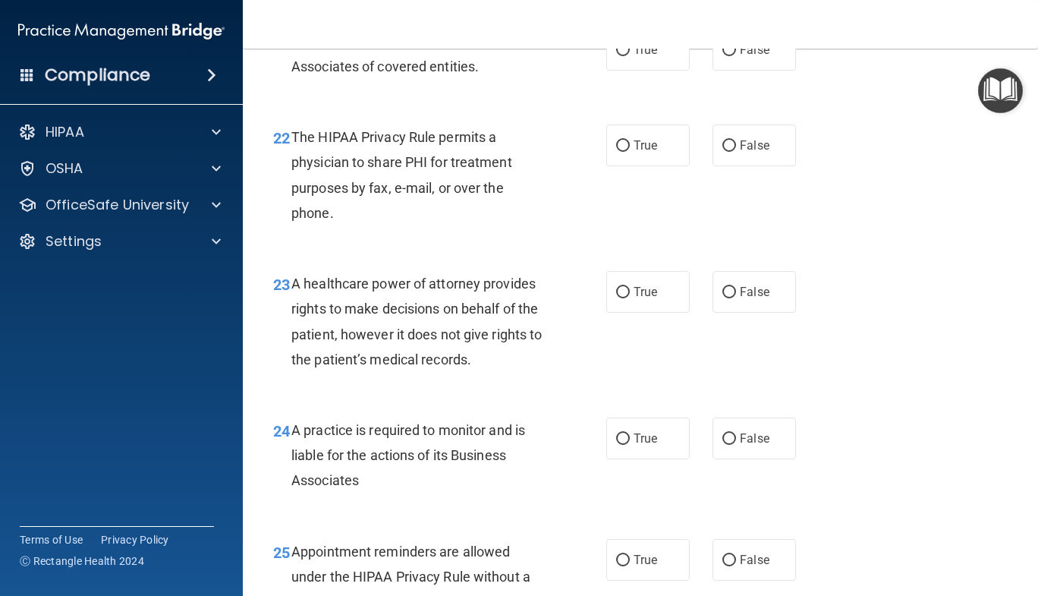
scroll to position [3130, 0]
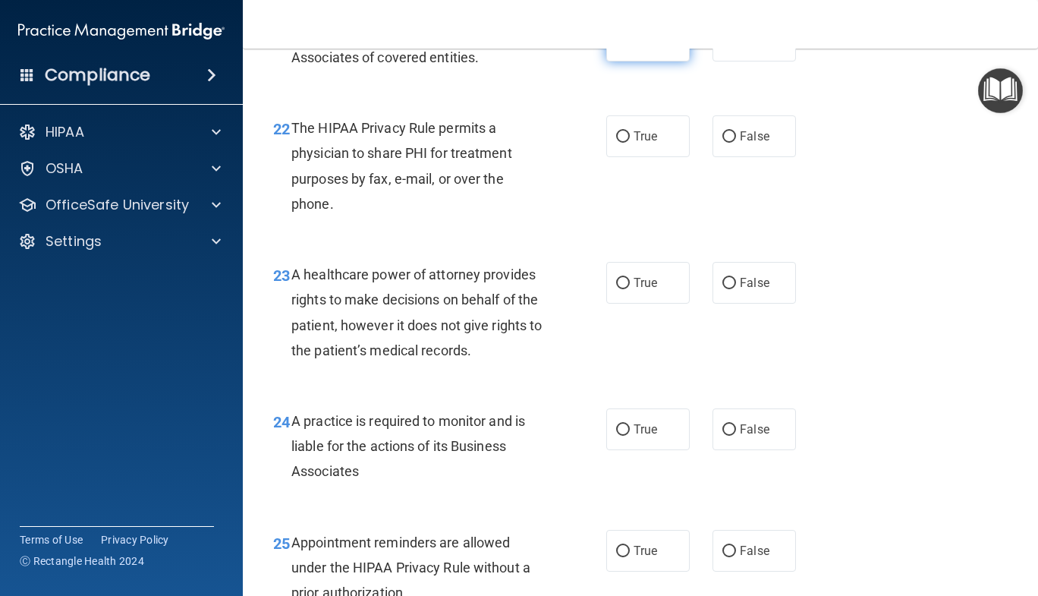
click at [664, 61] on label "True" at bounding box center [647, 41] width 83 height 42
click at [630, 47] on input "True" at bounding box center [623, 41] width 14 height 11
radio input "true"
click at [956, 243] on div "22 The HIPAA Privacy Rule permits a physician to share PHI for treatment purpos…" at bounding box center [641, 169] width 758 height 146
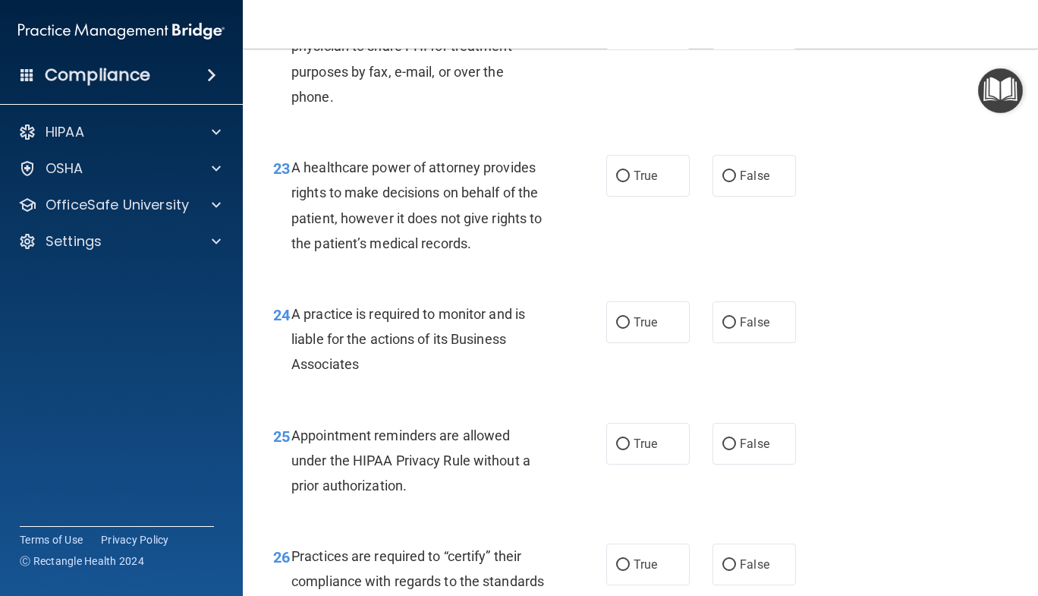
scroll to position [3236, 0]
click at [651, 51] on label "True" at bounding box center [647, 30] width 83 height 42
click at [630, 36] on input "True" at bounding box center [623, 30] width 14 height 11
radio input "true"
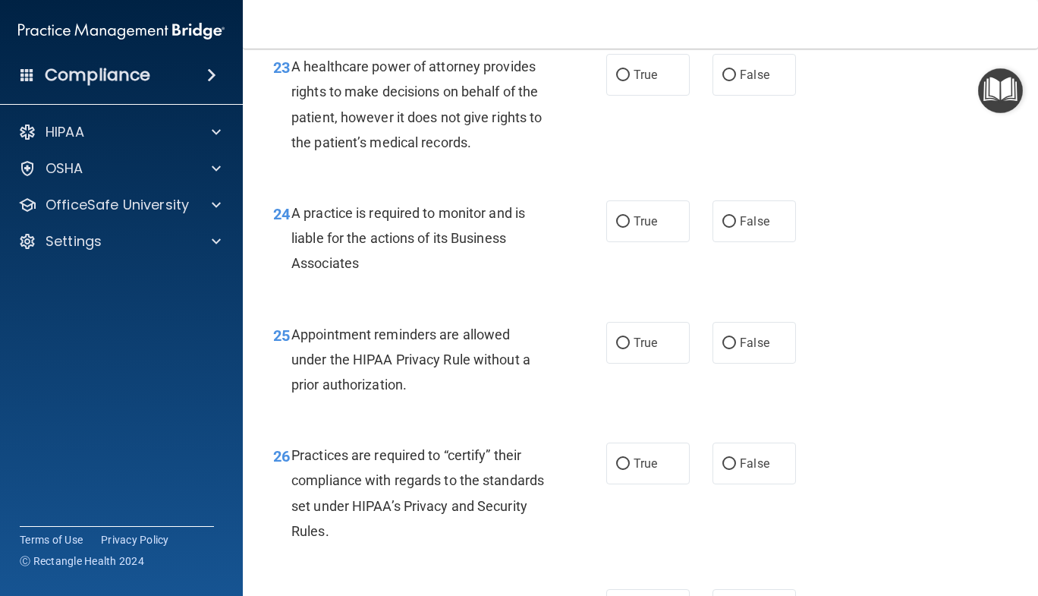
scroll to position [3337, 0]
click at [771, 96] on label "False" at bounding box center [754, 76] width 83 height 42
click at [736, 82] on input "False" at bounding box center [730, 76] width 14 height 11
radio input "true"
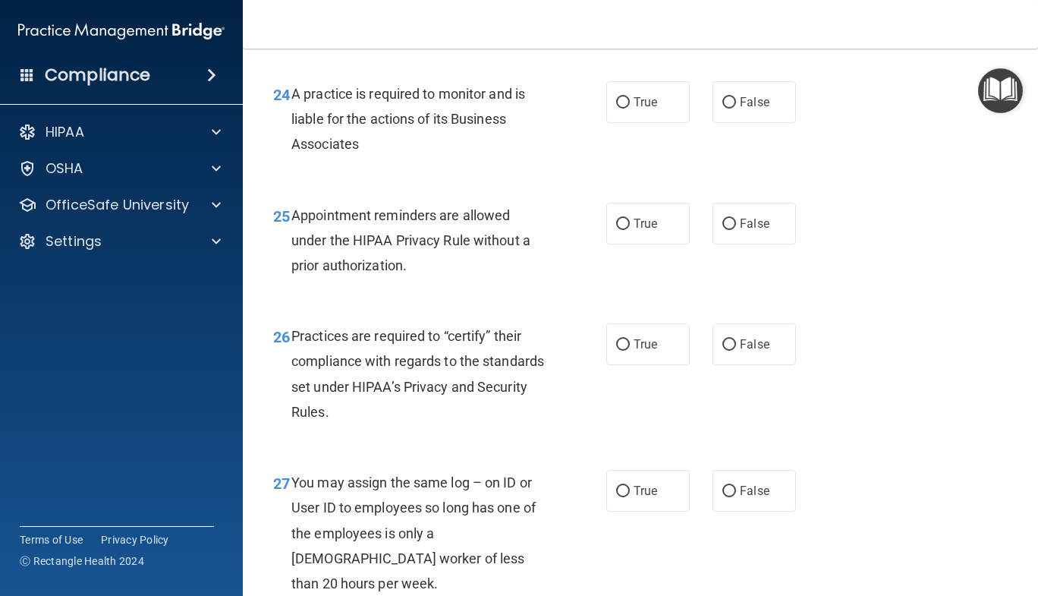
scroll to position [3456, 0]
click at [620, 109] on input "True" at bounding box center [623, 103] width 14 height 11
radio input "true"
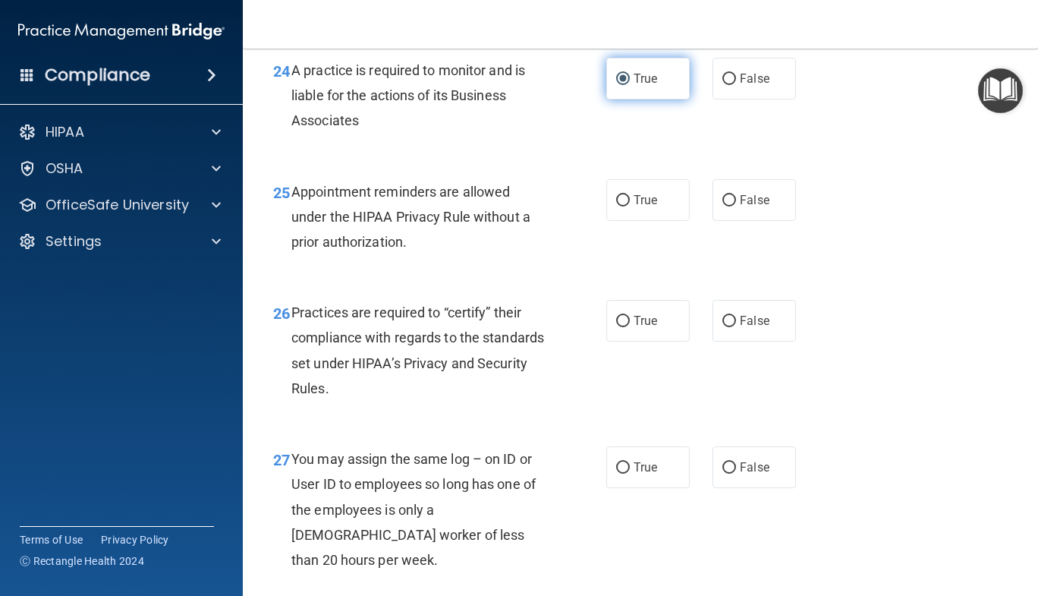
scroll to position [3506, 0]
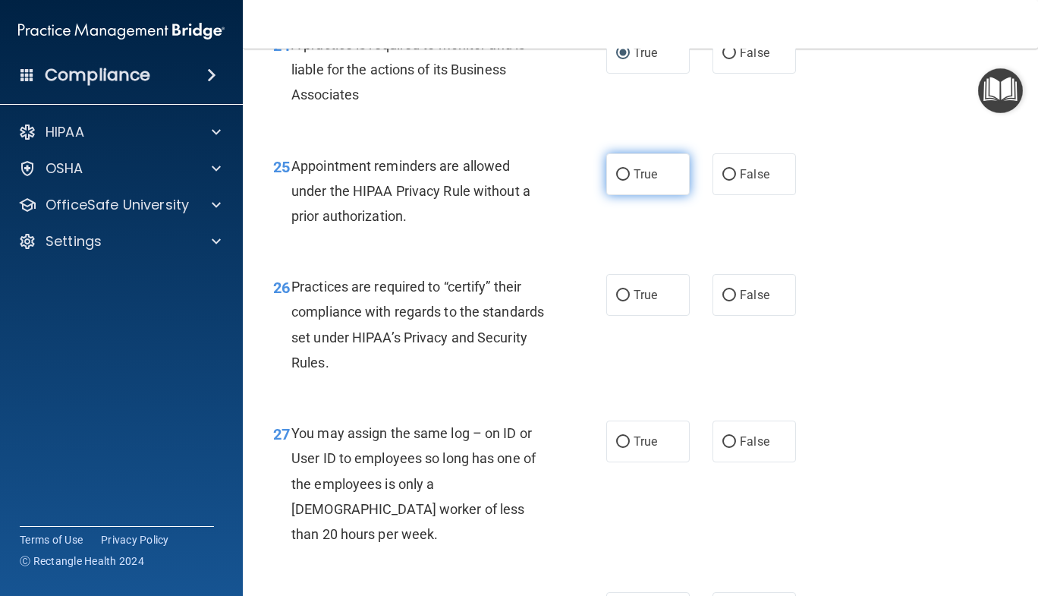
click at [637, 181] on span "True" at bounding box center [646, 174] width 24 height 14
click at [630, 181] on input "True" at bounding box center [623, 174] width 14 height 11
radio input "true"
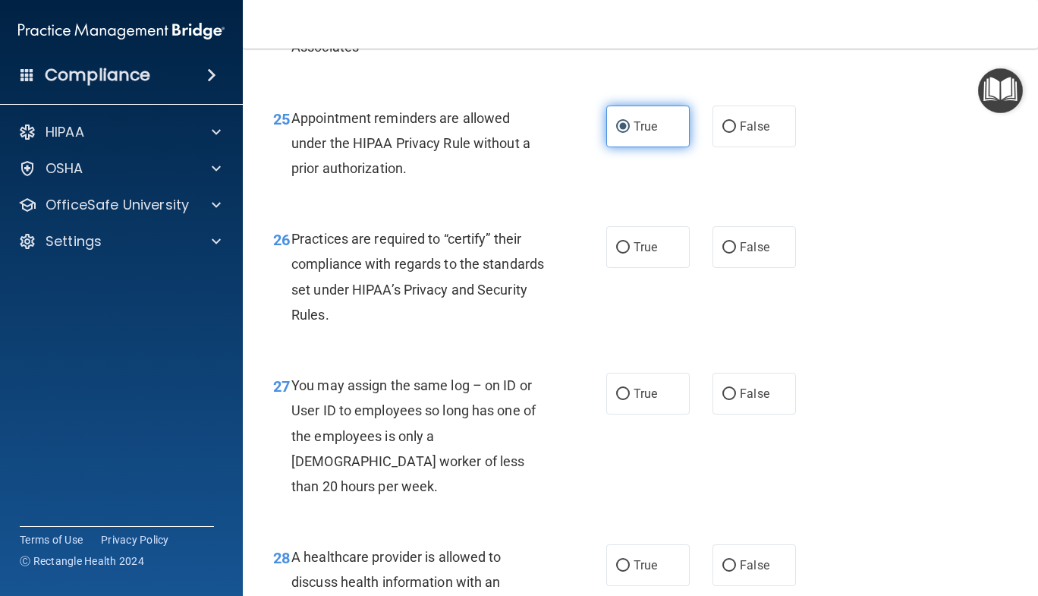
scroll to position [3554, 0]
click at [742, 268] on label "False" at bounding box center [754, 247] width 83 height 42
click at [736, 254] on input "False" at bounding box center [730, 247] width 14 height 11
radio input "true"
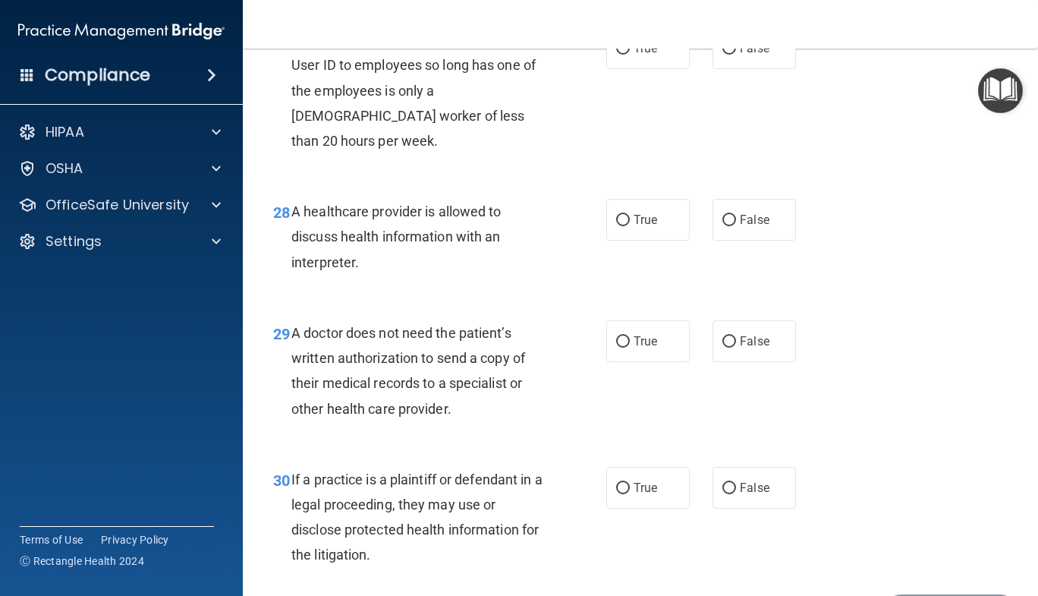
scroll to position [3902, 0]
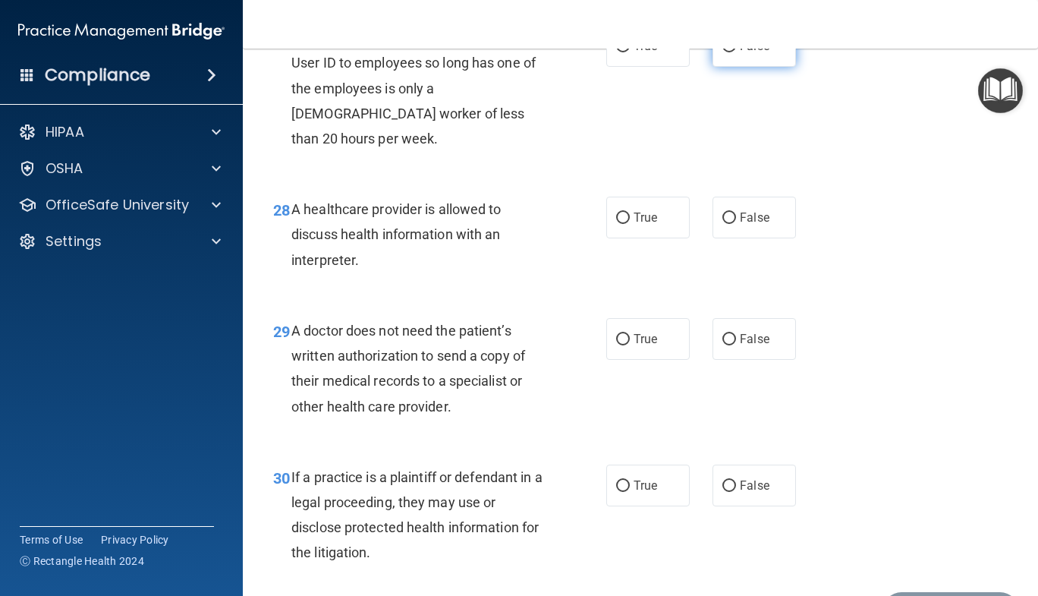
click at [776, 67] on label "False" at bounding box center [754, 46] width 83 height 42
click at [736, 52] on input "False" at bounding box center [730, 46] width 14 height 11
radio input "true"
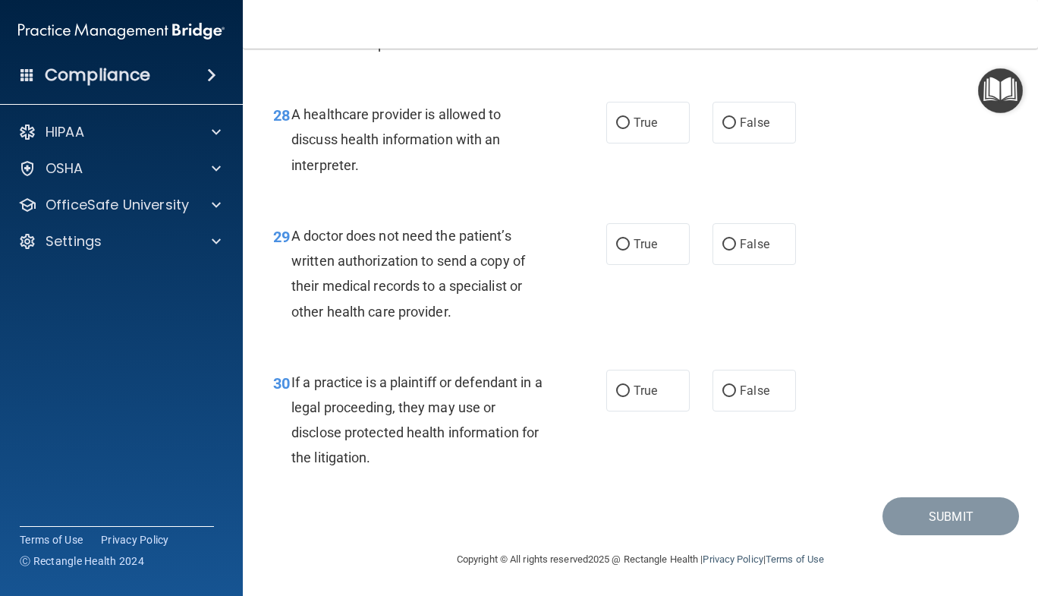
scroll to position [4022, 0]
click at [650, 114] on label "True" at bounding box center [647, 123] width 83 height 42
click at [630, 118] on input "True" at bounding box center [623, 123] width 14 height 11
radio input "true"
click at [650, 244] on span "True" at bounding box center [646, 244] width 24 height 14
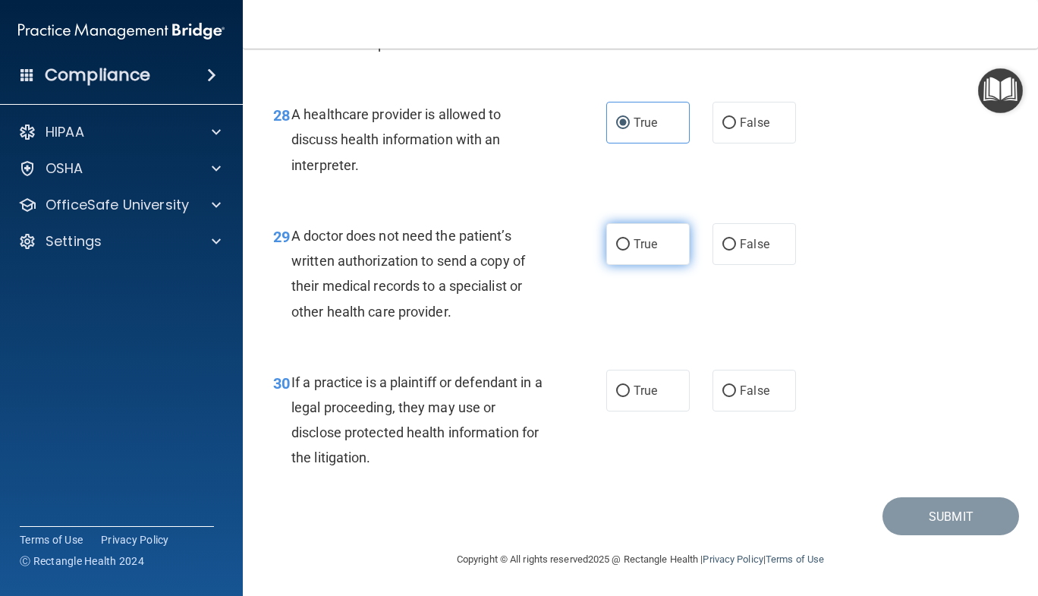
click at [630, 244] on input "True" at bounding box center [623, 244] width 14 height 11
radio input "true"
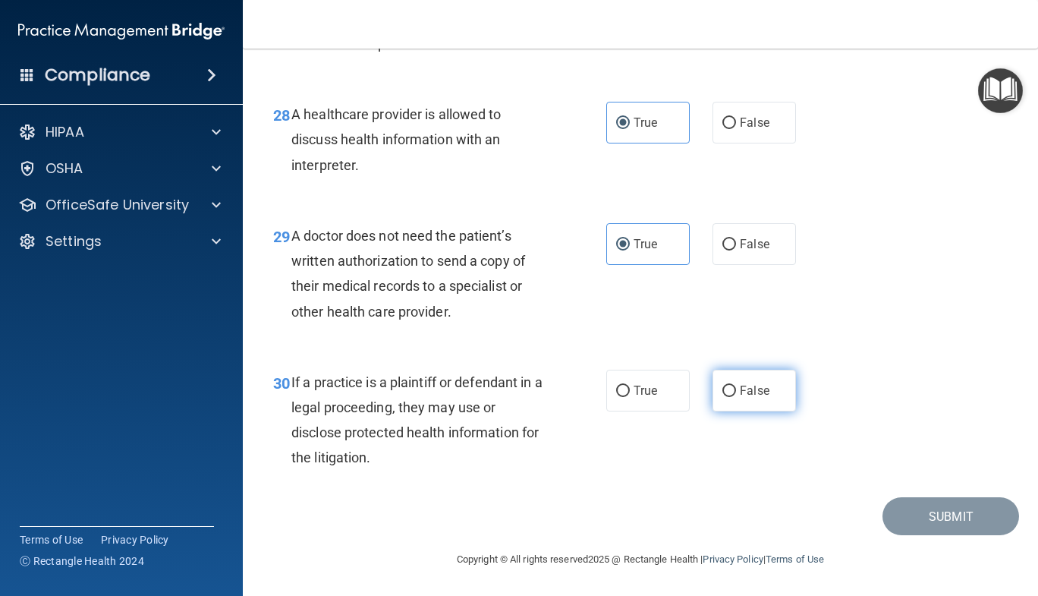
click at [751, 407] on label "False" at bounding box center [754, 391] width 83 height 42
click at [736, 397] on input "False" at bounding box center [730, 391] width 14 height 11
radio input "true"
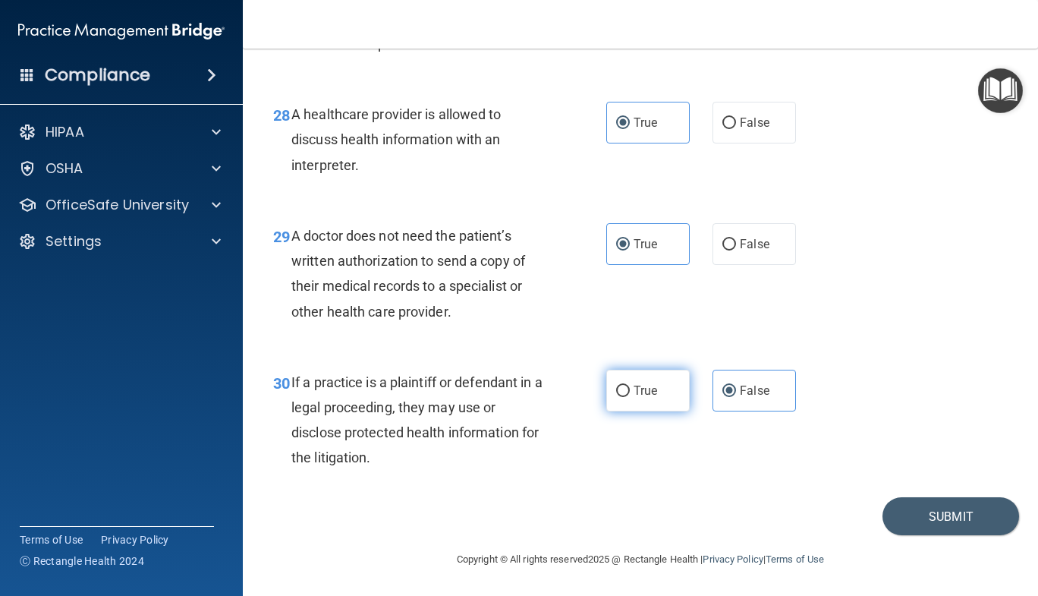
click at [639, 390] on span "True" at bounding box center [646, 390] width 24 height 14
click at [630, 390] on input "True" at bounding box center [623, 391] width 14 height 11
radio input "true"
radio input "false"
click at [942, 531] on button "Submit" at bounding box center [951, 516] width 137 height 39
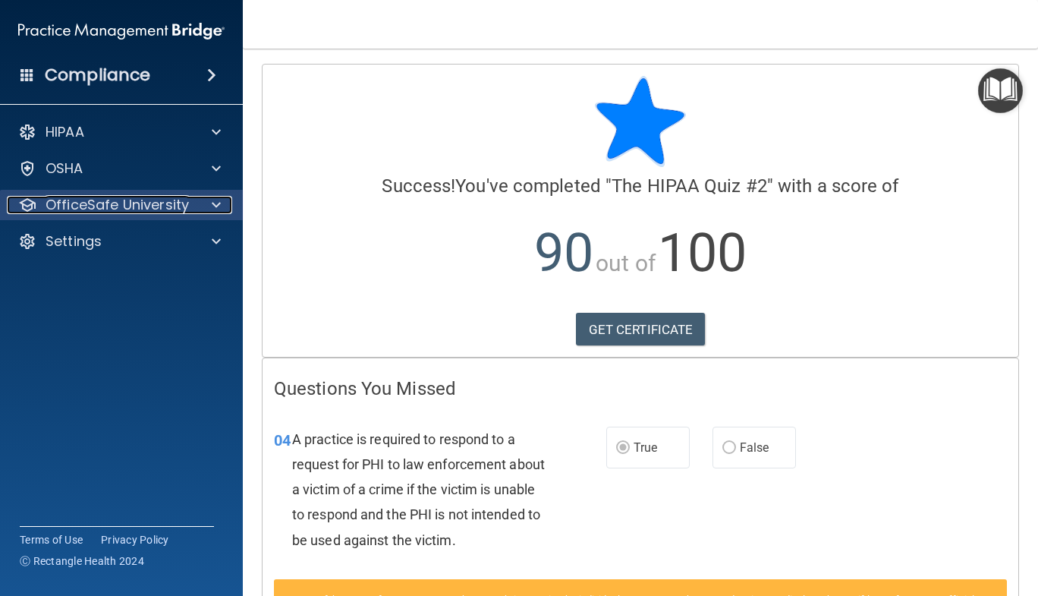
click at [144, 201] on p "OfficeSafe University" at bounding box center [117, 205] width 143 height 18
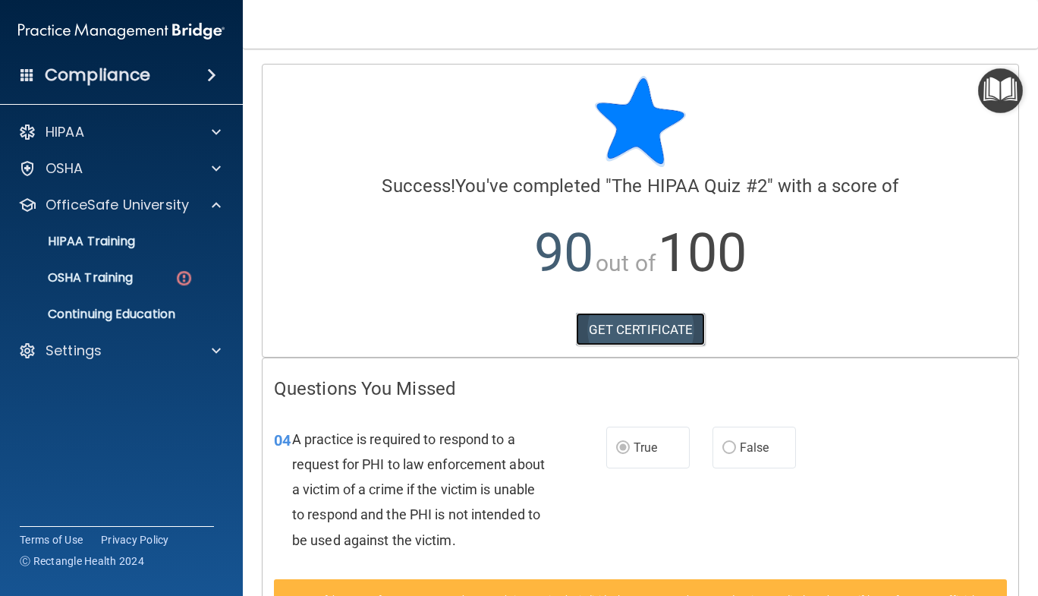
click at [635, 340] on link "GET CERTIFICATE" at bounding box center [641, 329] width 130 height 33
click at [98, 283] on p "OSHA Training" at bounding box center [71, 277] width 123 height 15
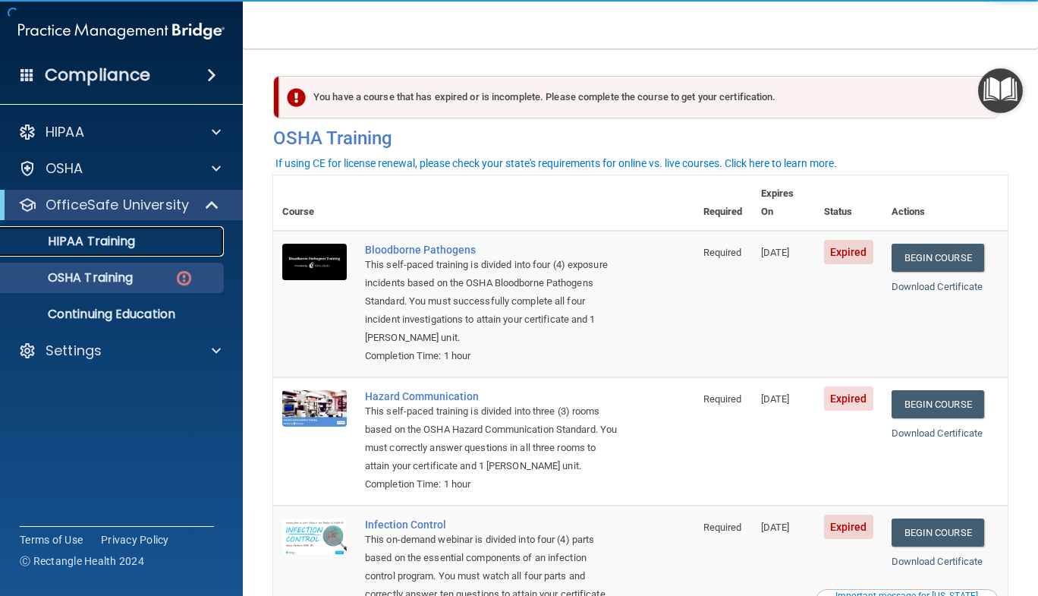
click at [120, 254] on link "HIPAA Training" at bounding box center [104, 241] width 239 height 30
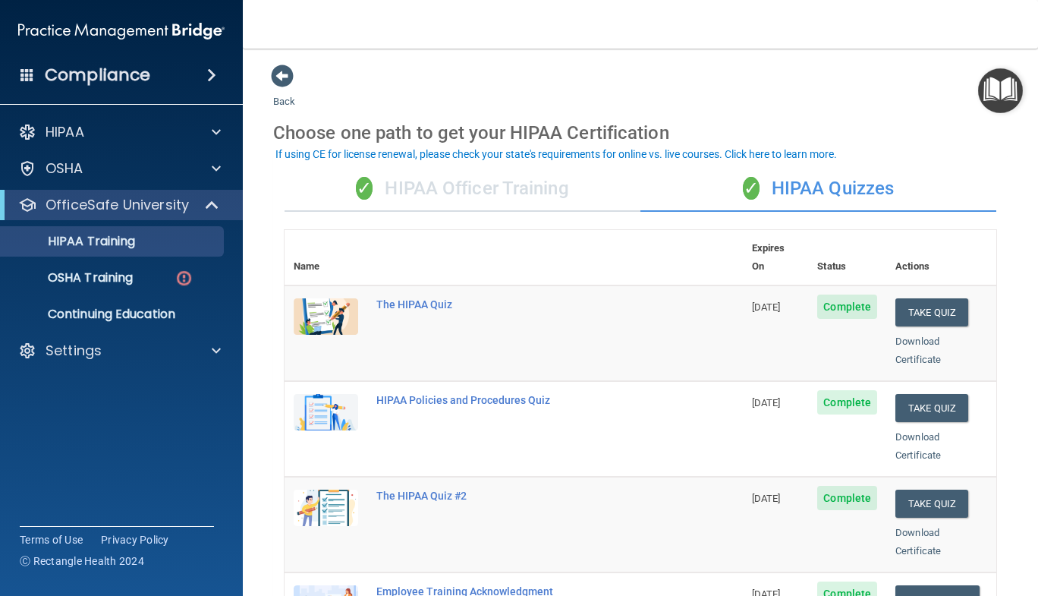
click at [497, 186] on div "✓ HIPAA Officer Training" at bounding box center [463, 189] width 356 height 46
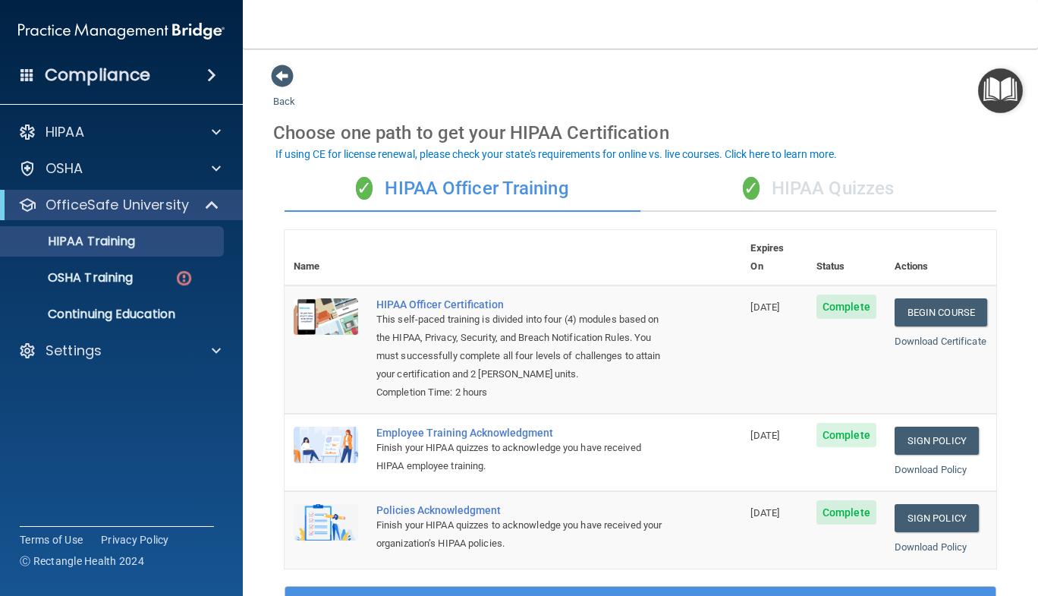
click at [894, 197] on div "✓ HIPAA Quizzes" at bounding box center [819, 189] width 356 height 46
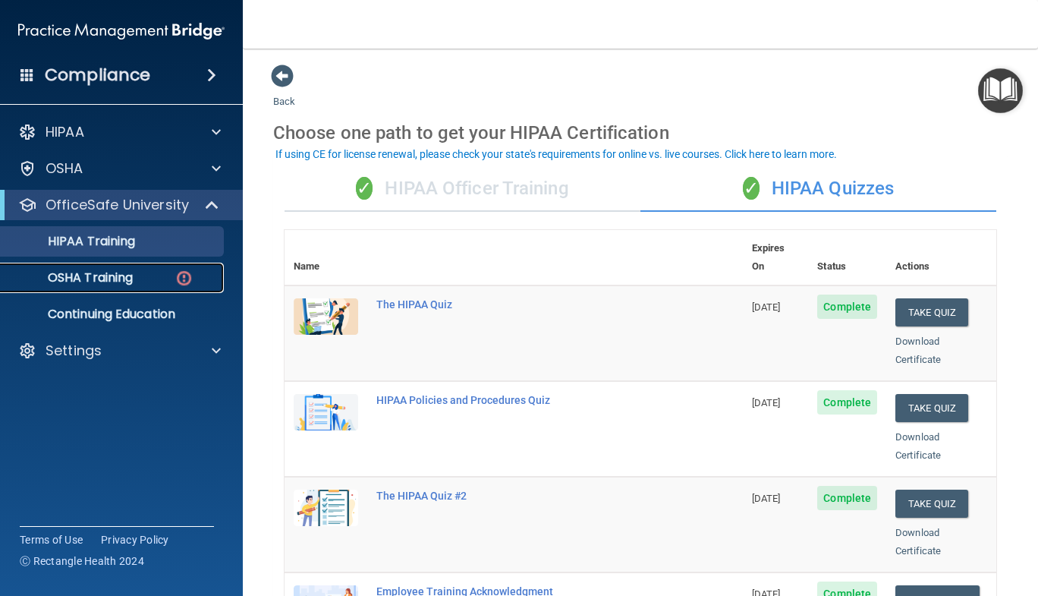
click at [79, 276] on p "OSHA Training" at bounding box center [71, 277] width 123 height 15
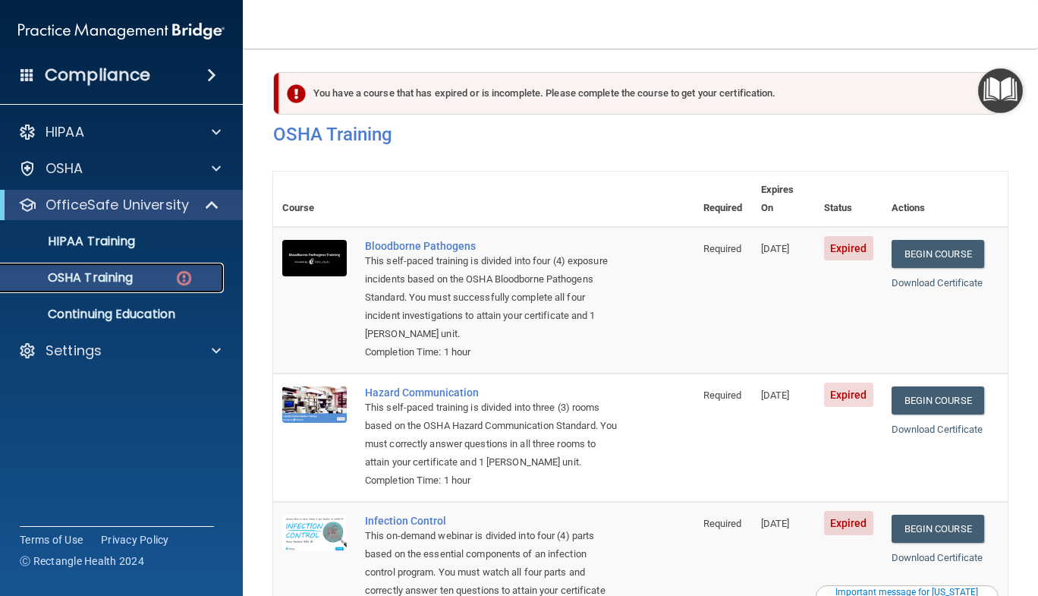
scroll to position [8, 0]
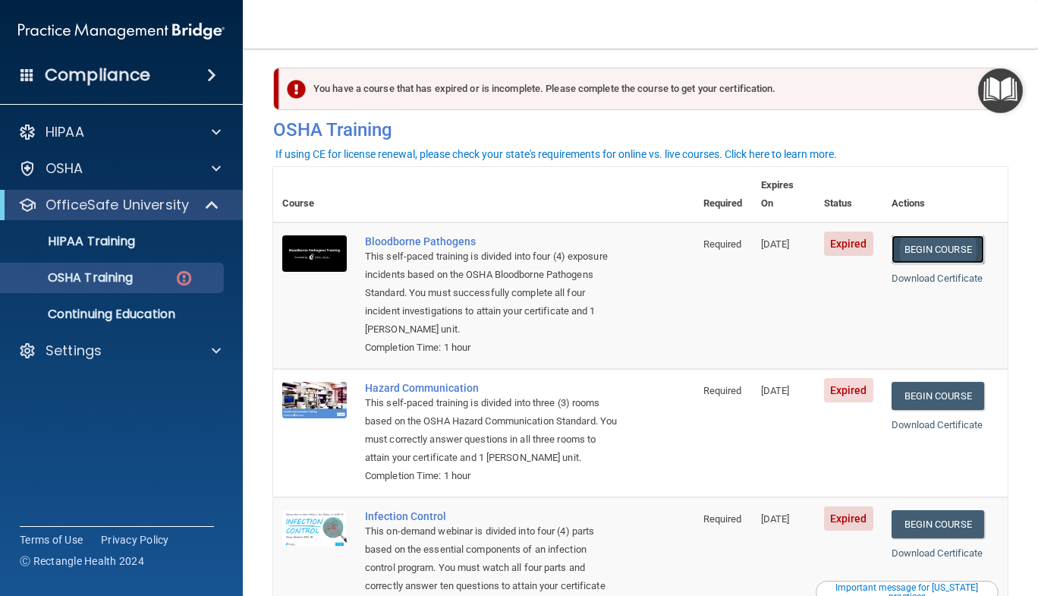
click at [944, 235] on link "Begin Course" at bounding box center [938, 249] width 93 height 28
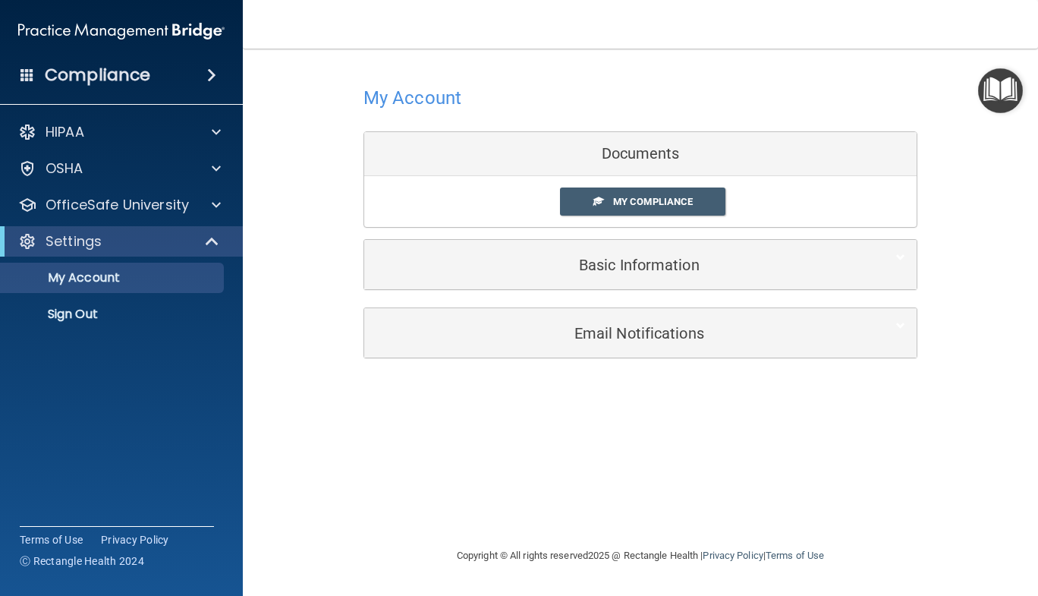
click at [670, 225] on div "My Compliance My Compliance My BAA" at bounding box center [640, 201] width 553 height 51
click at [696, 200] on link "My Compliance" at bounding box center [643, 201] width 166 height 28
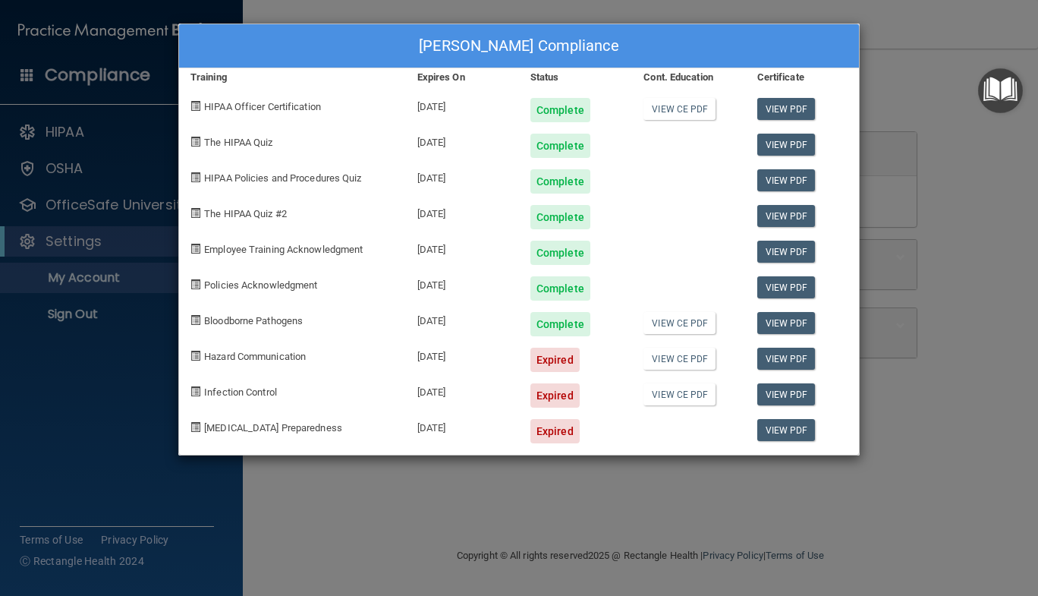
click at [936, 79] on div "Norma Catalan's Compliance Training Expires On Status Cont. Education Certifica…" at bounding box center [519, 298] width 1038 height 596
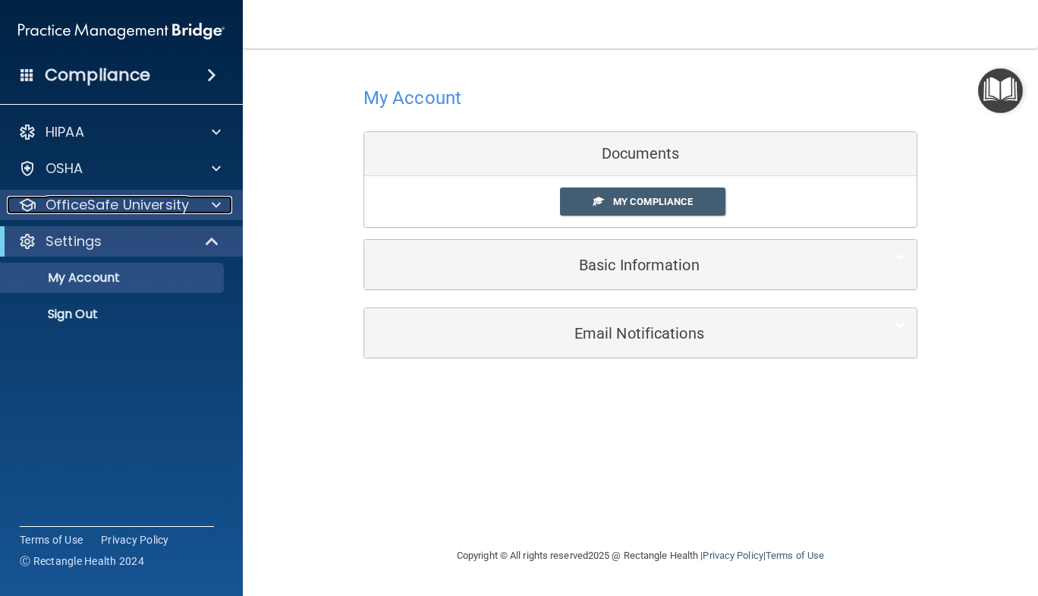
click at [155, 210] on p "OfficeSafe University" at bounding box center [117, 205] width 143 height 18
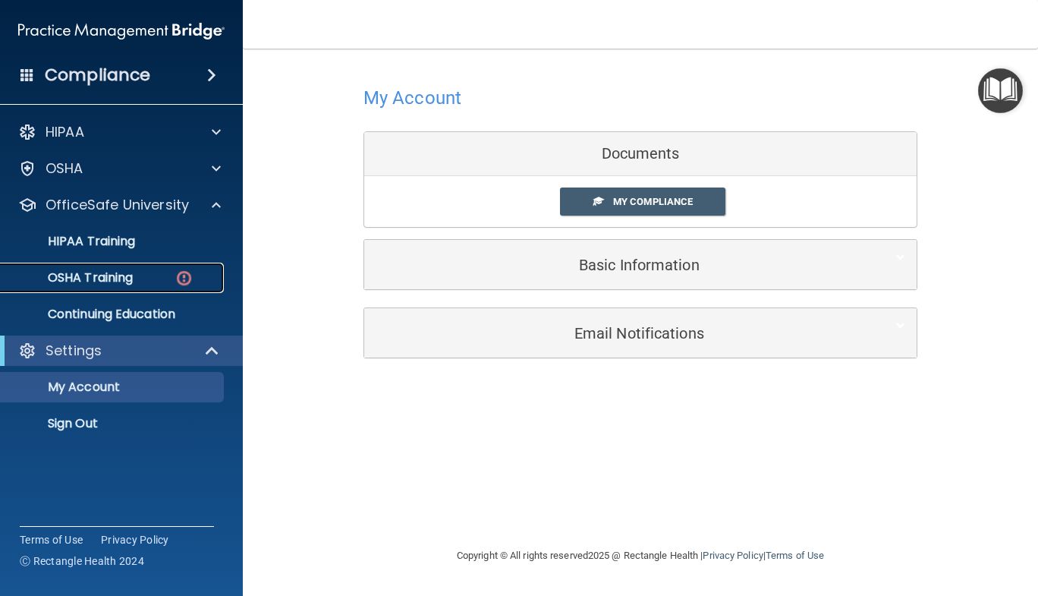
click at [157, 288] on link "OSHA Training" at bounding box center [104, 278] width 239 height 30
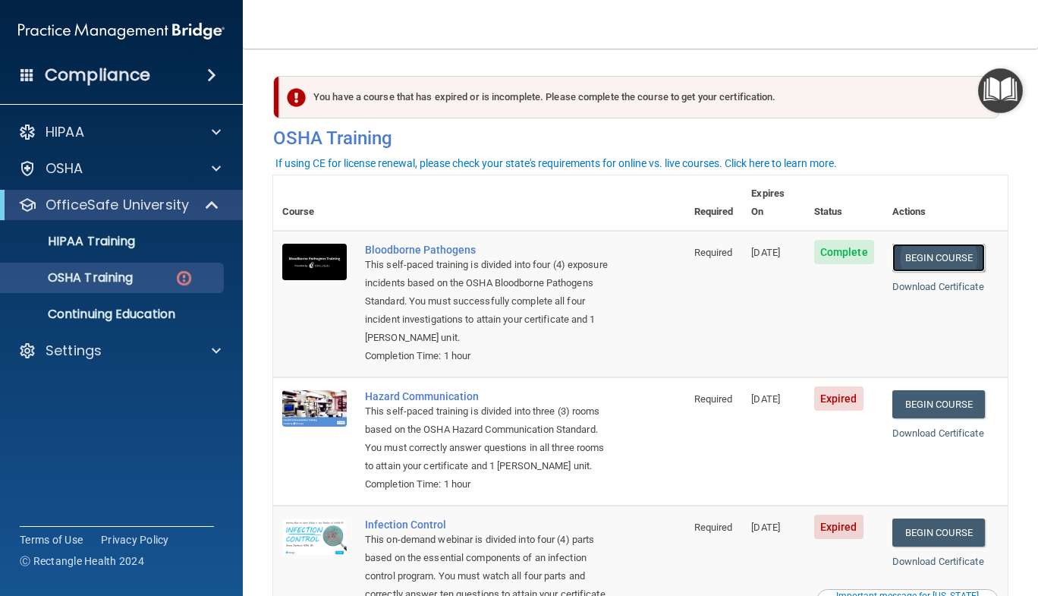
click at [950, 244] on link "Begin Course" at bounding box center [939, 258] width 93 height 28
click at [934, 254] on link "Begin Course" at bounding box center [939, 258] width 93 height 28
click at [931, 390] on link "Begin Course" at bounding box center [939, 404] width 93 height 28
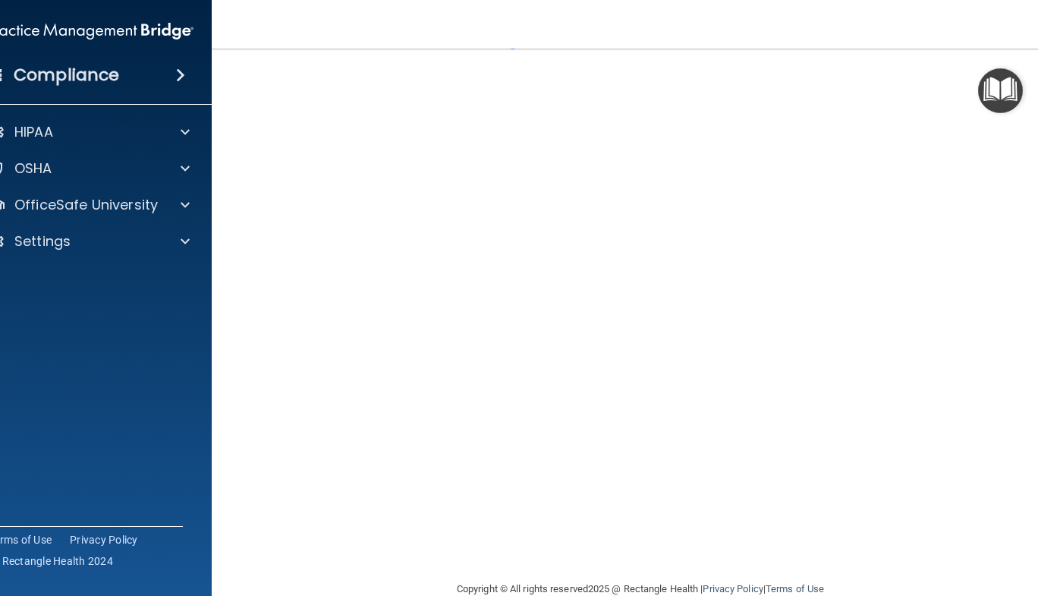
scroll to position [88, 0]
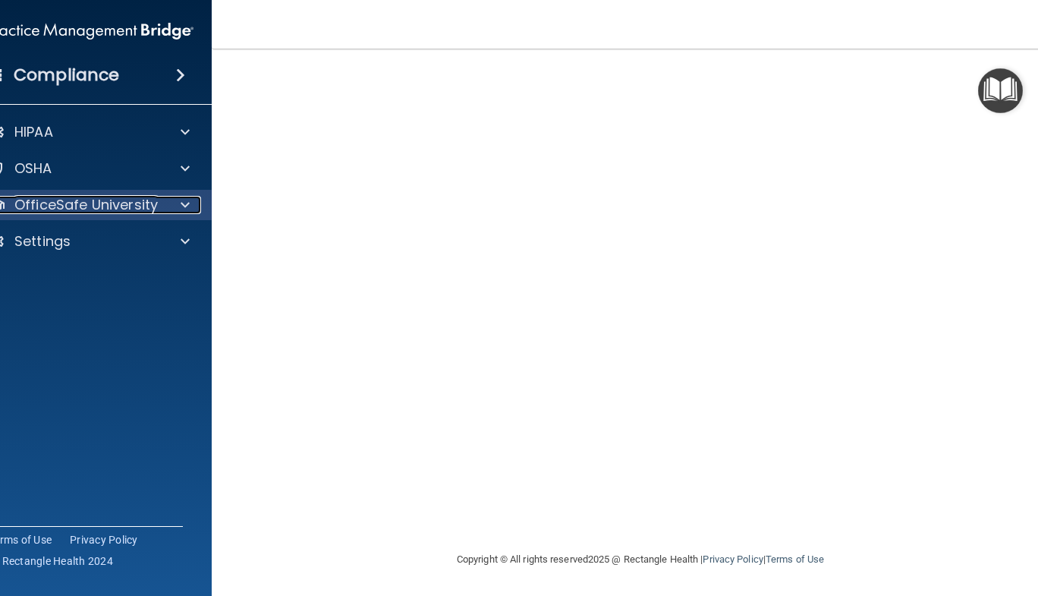
click at [120, 200] on p "OfficeSafe University" at bounding box center [85, 205] width 143 height 18
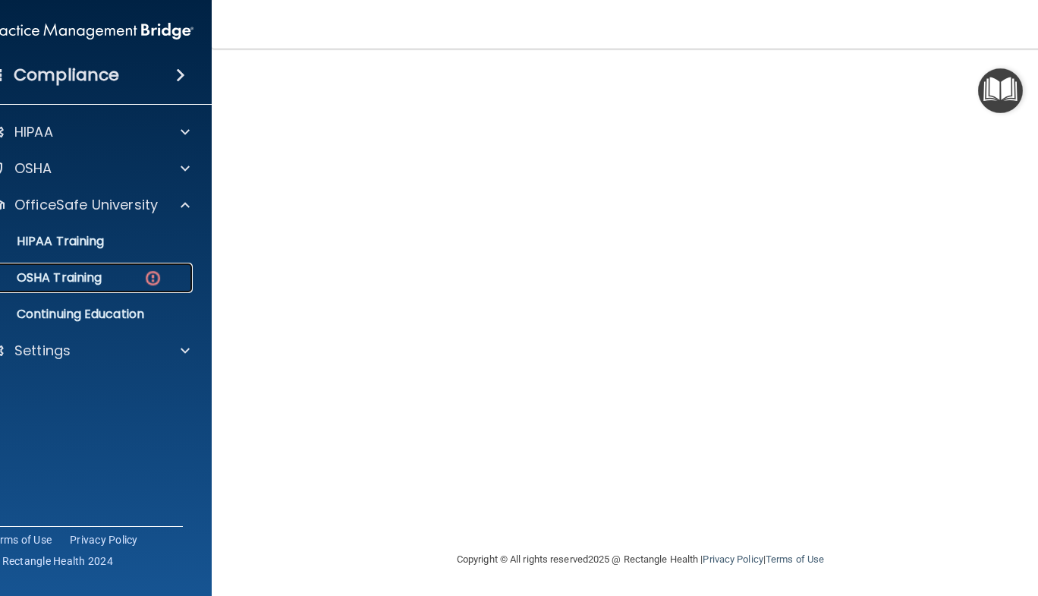
click at [83, 288] on link "OSHA Training" at bounding box center [73, 278] width 239 height 30
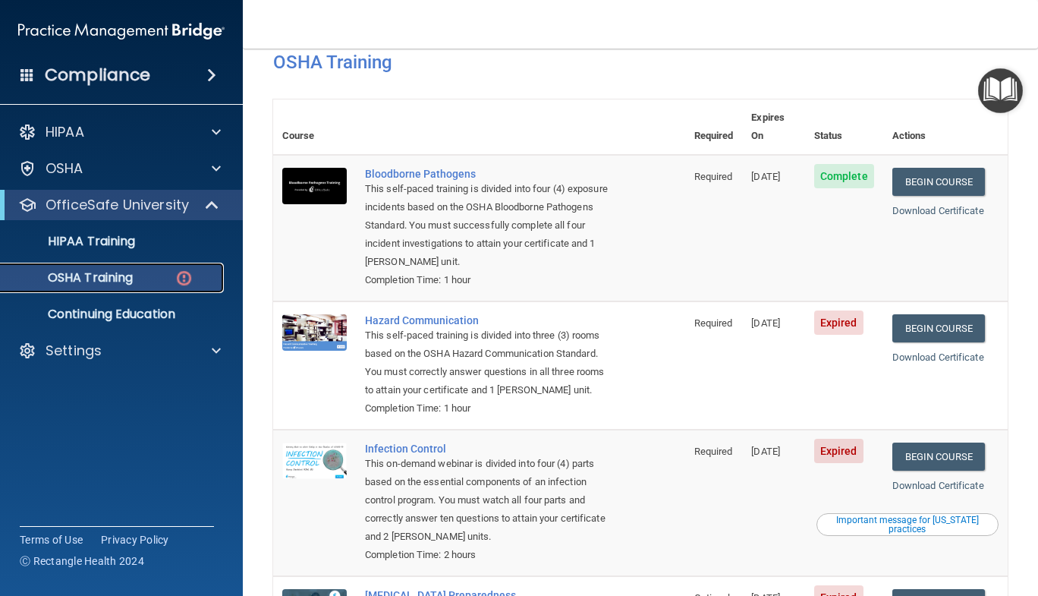
scroll to position [69, 0]
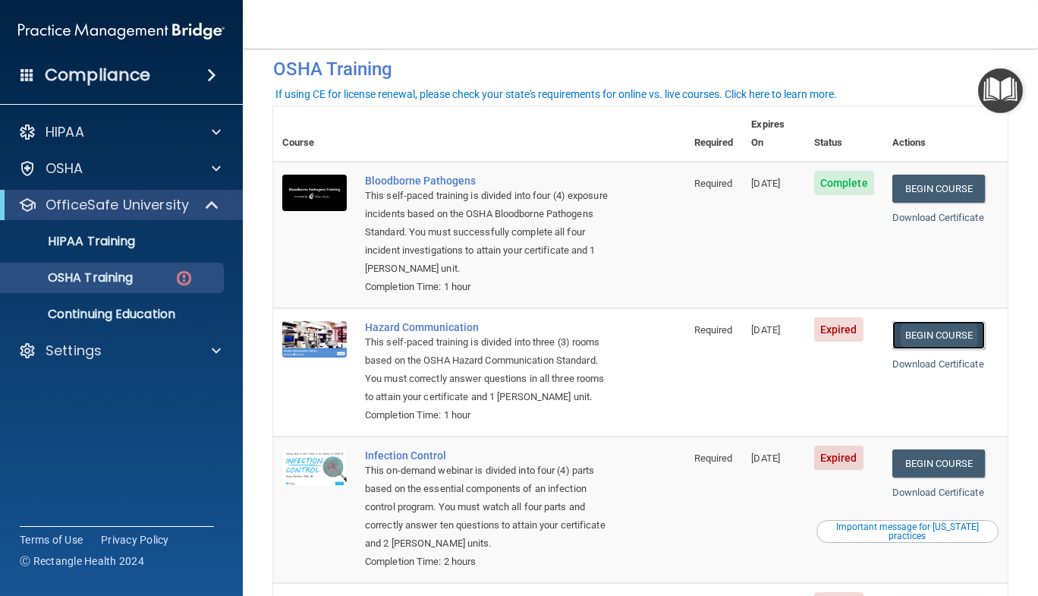
click at [939, 321] on link "Begin Course" at bounding box center [939, 335] width 93 height 28
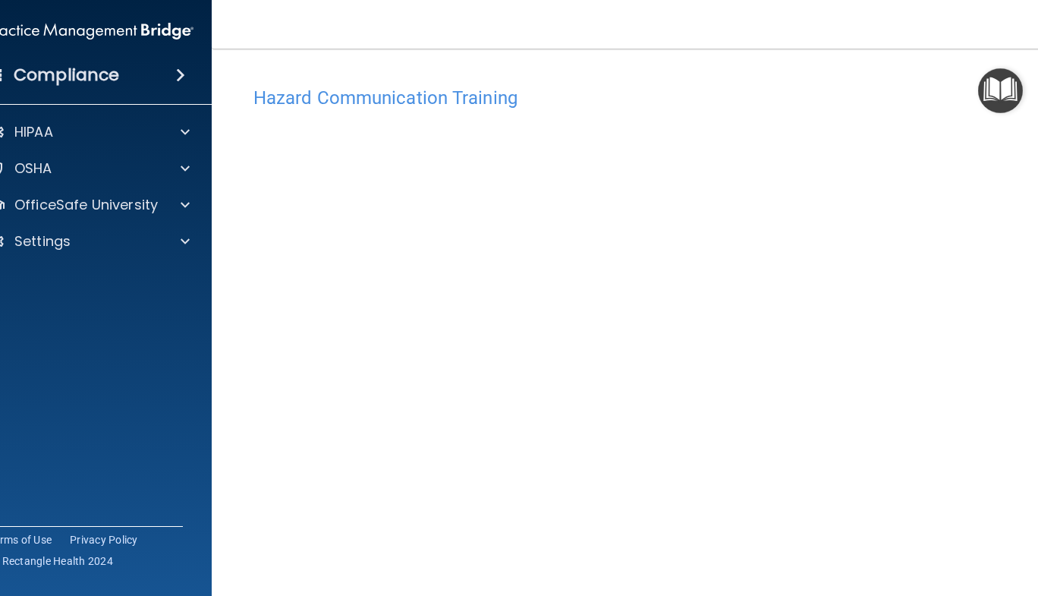
click at [1035, 168] on main "Hazard Communication Training This course doesn’t expire until [DATE]. Are you …" at bounding box center [641, 322] width 858 height 547
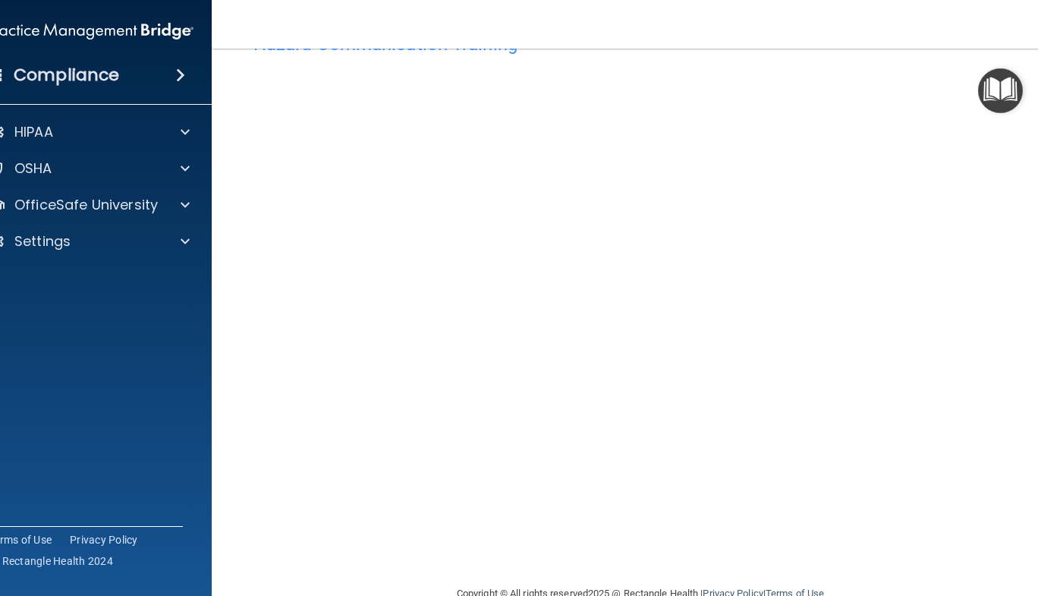
scroll to position [55, 0]
click at [1020, 98] on img "Open Resource Center" at bounding box center [1000, 90] width 45 height 45
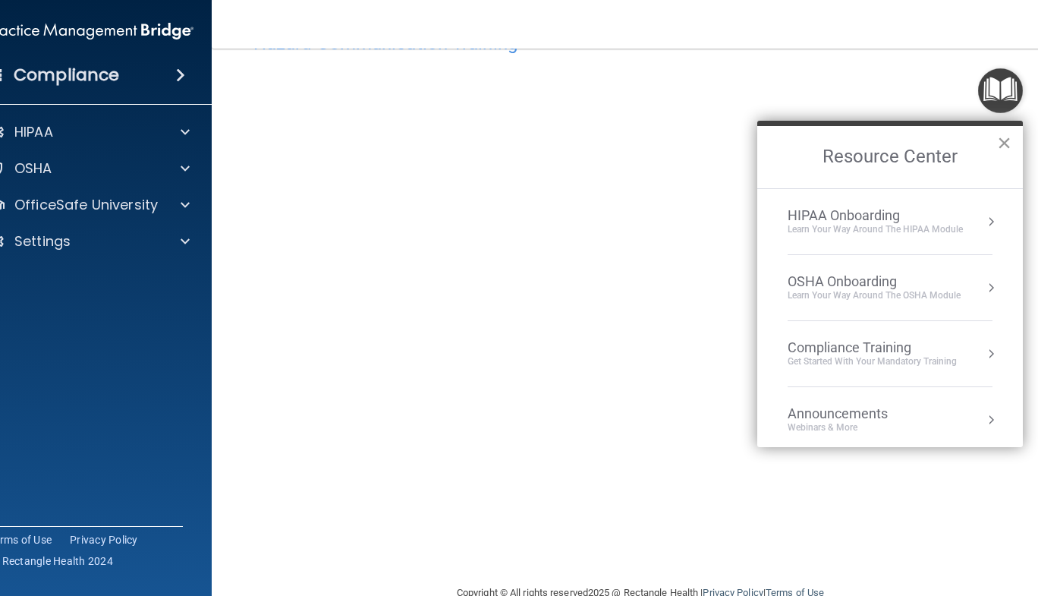
click at [1000, 143] on button "×" at bounding box center [1004, 143] width 14 height 24
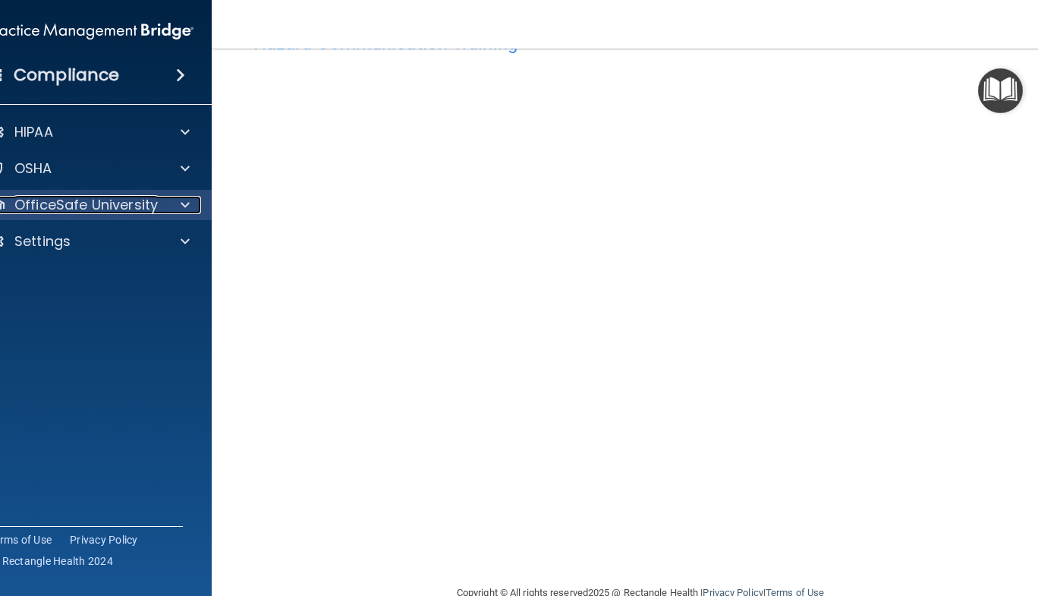
click at [71, 207] on p "OfficeSafe University" at bounding box center [85, 205] width 143 height 18
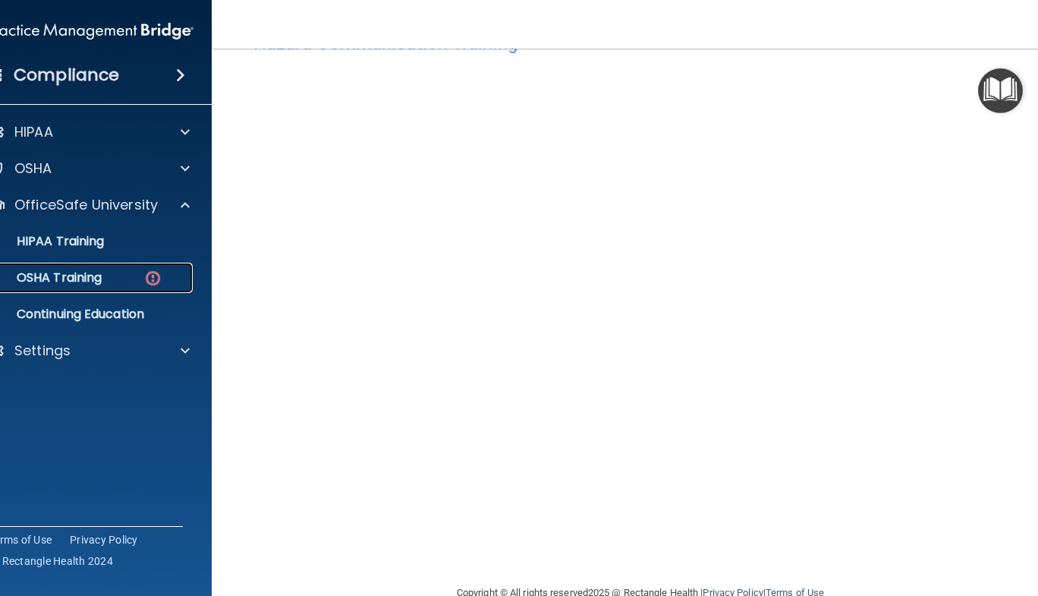
click at [67, 284] on p "OSHA Training" at bounding box center [40, 277] width 123 height 15
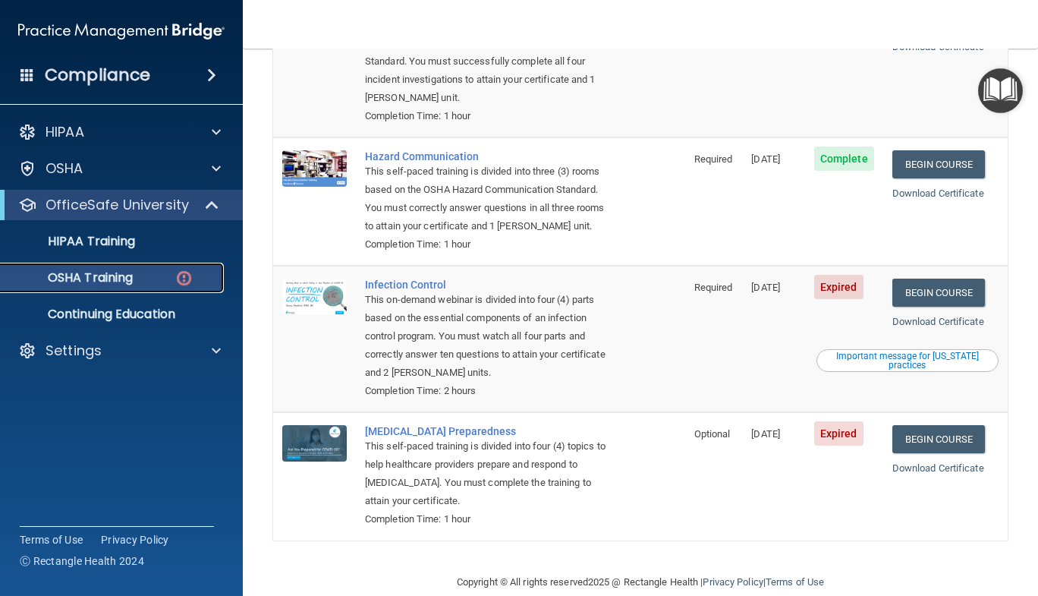
scroll to position [266, 0]
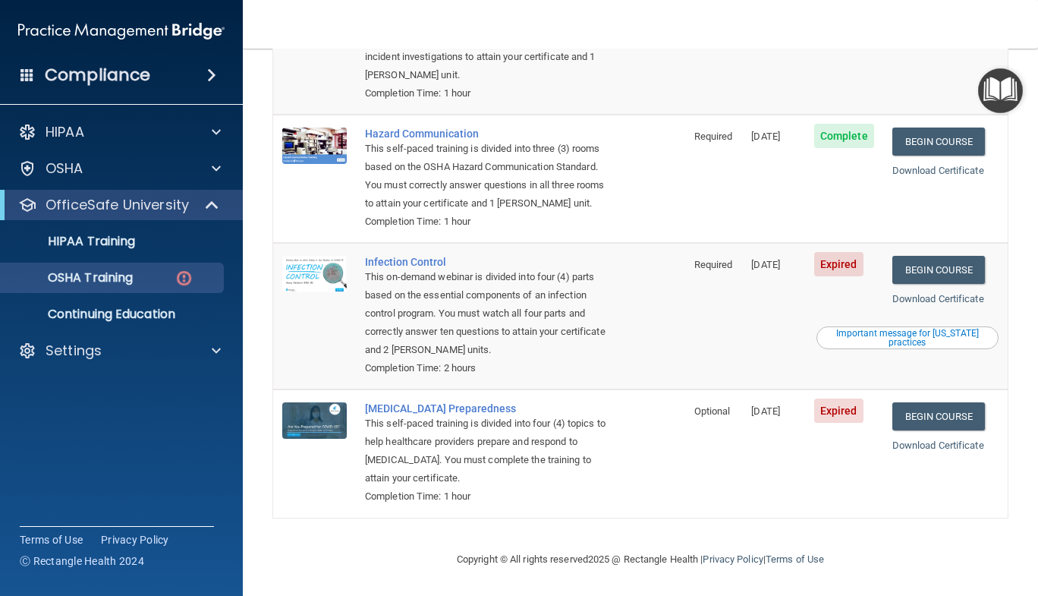
click at [913, 93] on td "Begin Course Download Certificate" at bounding box center [946, 41] width 124 height 146
click at [91, 266] on link "OSHA Training" at bounding box center [104, 278] width 239 height 30
click at [89, 241] on p "HIPAA Training" at bounding box center [72, 241] width 125 height 15
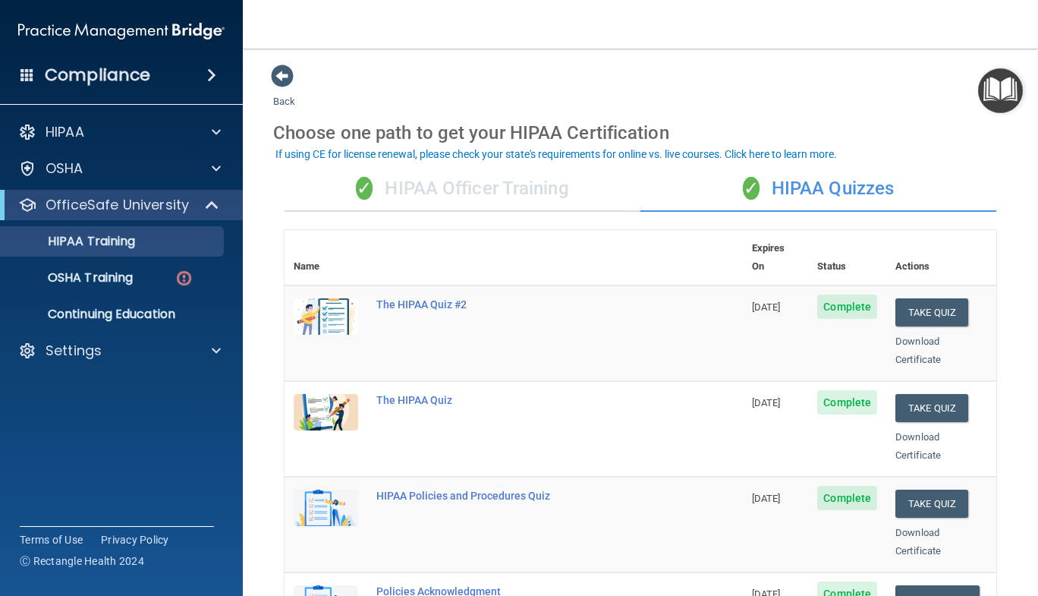
click at [364, 201] on div "✓ HIPAA Officer Training" at bounding box center [463, 189] width 356 height 46
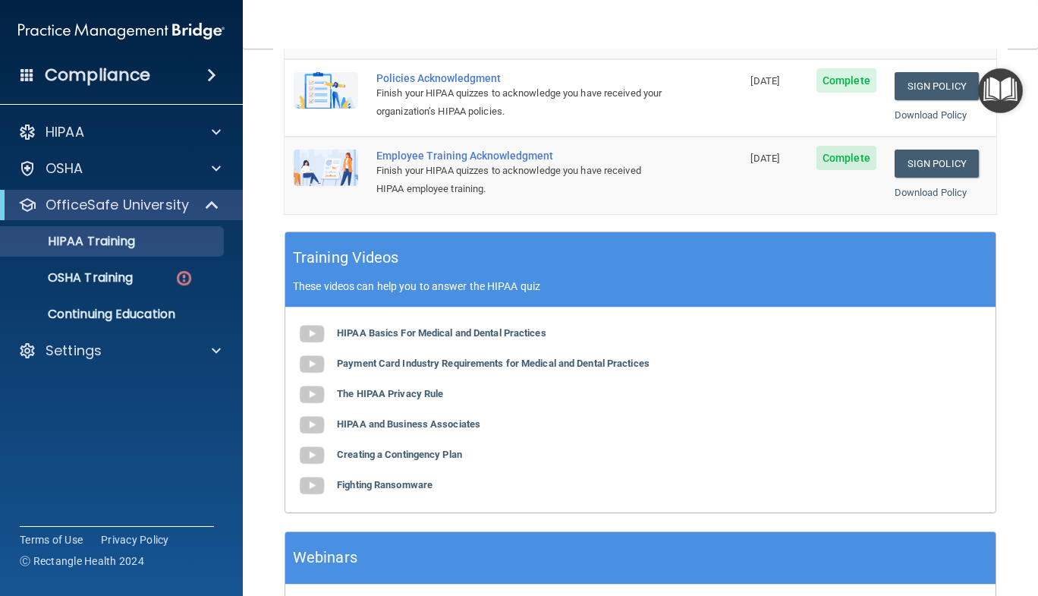
scroll to position [354, 0]
click at [65, 281] on p "OSHA Training" at bounding box center [71, 277] width 123 height 15
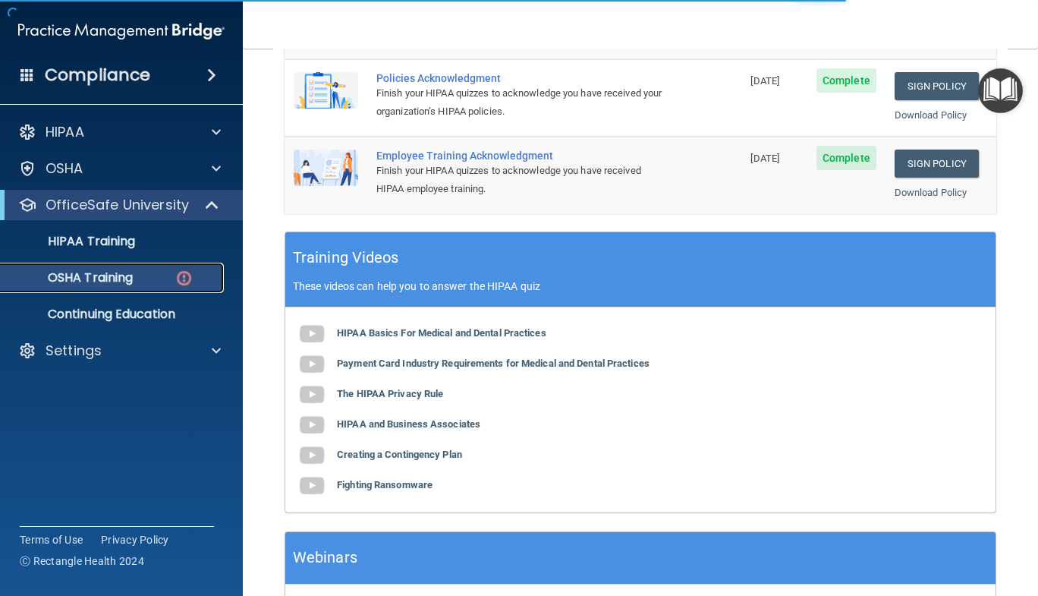
scroll to position [266, 0]
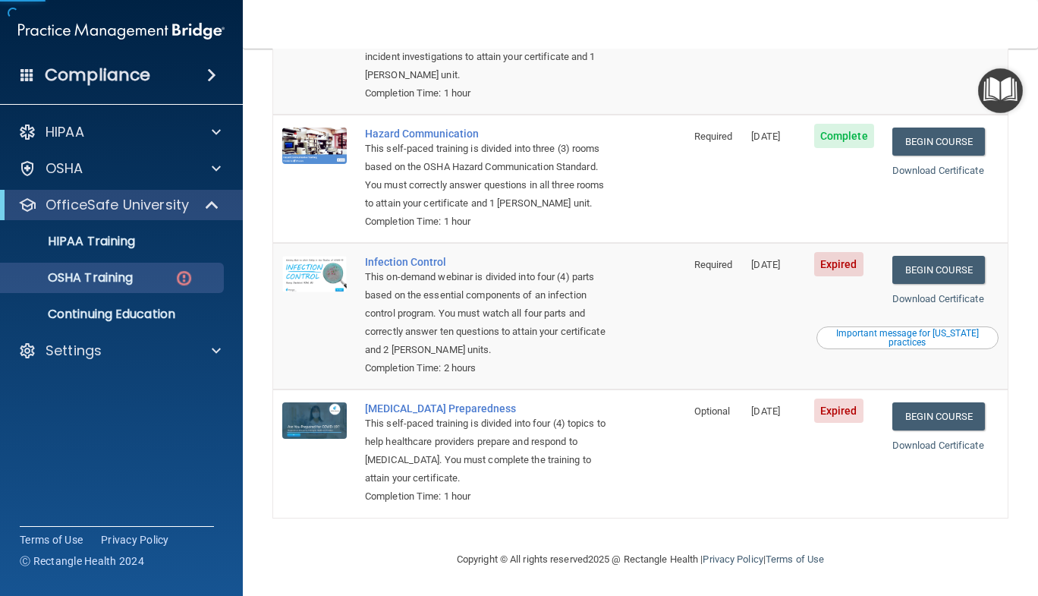
click at [981, 176] on td "Begin Course Download Certificate" at bounding box center [946, 179] width 124 height 128
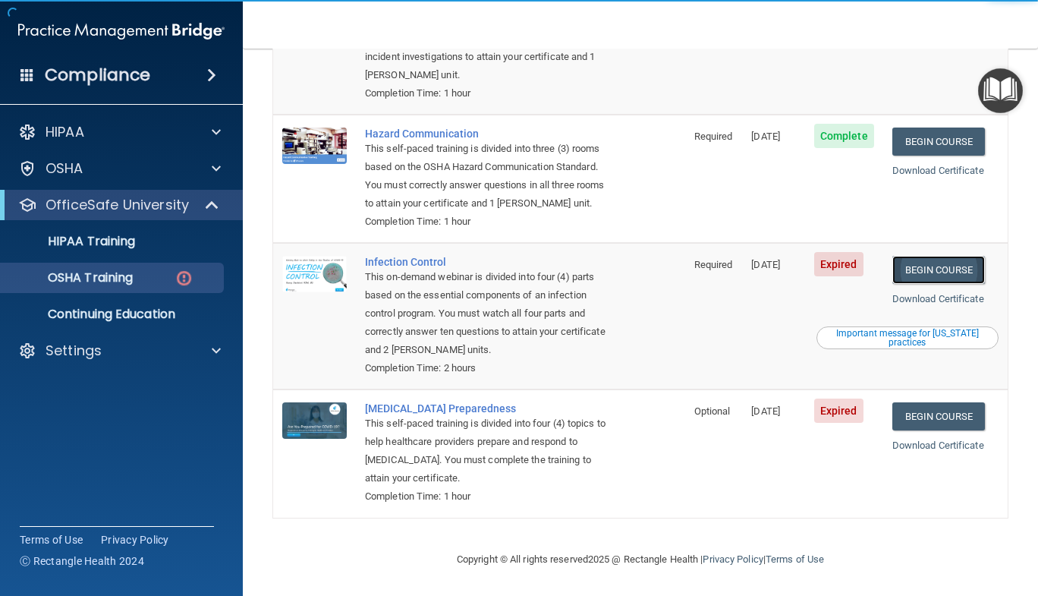
click at [945, 276] on link "Begin Course" at bounding box center [939, 270] width 93 height 28
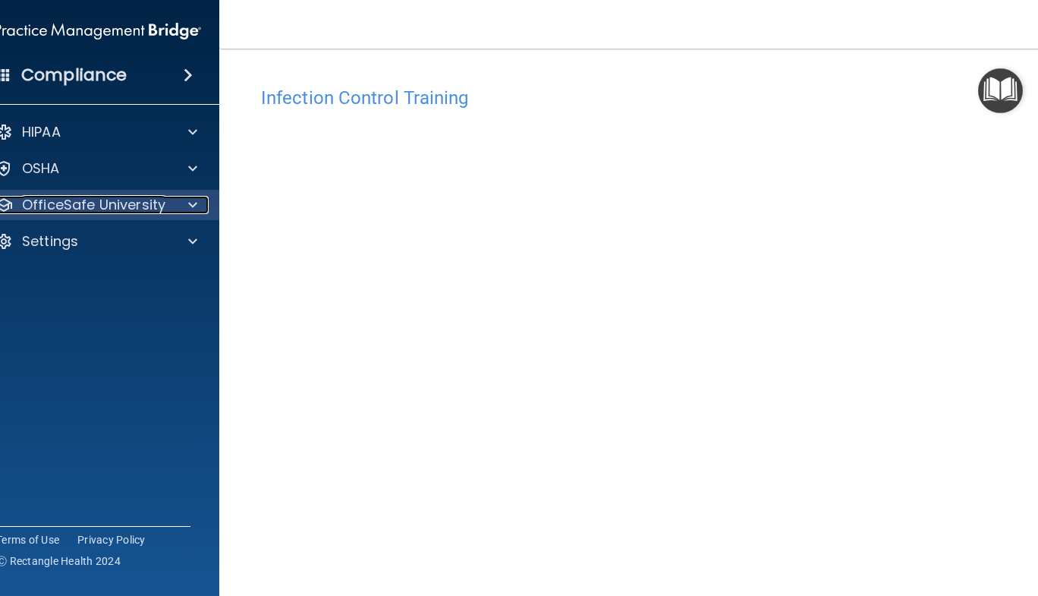
click at [121, 202] on p "OfficeSafe University" at bounding box center [93, 205] width 143 height 18
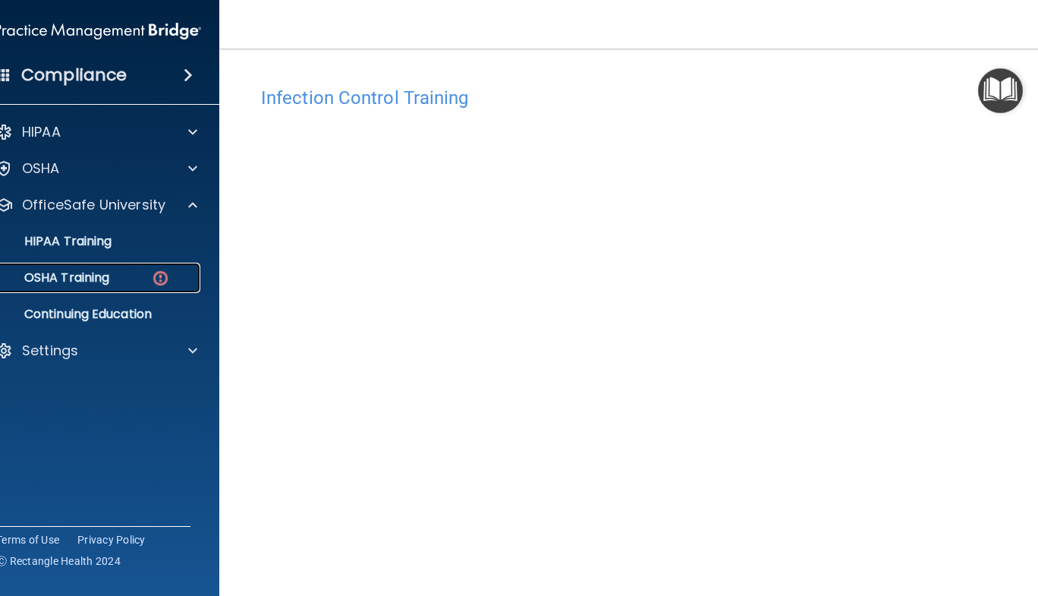
click at [131, 280] on div "OSHA Training" at bounding box center [89, 277] width 207 height 15
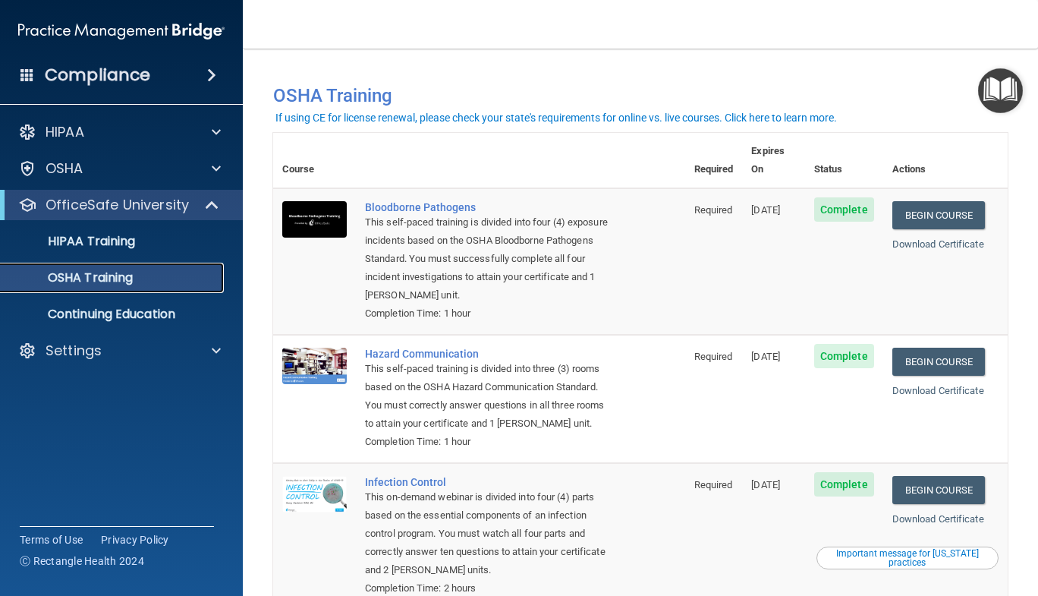
scroll to position [2, 0]
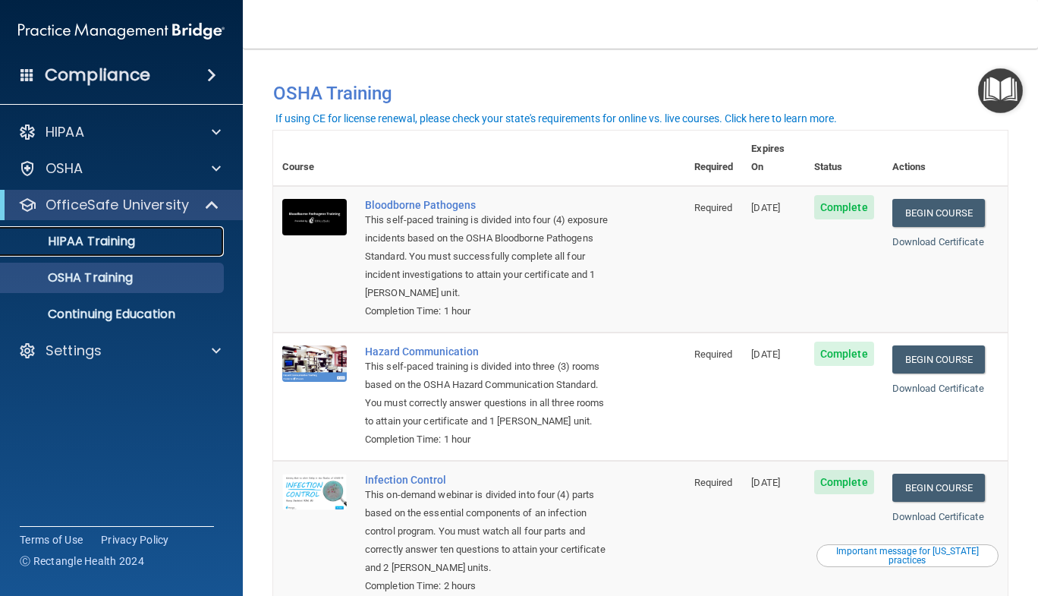
click at [143, 246] on div "HIPAA Training" at bounding box center [113, 241] width 207 height 15
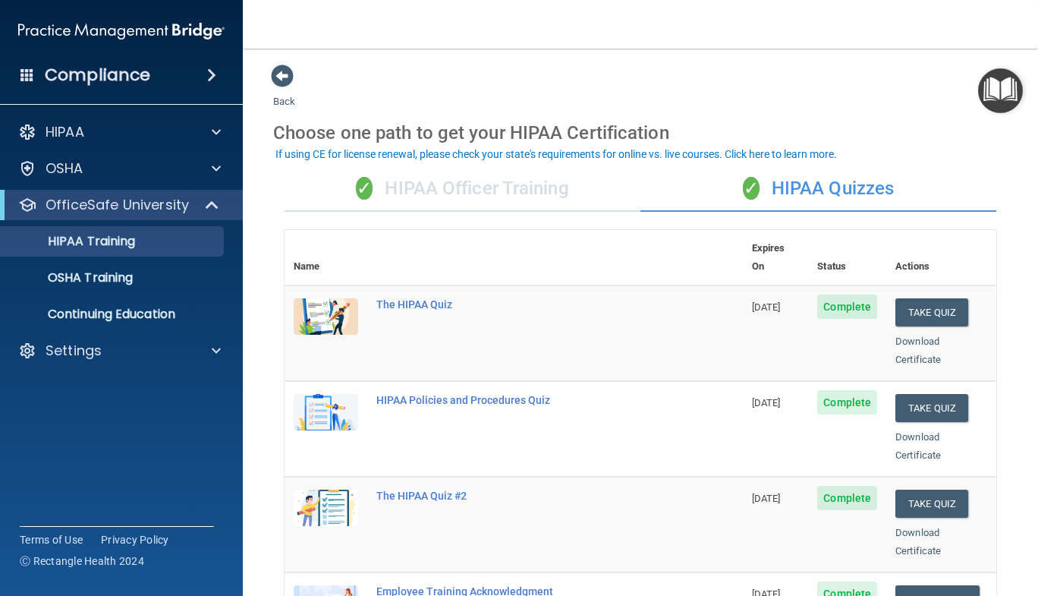
click at [509, 189] on div "✓ HIPAA Officer Training" at bounding box center [463, 189] width 356 height 46
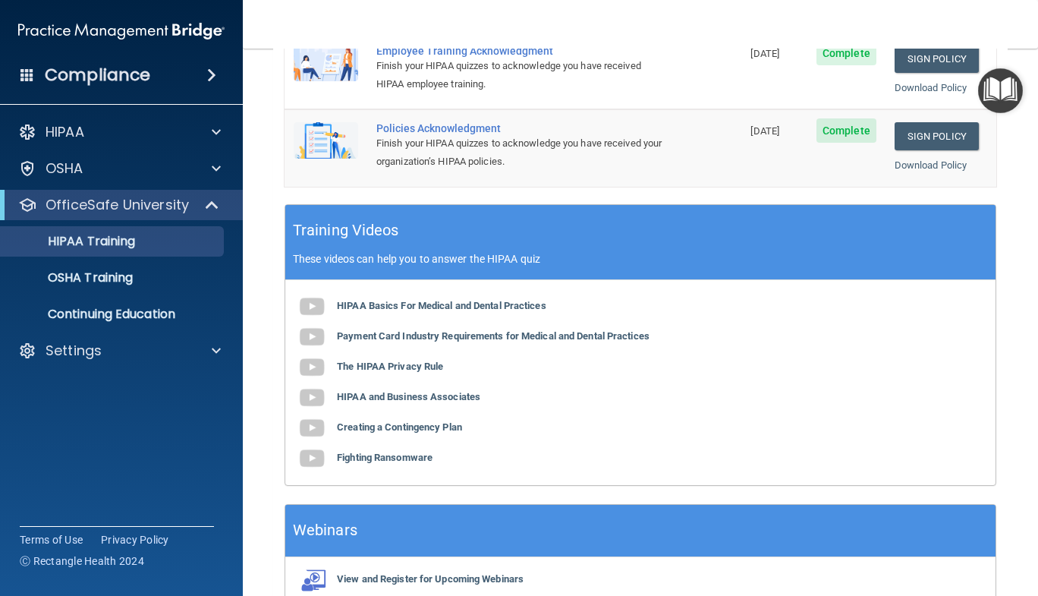
scroll to position [383, 0]
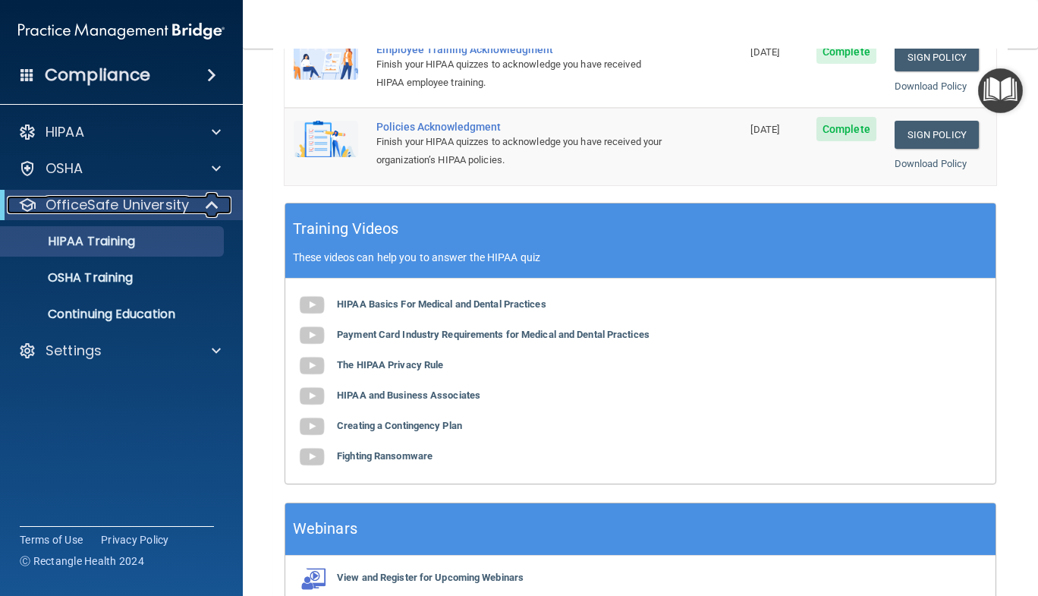
click at [214, 205] on span at bounding box center [213, 205] width 13 height 18
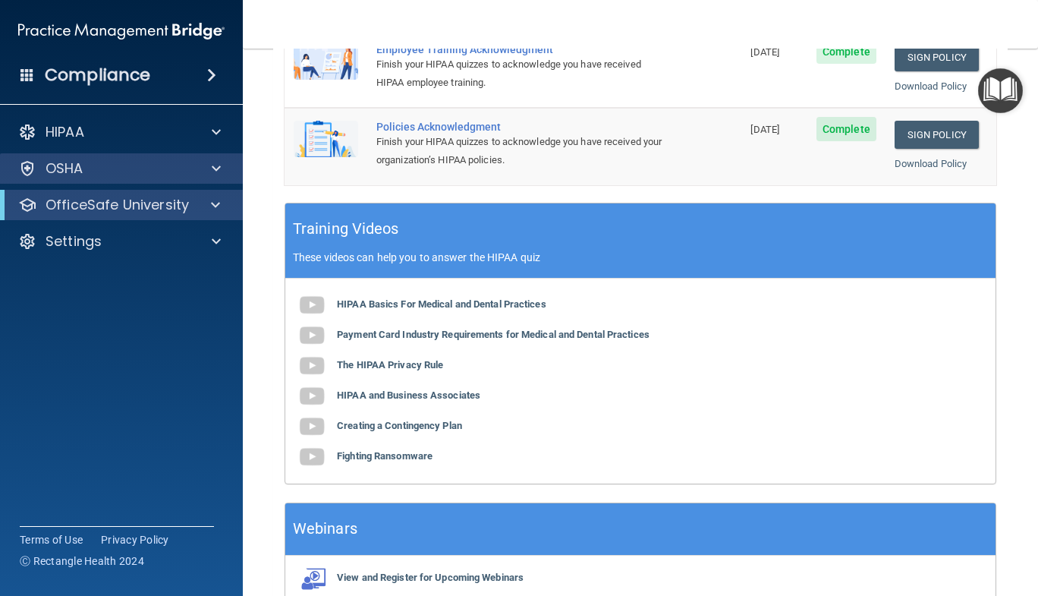
click at [162, 178] on div "OSHA" at bounding box center [122, 168] width 244 height 30
click at [225, 169] on div at bounding box center [214, 168] width 38 height 18
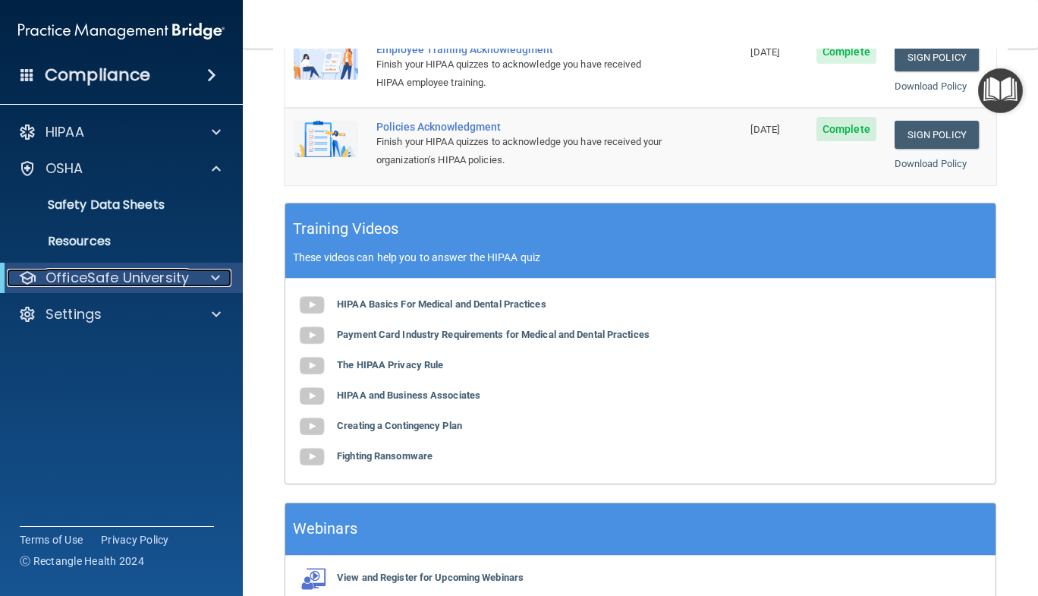
click at [220, 279] on div at bounding box center [212, 278] width 37 height 18
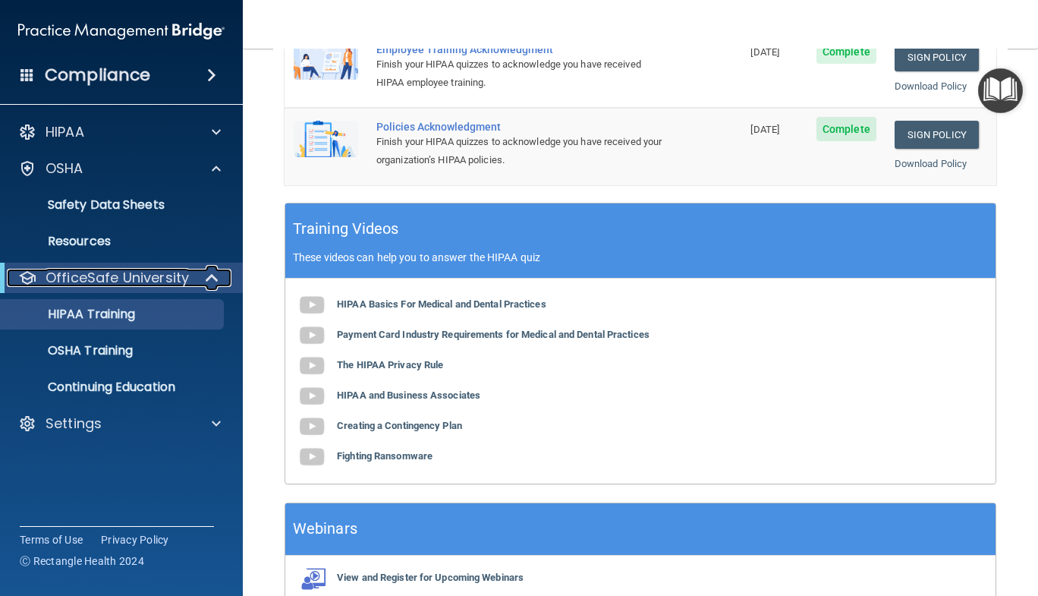
click at [220, 279] on div at bounding box center [212, 278] width 37 height 18
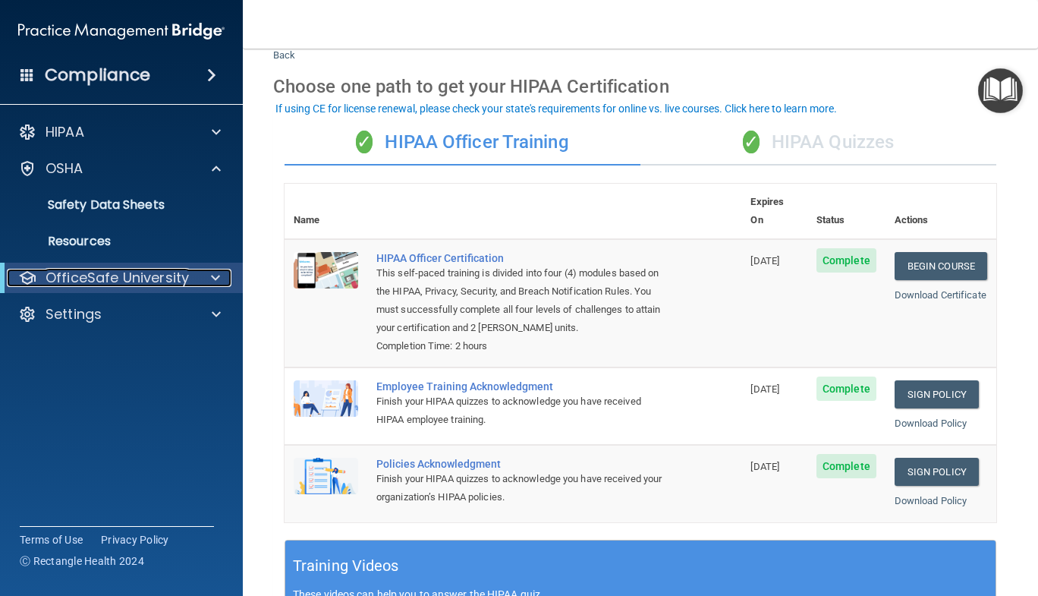
scroll to position [46, 0]
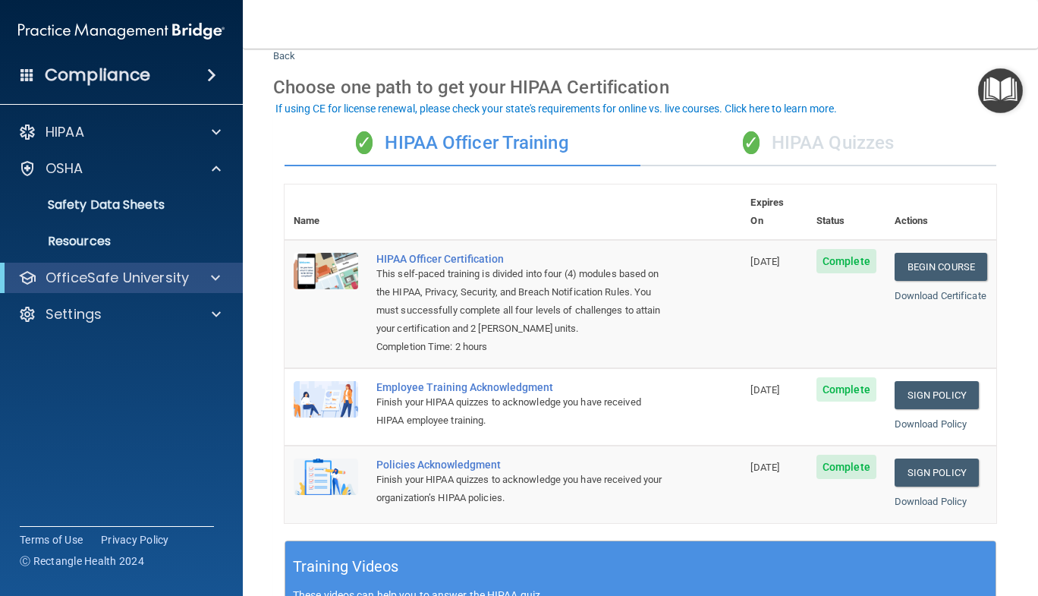
click at [761, 156] on div "✓ HIPAA Quizzes" at bounding box center [819, 144] width 356 height 46
